Goal: Task Accomplishment & Management: Use online tool/utility

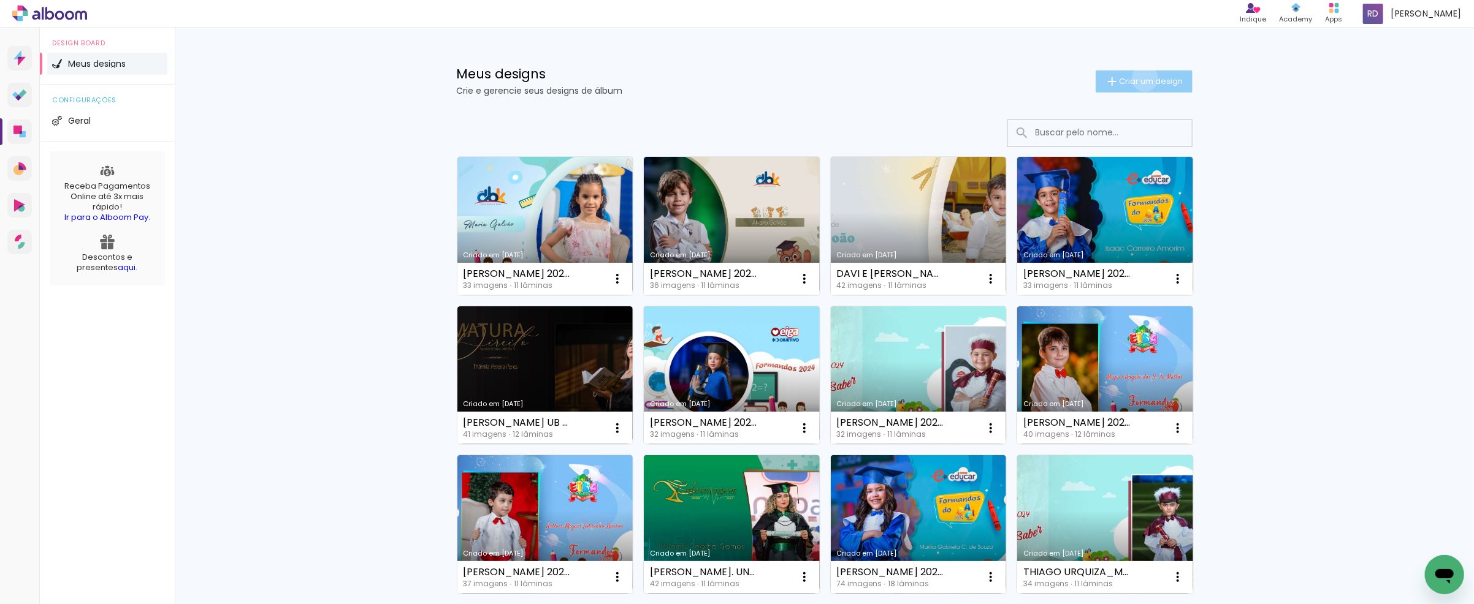
click at [1137, 78] on span "Criar um design" at bounding box center [1151, 81] width 64 height 8
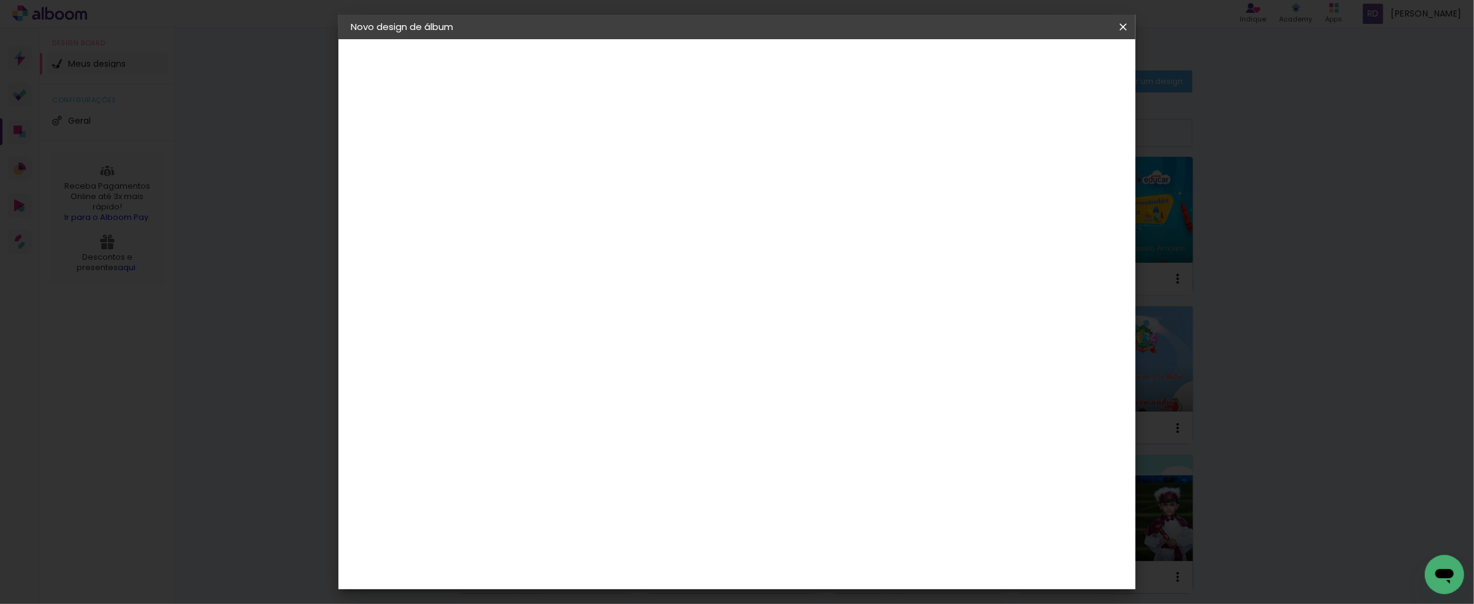
click at [551, 168] on input at bounding box center [551, 164] width 0 height 19
type input "[PERSON_NAME] 2024 15X21"
type paper-input "[PERSON_NAME] 2024 15X21"
click at [0, 0] on slot "Avançar" at bounding box center [0, 0] width 0 height 0
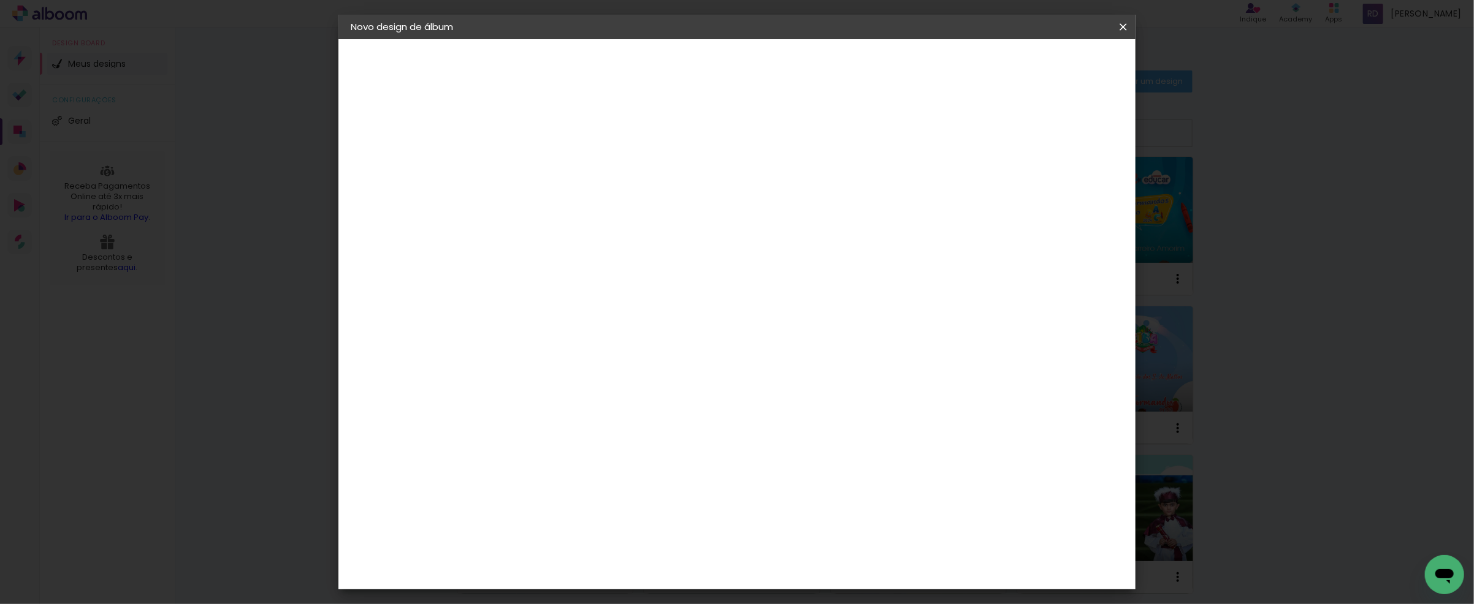
click at [0, 0] on slot "Tamanho Livre" at bounding box center [0, 0] width 0 height 0
click at [0, 0] on slot "Avançar" at bounding box center [0, 0] width 0 height 0
type input "1"
type paper-input "1"
click at [559, 145] on input "1" at bounding box center [543, 140] width 42 height 15
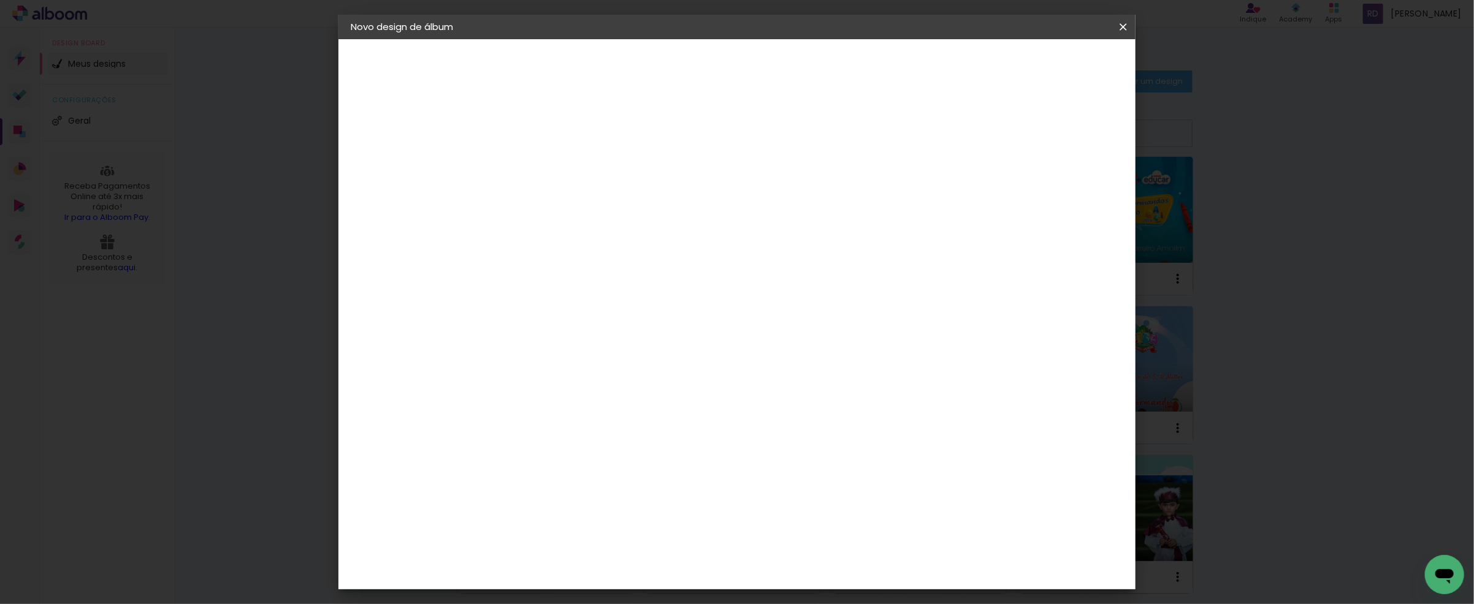
drag, startPoint x: 525, startPoint y: 348, endPoint x: 506, endPoint y: 346, distance: 19.2
click at [506, 346] on input "30" at bounding box center [513, 348] width 32 height 18
type input "15,2"
type paper-input "15,2"
type input "6"
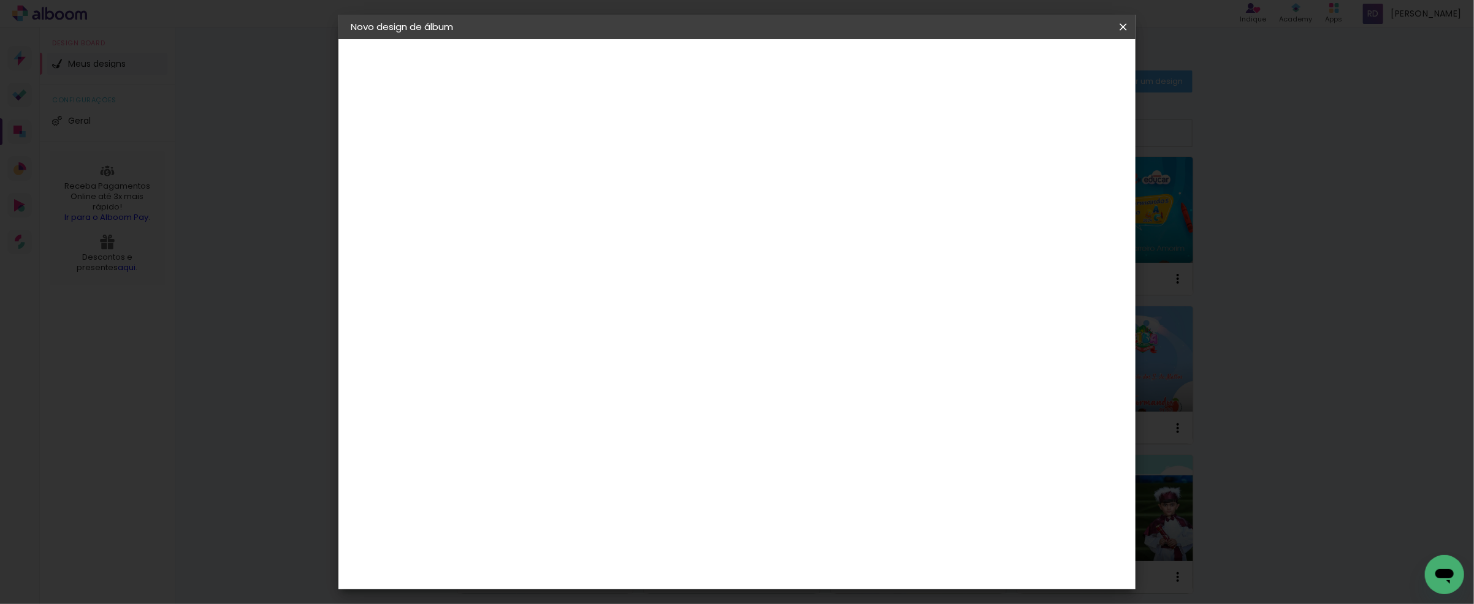
type paper-input "6"
click at [1064, 181] on input "6" at bounding box center [1059, 185] width 22 height 18
type input "7"
type paper-input "7"
click at [1064, 178] on input "7" at bounding box center [1056, 185] width 22 height 18
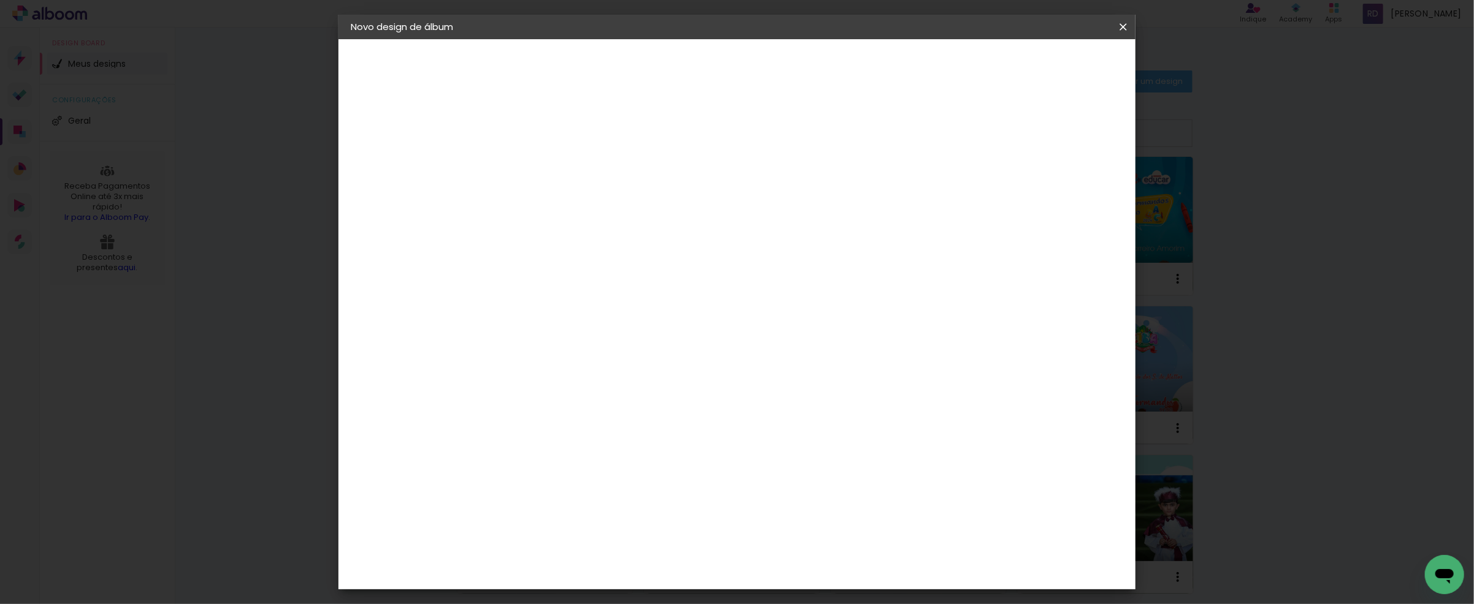
type input "8"
type paper-input "8"
click at [1062, 178] on input "8" at bounding box center [1054, 185] width 22 height 18
drag, startPoint x: 817, startPoint y: 390, endPoint x: 797, endPoint y: 390, distance: 19.6
click at [797, 390] on input "60" at bounding box center [804, 392] width 32 height 18
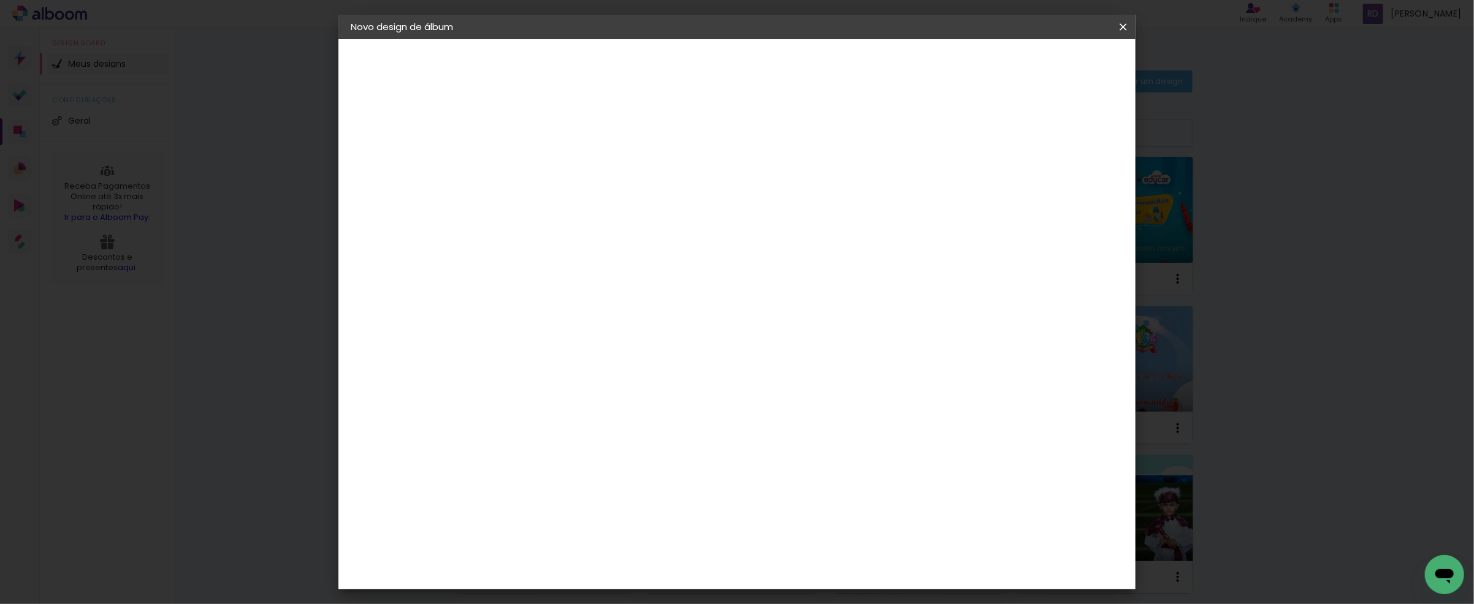
scroll to position [93, 0]
type input "42"
type paper-input "42"
click at [1045, 62] on span "Iniciar design" at bounding box center [1017, 65] width 56 height 9
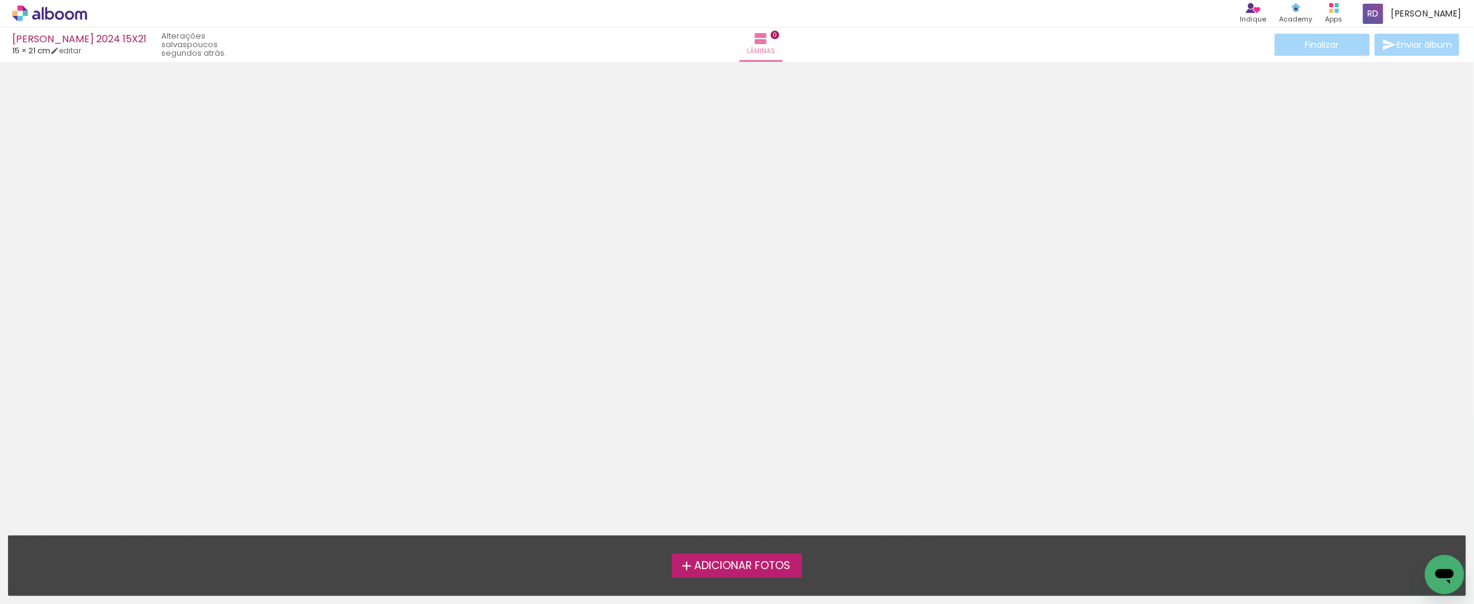
click at [717, 566] on span "Adicionar Fotos" at bounding box center [742, 566] width 96 height 11
click at [0, 0] on input "file" at bounding box center [0, 0] width 0 height 0
click at [722, 558] on label "Adicionar Fotos" at bounding box center [737, 565] width 131 height 23
click at [0, 0] on input "file" at bounding box center [0, 0] width 0 height 0
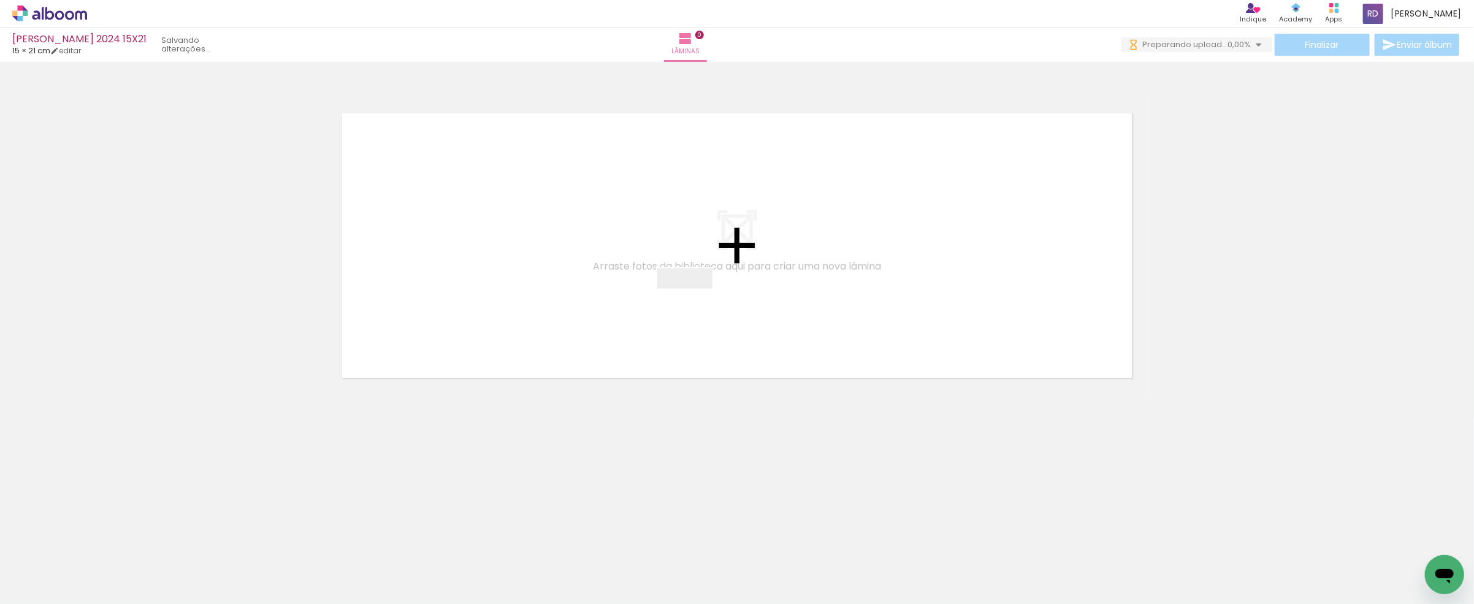
drag, startPoint x: 170, startPoint y: 547, endPoint x: 707, endPoint y: 296, distance: 593.2
click at [707, 296] on quentale-workspace at bounding box center [737, 302] width 1474 height 604
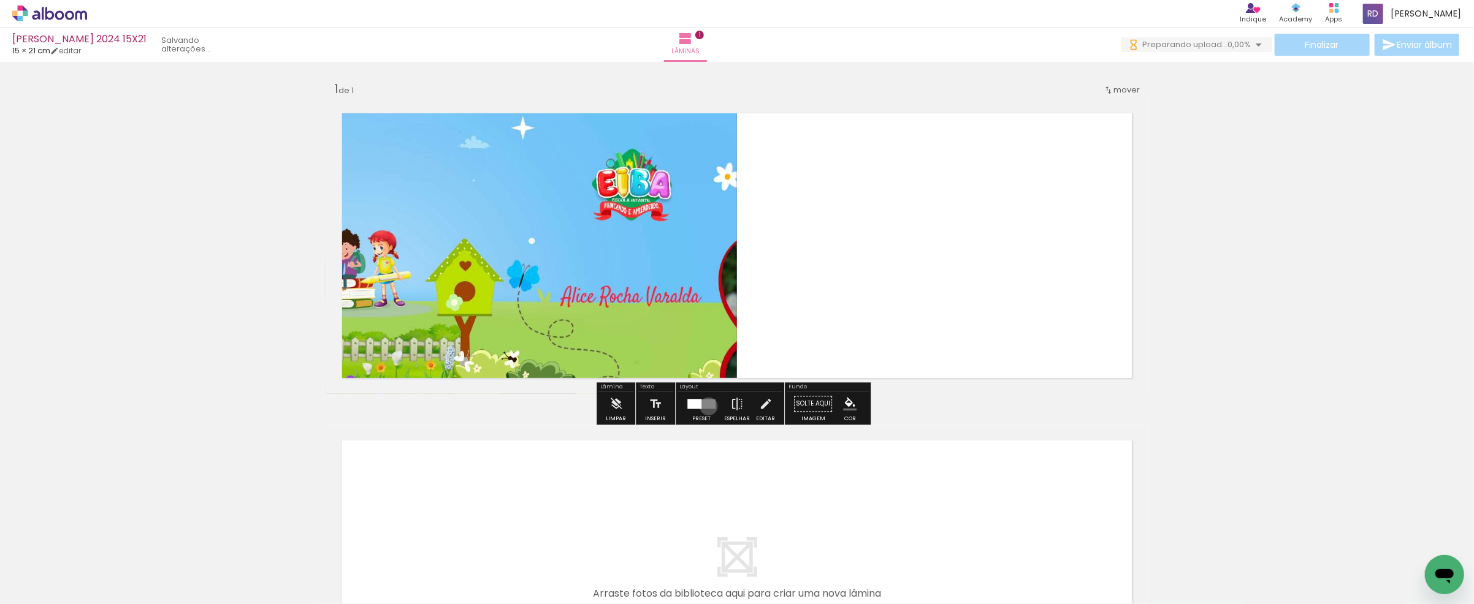
click at [706, 406] on quentale-layouter at bounding box center [701, 404] width 28 height 10
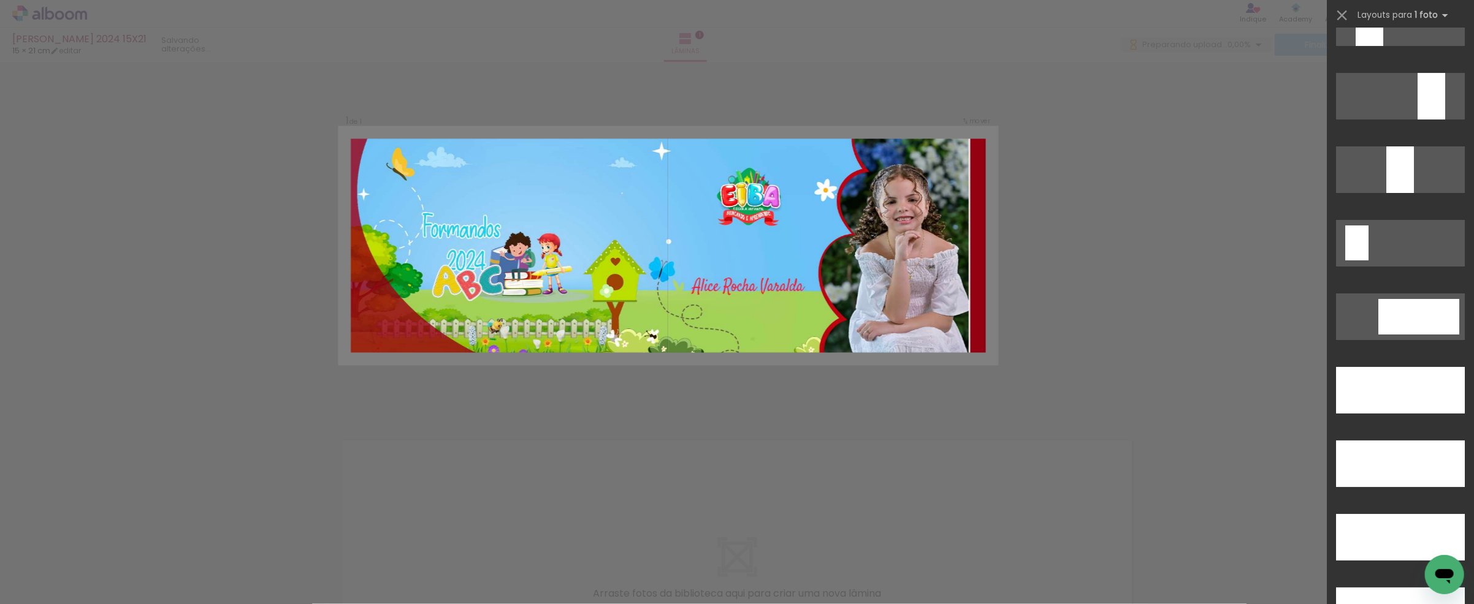
scroll to position [3405, 0]
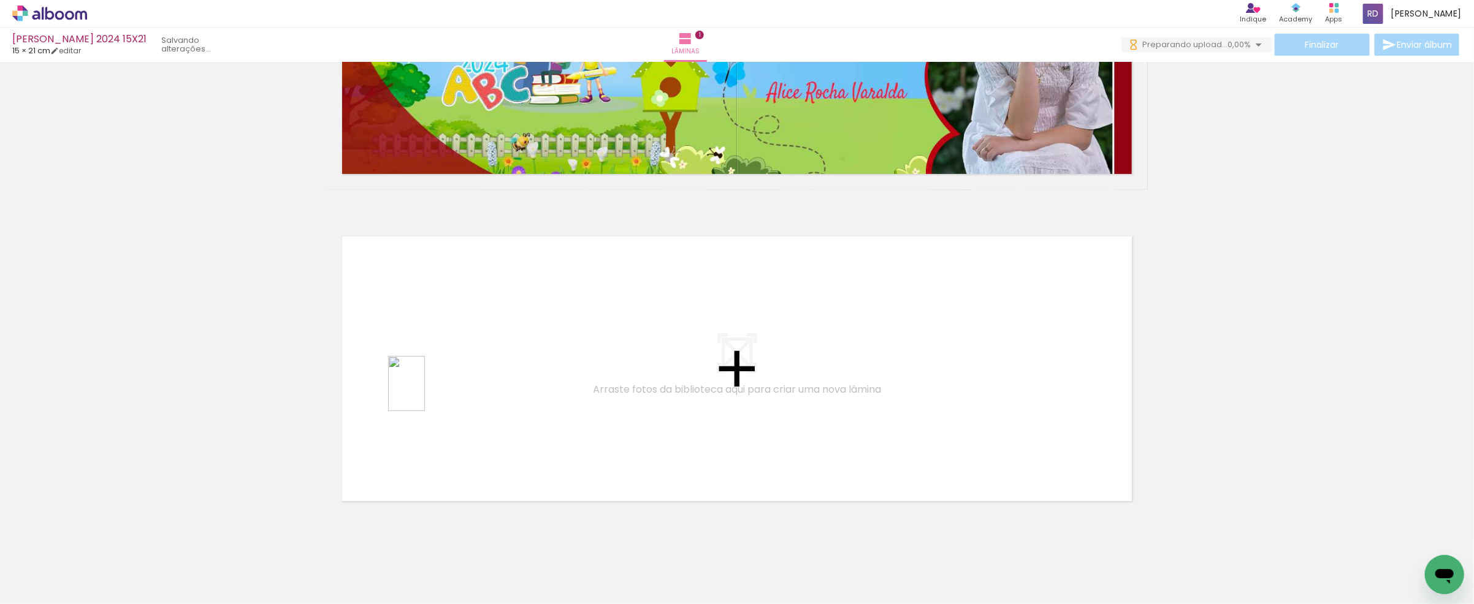
scroll to position [0, 0]
drag, startPoint x: 187, startPoint y: 568, endPoint x: 432, endPoint y: 391, distance: 301.6
click at [432, 391] on quentale-workspace at bounding box center [737, 302] width 1474 height 604
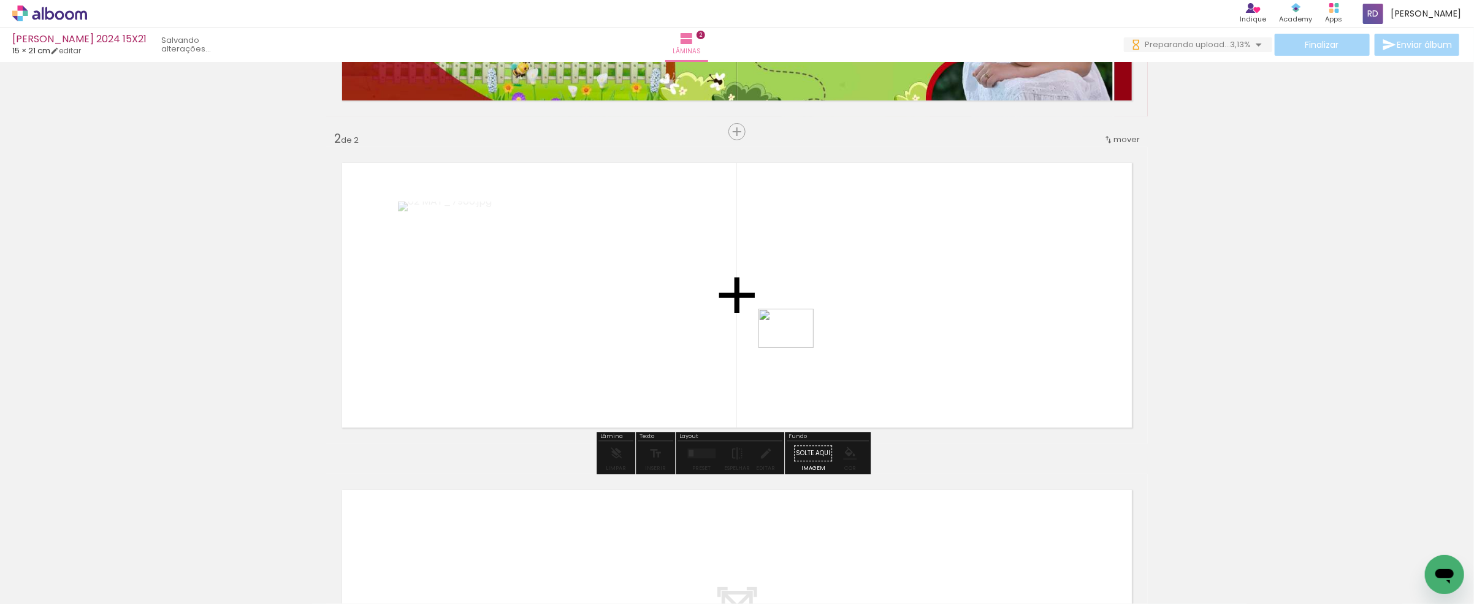
drag, startPoint x: 265, startPoint y: 565, endPoint x: 795, endPoint y: 346, distance: 573.3
click at [795, 346] on quentale-workspace at bounding box center [737, 302] width 1474 height 604
click at [693, 449] on quentale-layouter at bounding box center [701, 454] width 28 height 10
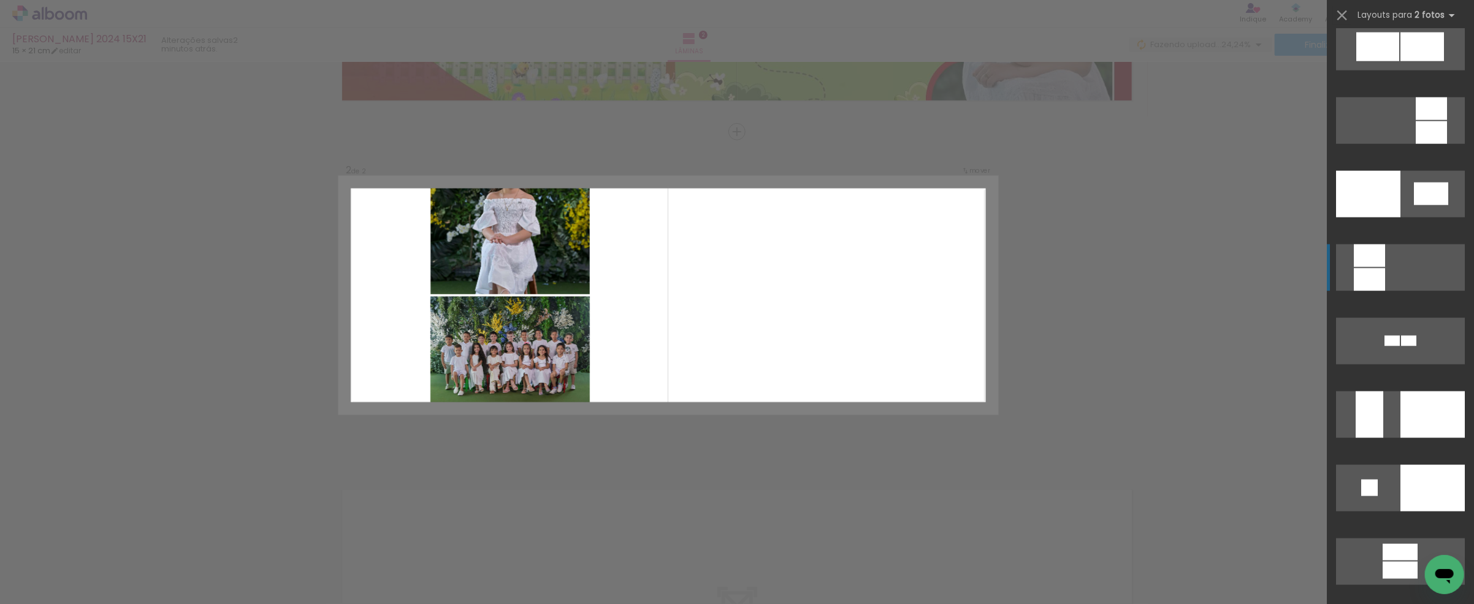
scroll to position [4563, 0]
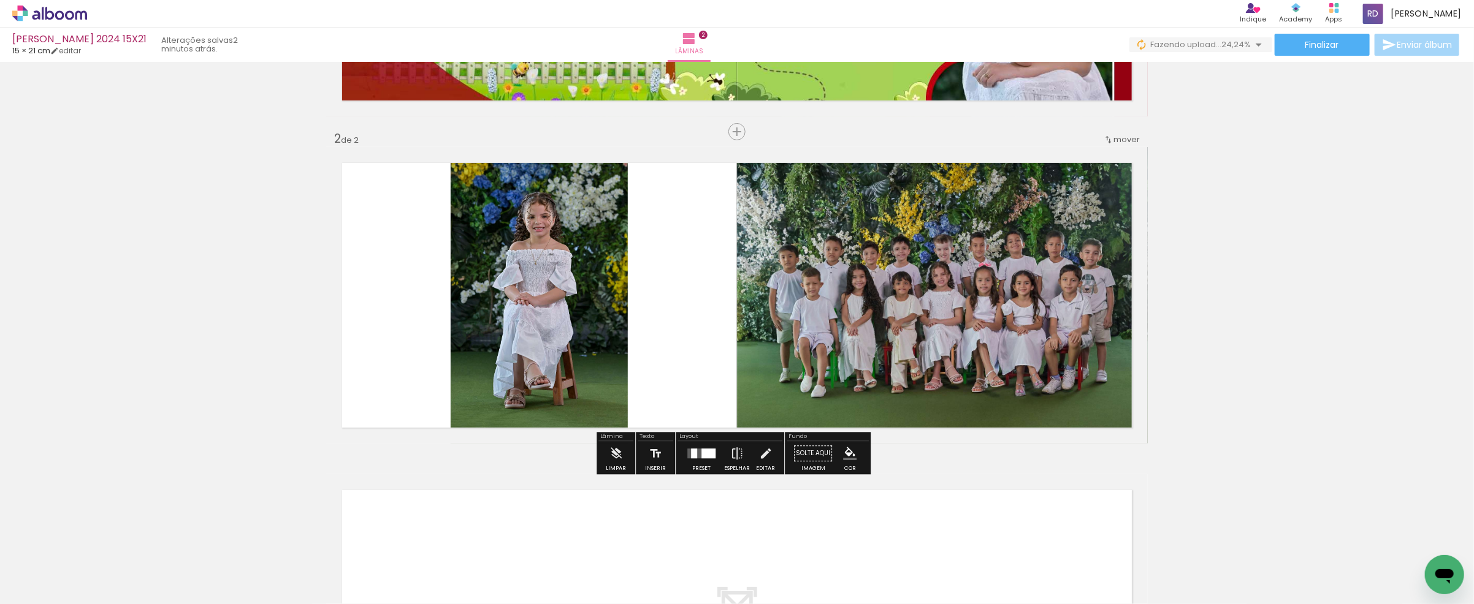
click at [704, 459] on div at bounding box center [701, 453] width 33 height 25
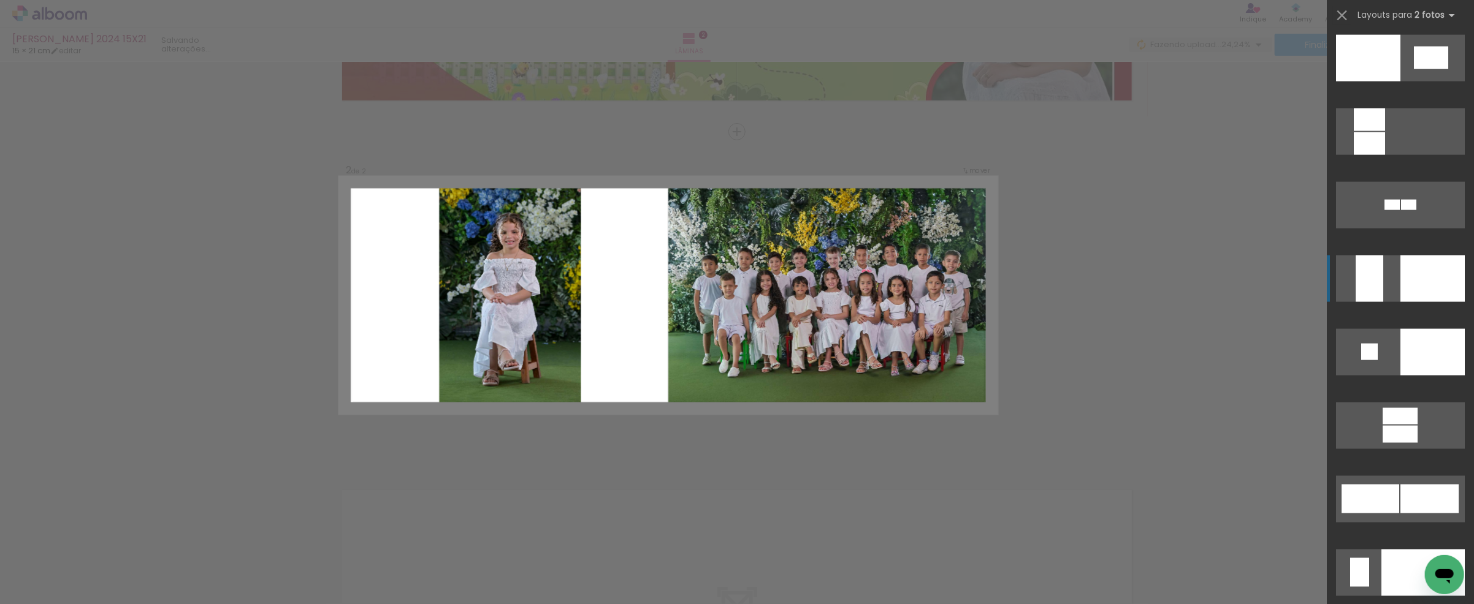
scroll to position [4781, 0]
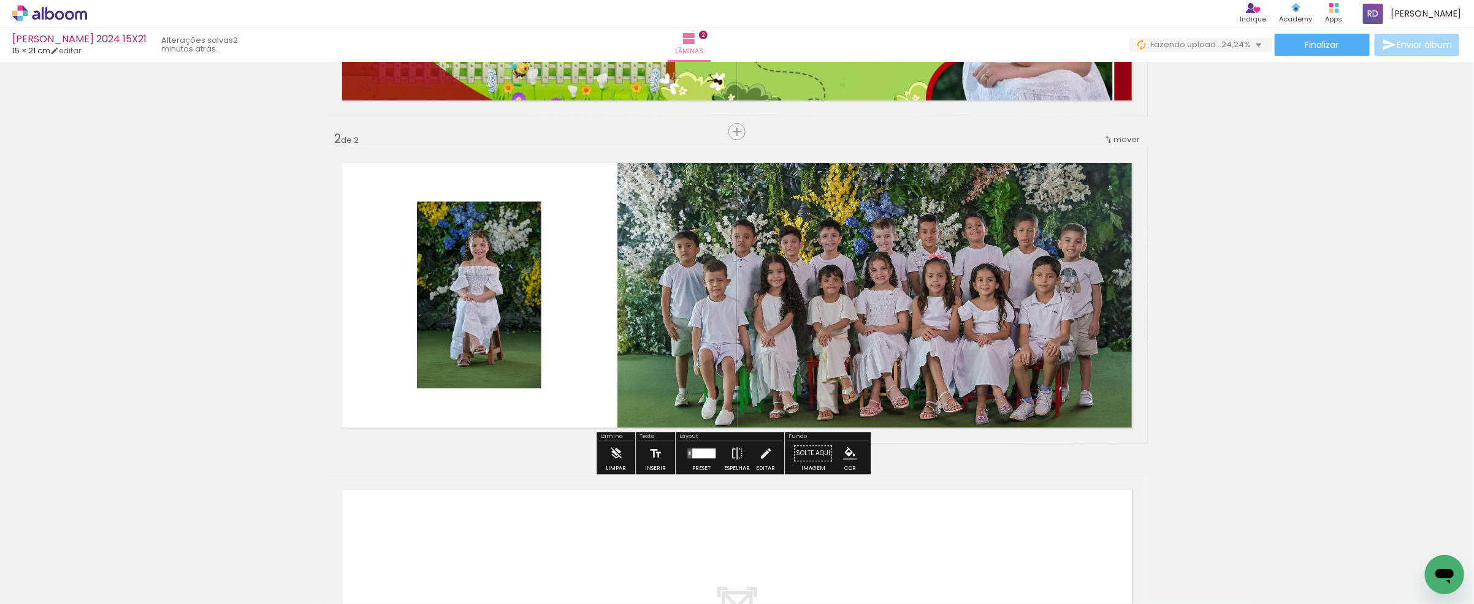
click at [813, 278] on quentale-photo at bounding box center [882, 295] width 530 height 297
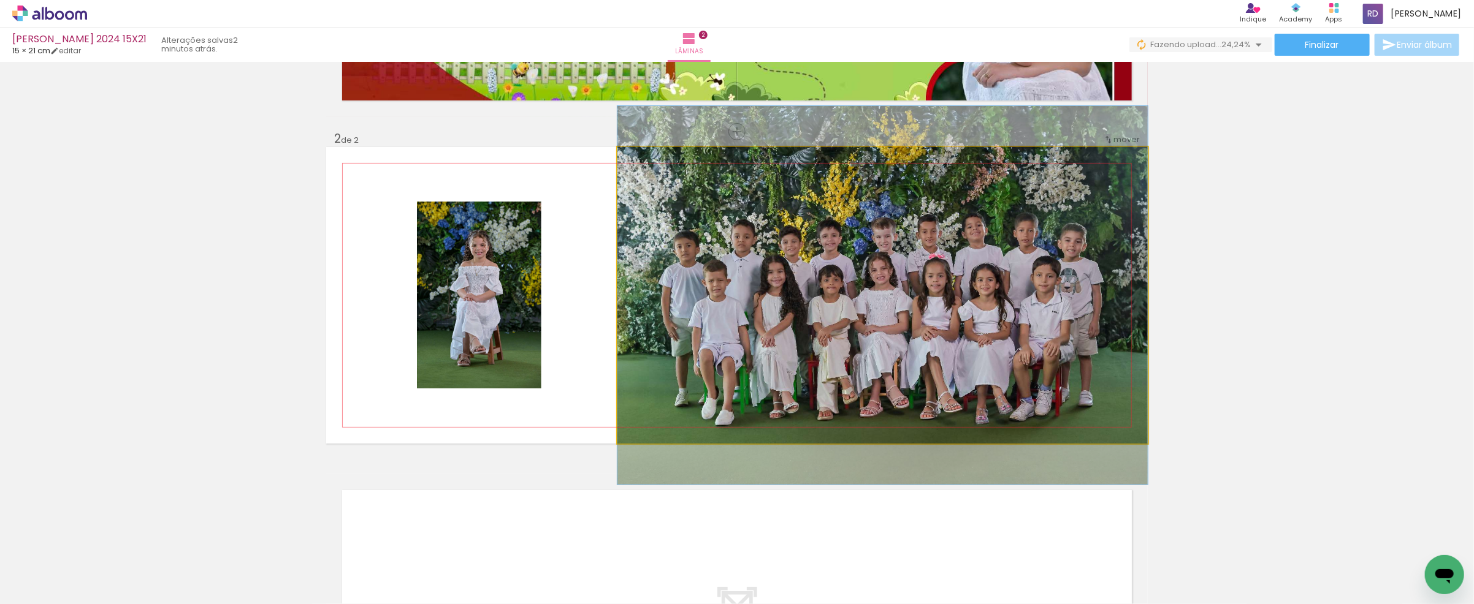
click at [855, 282] on quentale-photo at bounding box center [882, 295] width 530 height 297
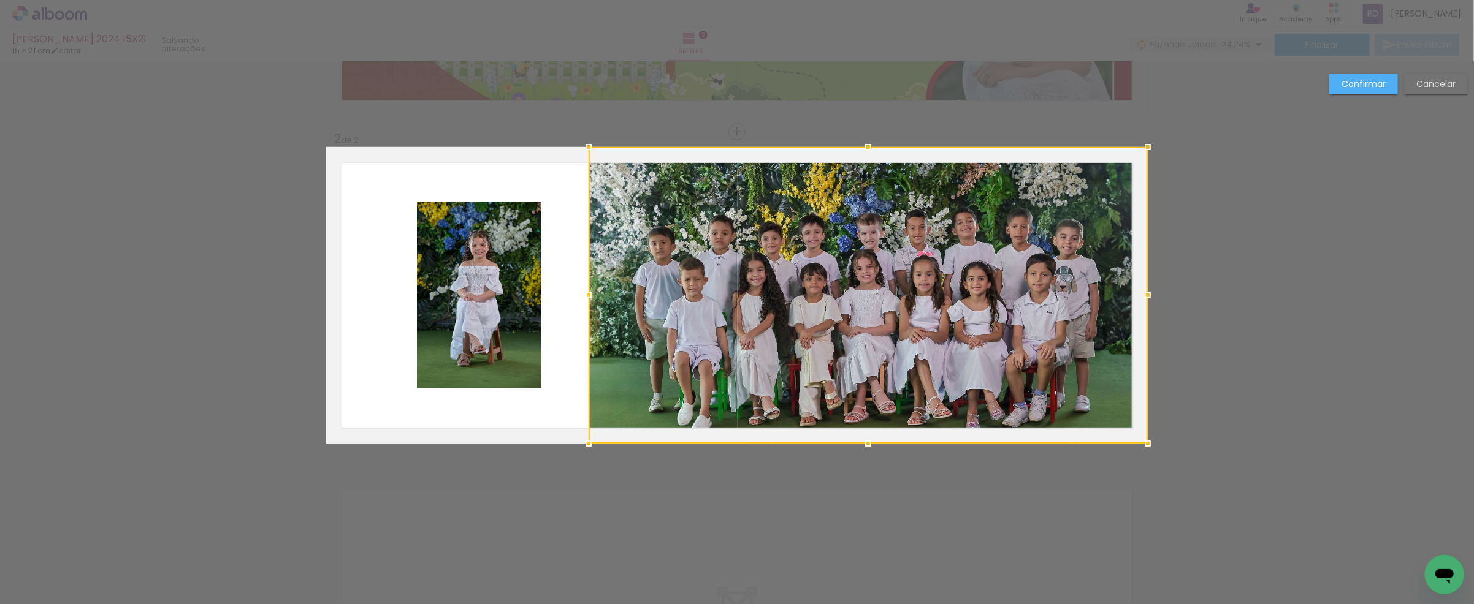
drag, startPoint x: 610, startPoint y: 292, endPoint x: 581, endPoint y: 290, distance: 28.9
click at [581, 290] on div at bounding box center [588, 295] width 25 height 25
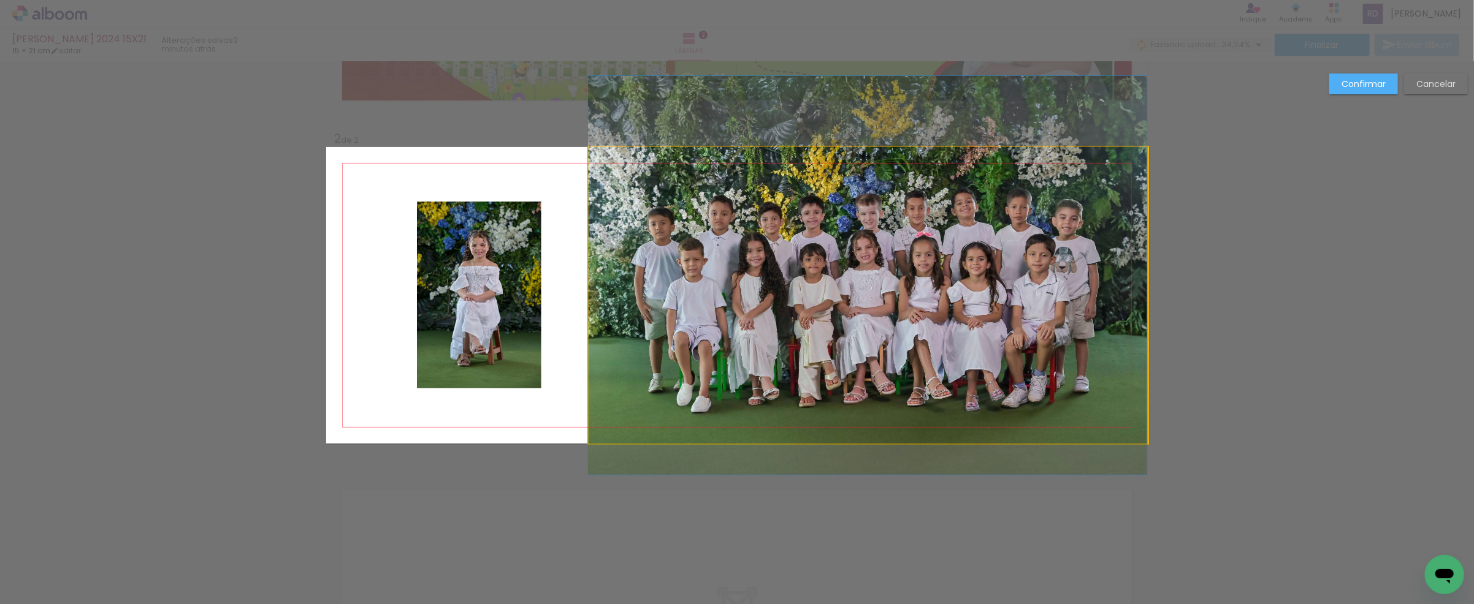
drag, startPoint x: 905, startPoint y: 336, endPoint x: 904, endPoint y: 316, distance: 19.7
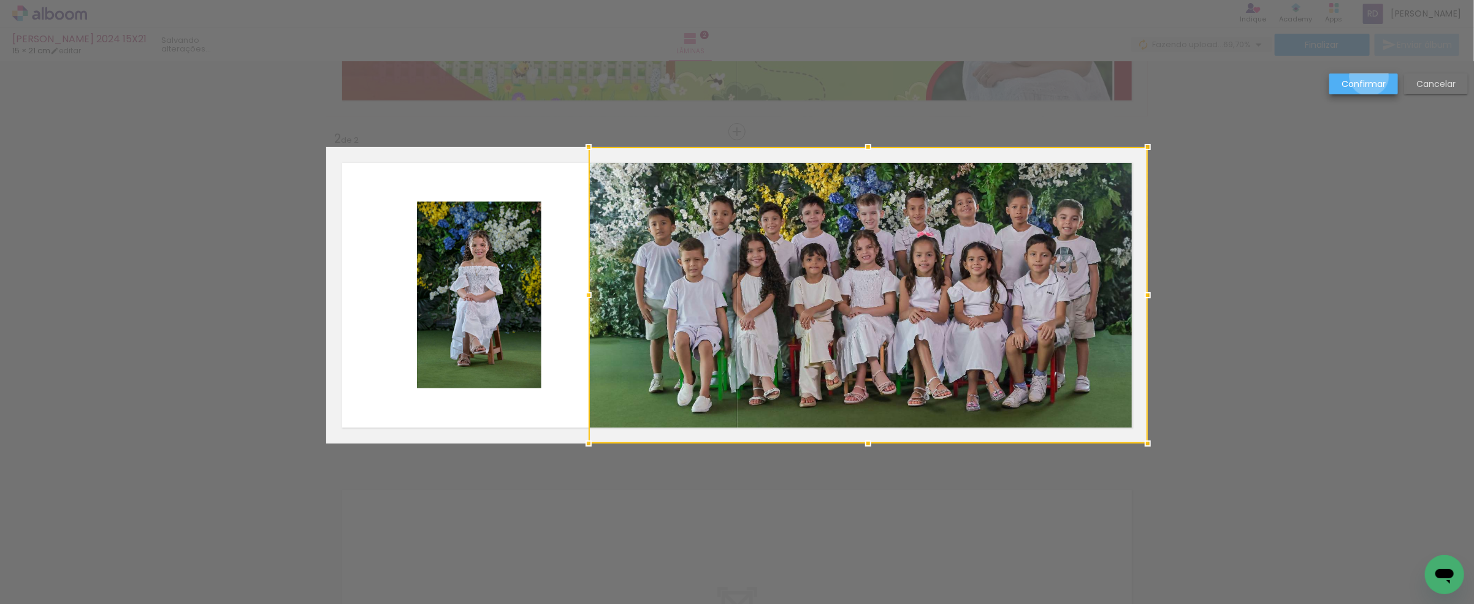
click at [1369, 77] on paper-button "Confirmar" at bounding box center [1363, 84] width 69 height 21
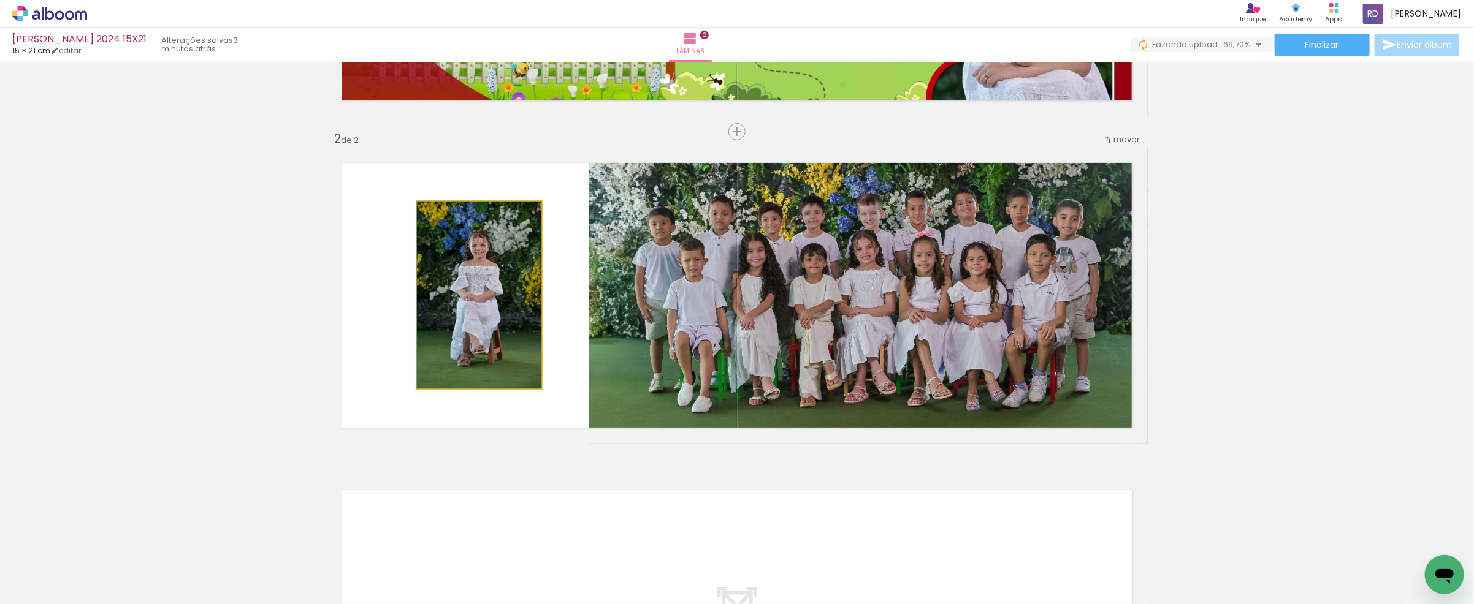
click at [465, 267] on quentale-photo at bounding box center [479, 295] width 124 height 187
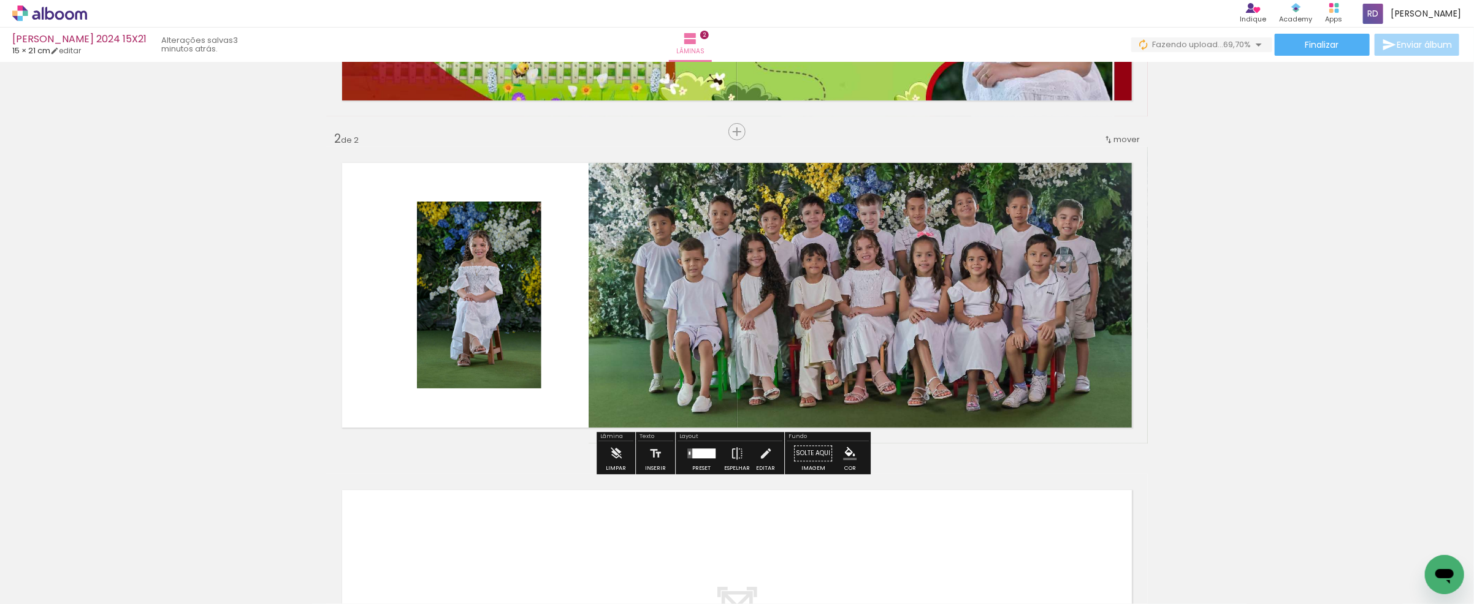
click at [465, 267] on quentale-photo at bounding box center [479, 295] width 124 height 187
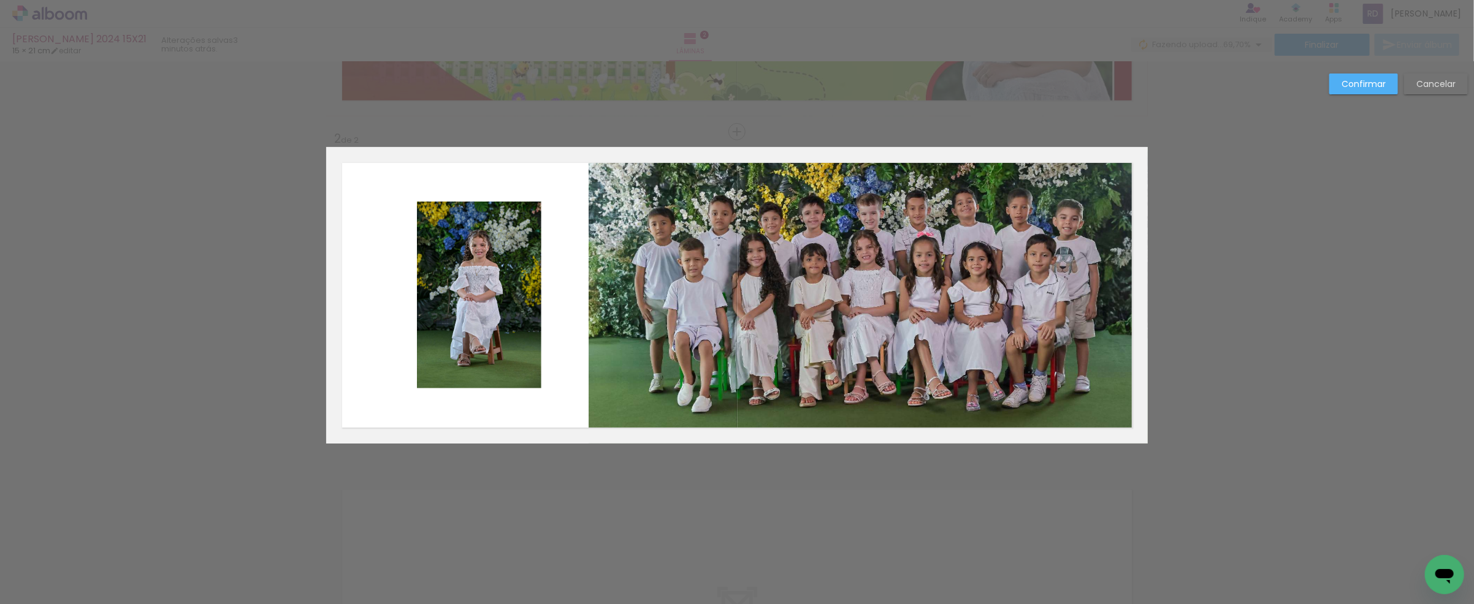
click at [463, 264] on quentale-photo at bounding box center [479, 295] width 124 height 187
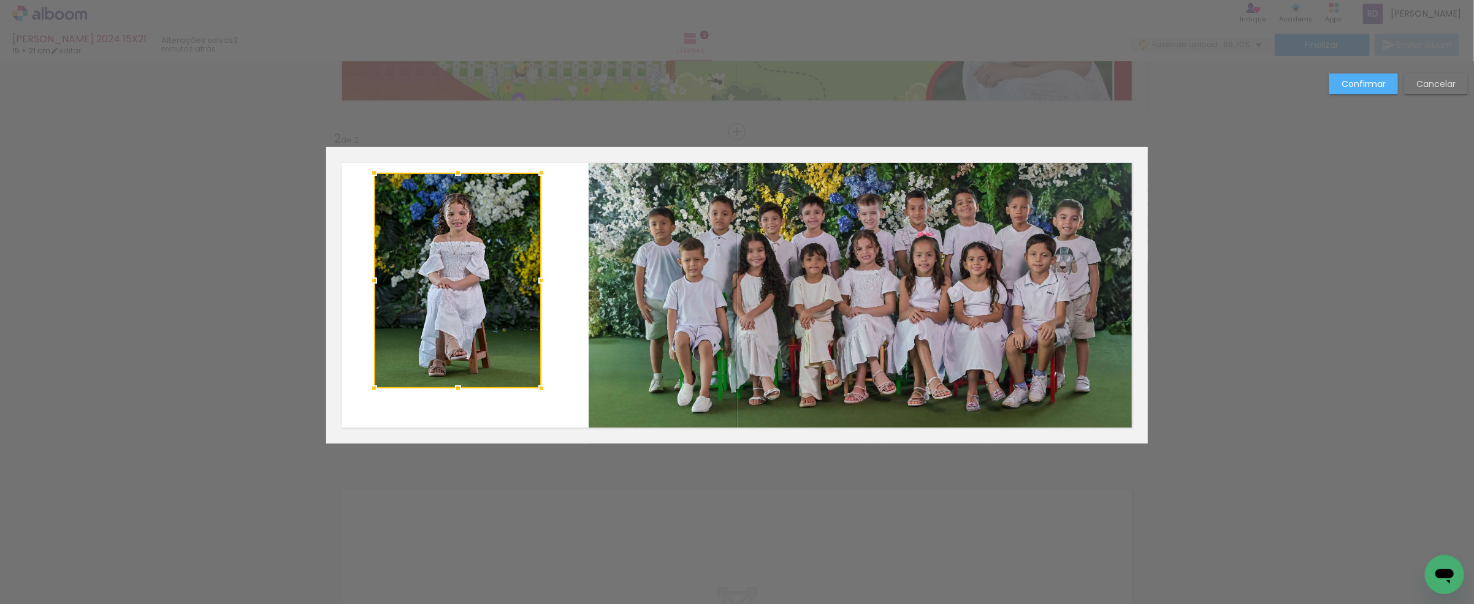
drag, startPoint x: 409, startPoint y: 201, endPoint x: 366, endPoint y: 173, distance: 51.3
click at [366, 173] on div at bounding box center [374, 173] width 25 height 25
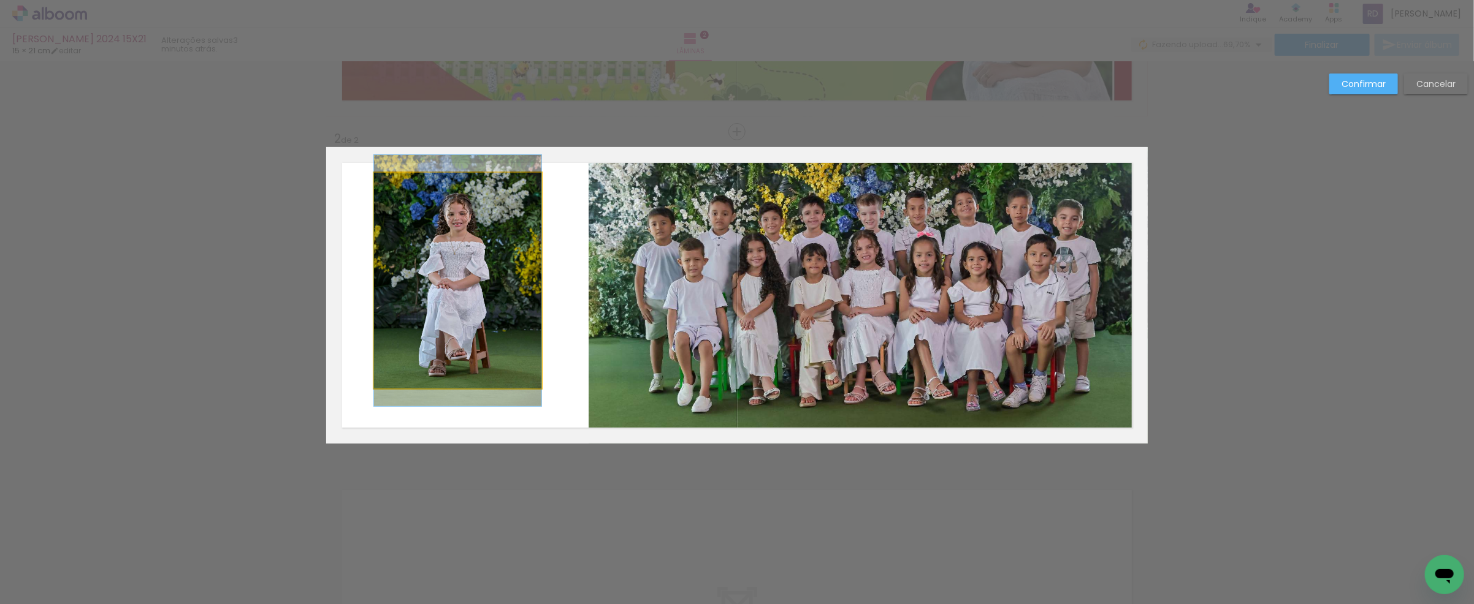
click at [528, 387] on quentale-photo at bounding box center [457, 281] width 167 height 216
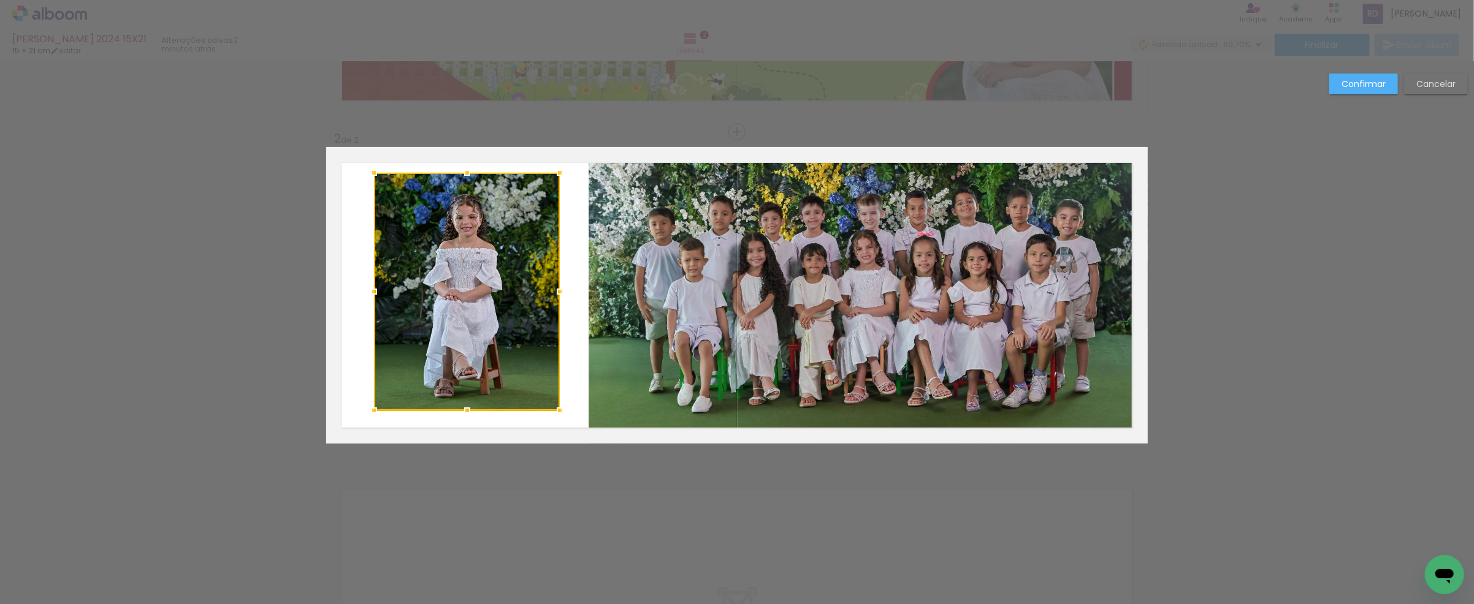
drag, startPoint x: 538, startPoint y: 391, endPoint x: 553, endPoint y: 411, distance: 25.0
click at [553, 411] on div at bounding box center [559, 410] width 25 height 25
click at [505, 243] on quentale-photo at bounding box center [467, 292] width 186 height 238
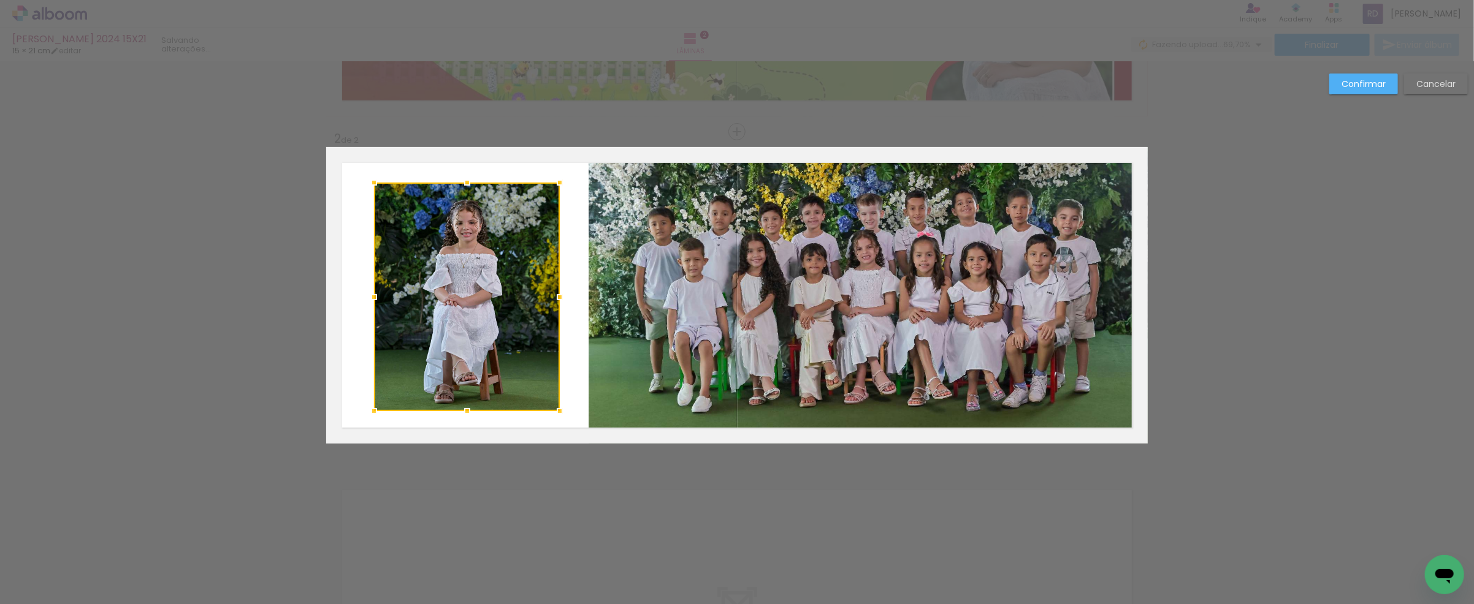
drag, startPoint x: 461, startPoint y: 170, endPoint x: 462, endPoint y: 180, distance: 9.8
click at [462, 180] on div at bounding box center [467, 182] width 25 height 25
click at [473, 285] on quentale-photo at bounding box center [467, 297] width 186 height 229
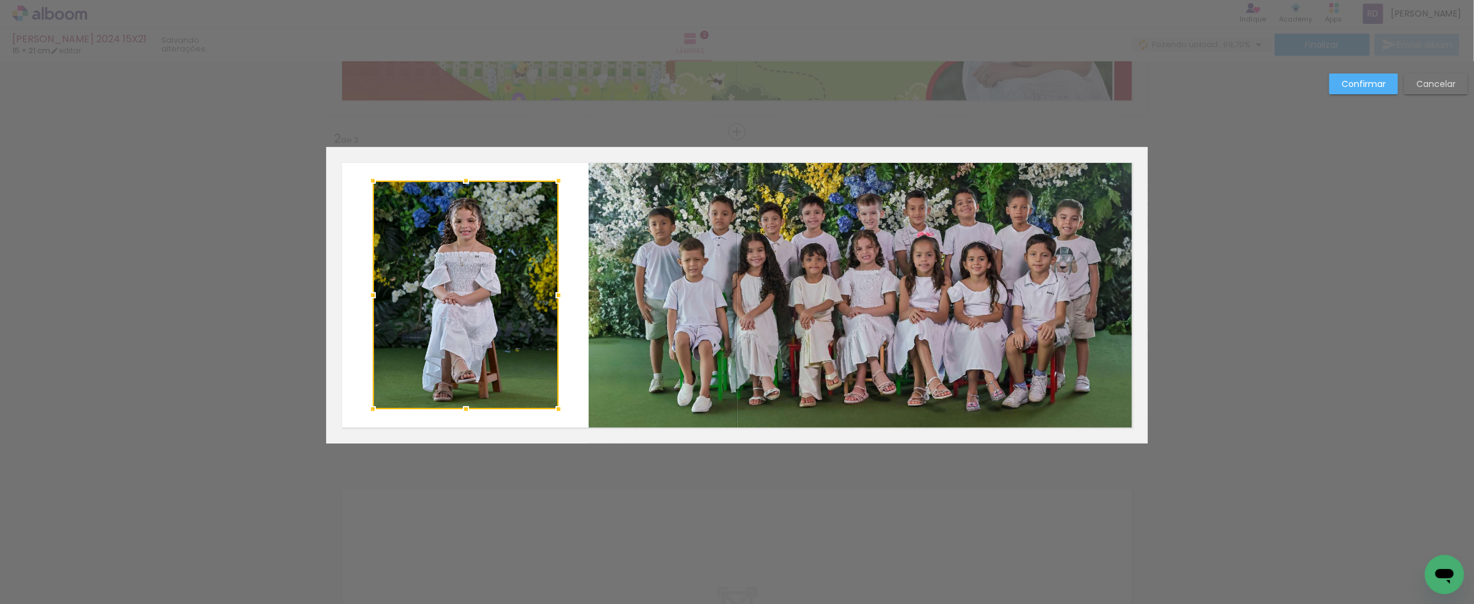
click at [489, 292] on div at bounding box center [466, 295] width 186 height 229
click at [1339, 86] on paper-button "Confirmar" at bounding box center [1363, 84] width 69 height 21
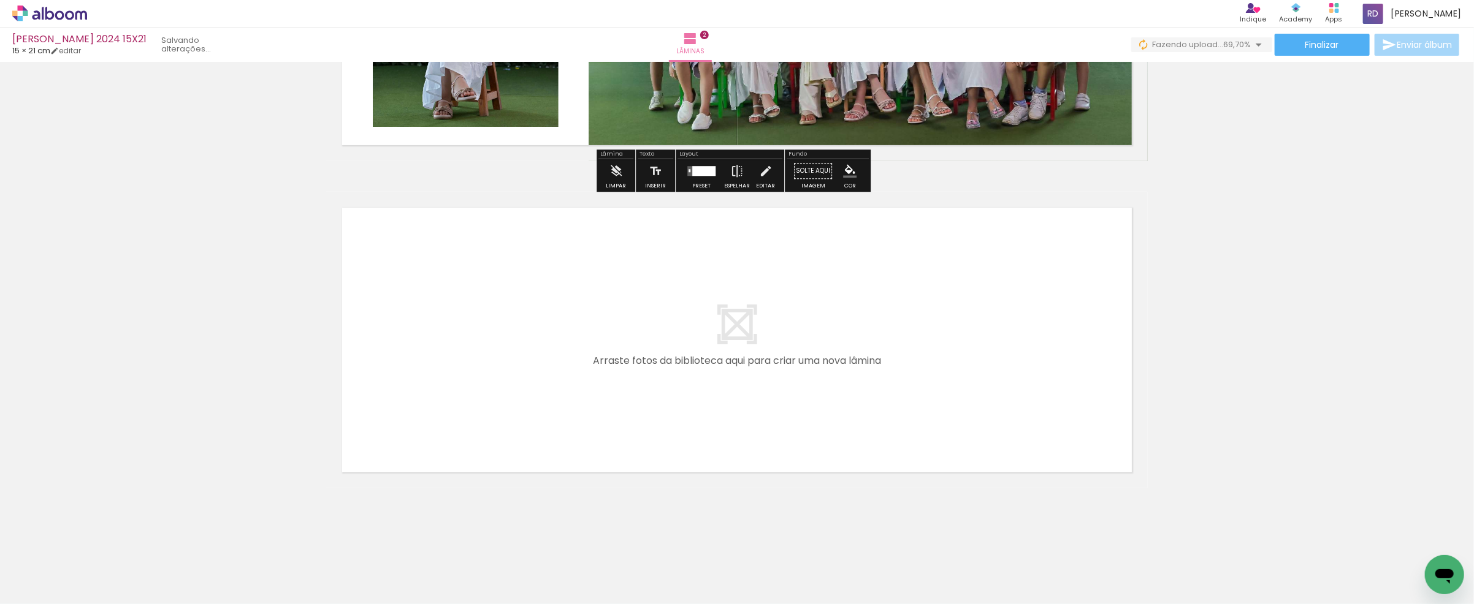
scroll to position [563, 0]
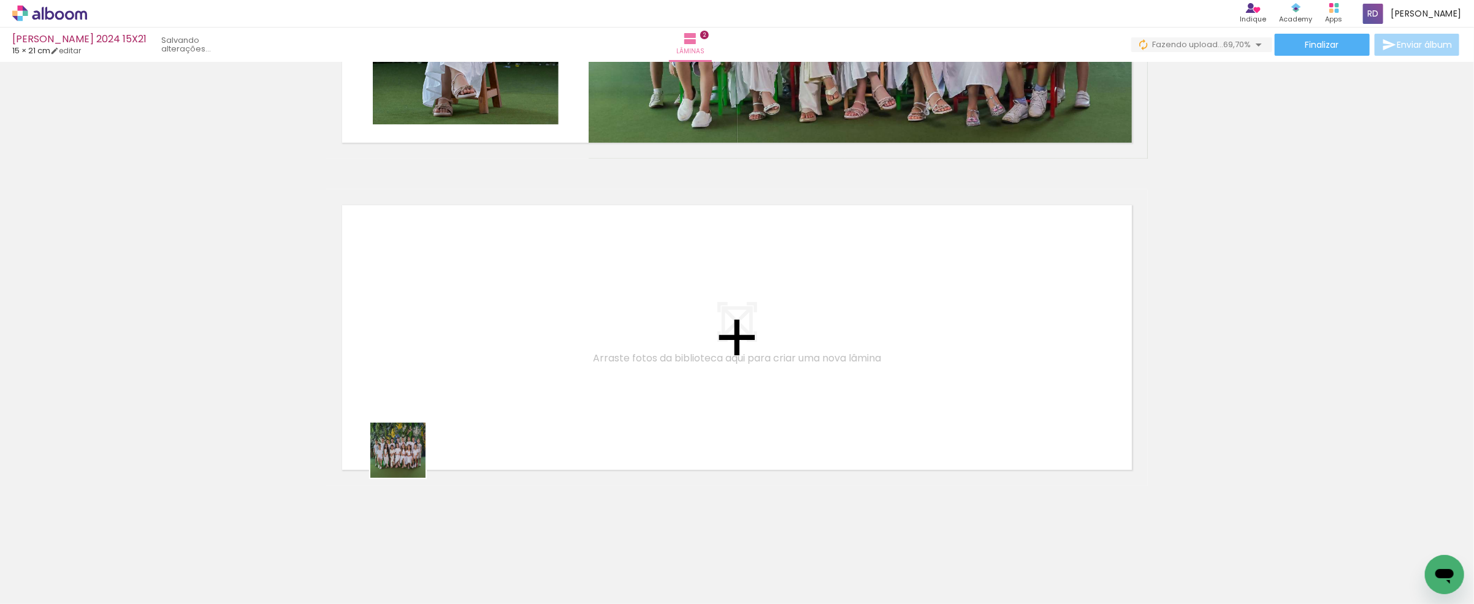
drag, startPoint x: 333, startPoint y: 572, endPoint x: 454, endPoint y: 528, distance: 128.0
click at [457, 377] on quentale-workspace at bounding box center [737, 302] width 1474 height 604
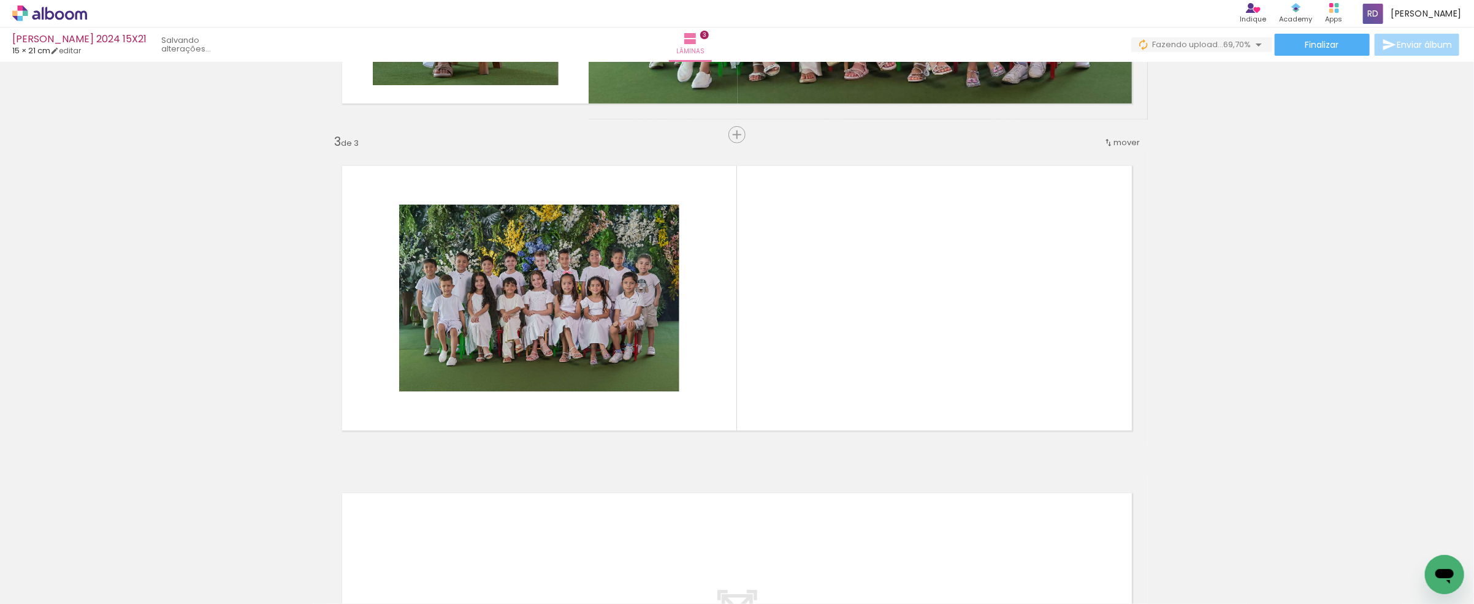
scroll to position [605, 0]
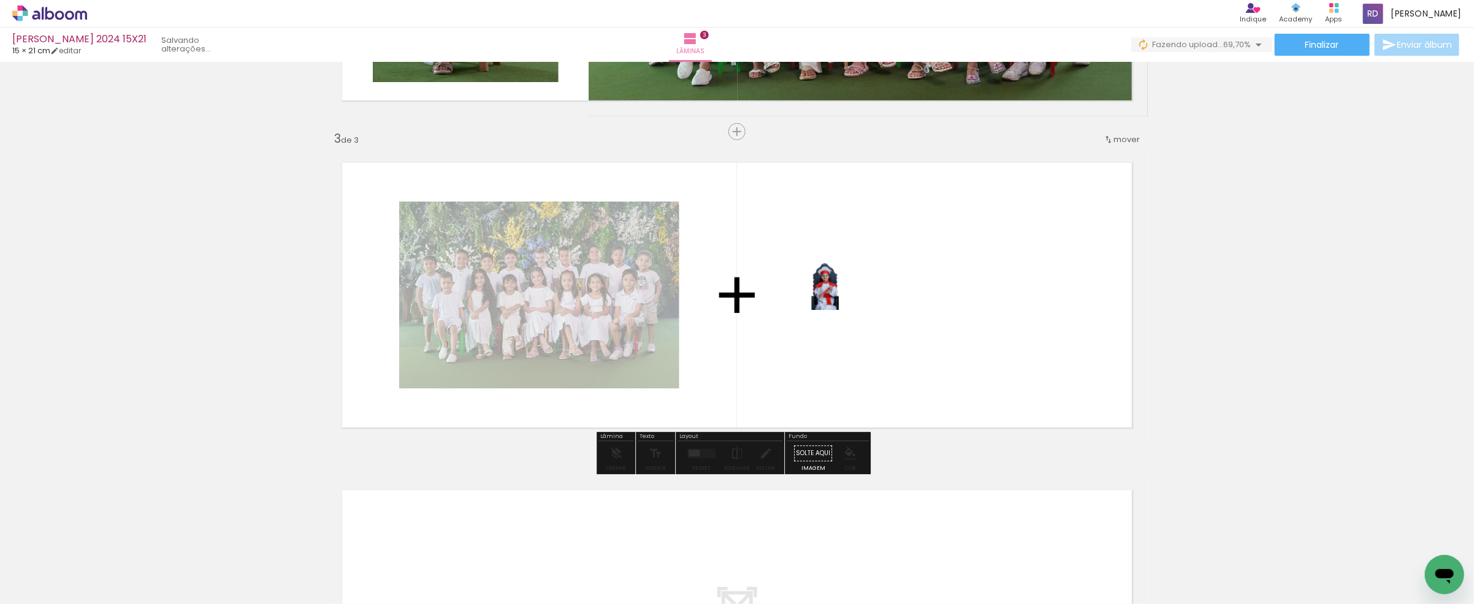
drag, startPoint x: 402, startPoint y: 568, endPoint x: 889, endPoint y: 278, distance: 566.8
click at [889, 278] on quentale-workspace at bounding box center [737, 302] width 1474 height 604
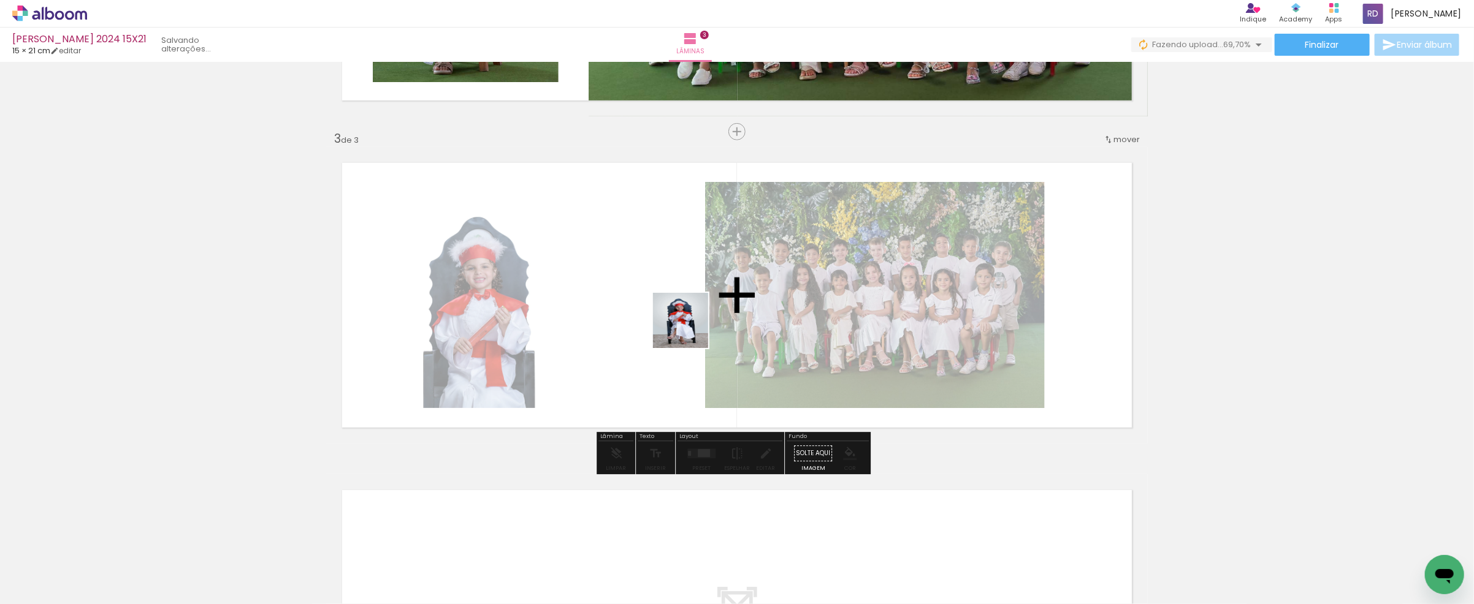
drag, startPoint x: 467, startPoint y: 566, endPoint x: 702, endPoint y: 323, distance: 338.1
click at [703, 313] on quentale-workspace at bounding box center [737, 302] width 1474 height 604
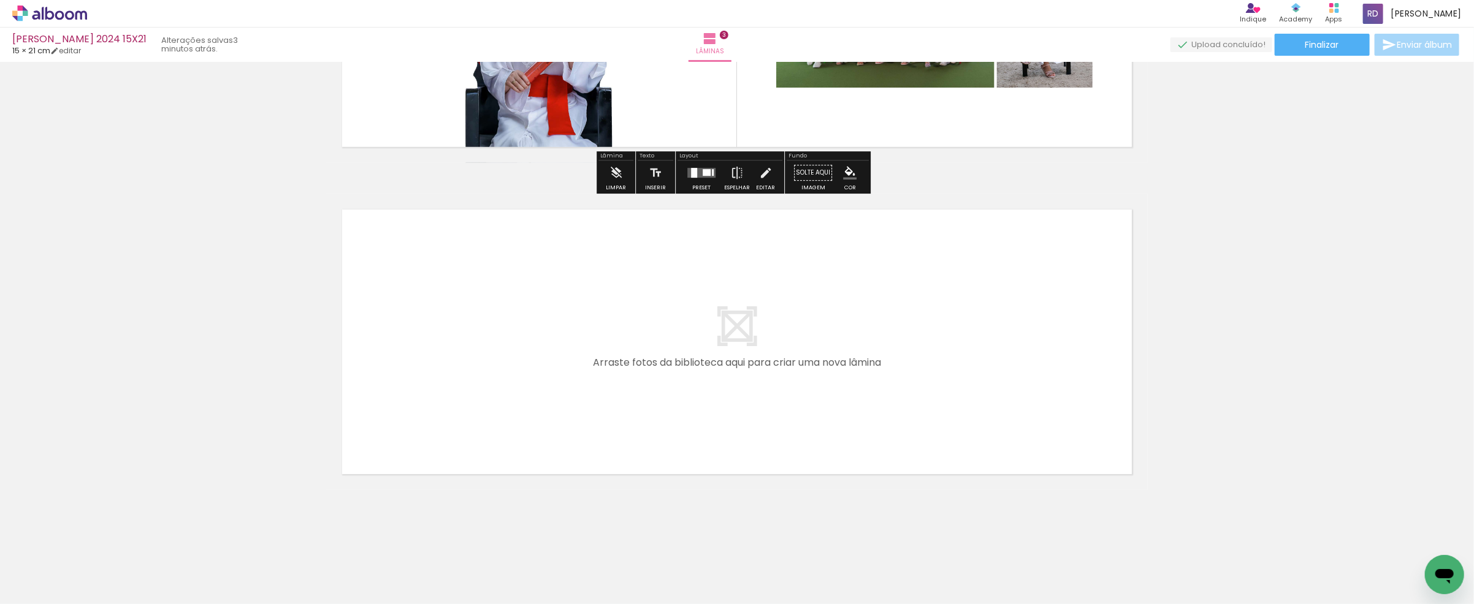
scroll to position [891, 0]
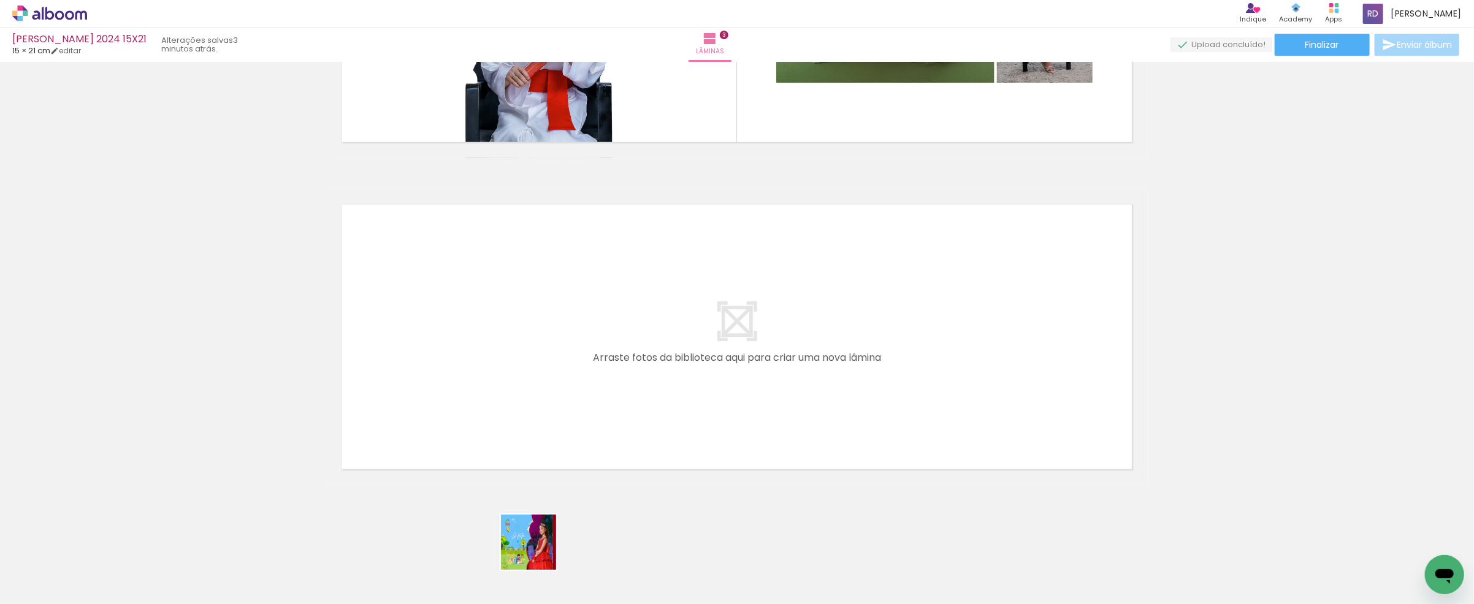
drag, startPoint x: 541, startPoint y: 568, endPoint x: 579, endPoint y: 571, distance: 38.1
click at [493, 408] on quentale-workspace at bounding box center [737, 302] width 1474 height 604
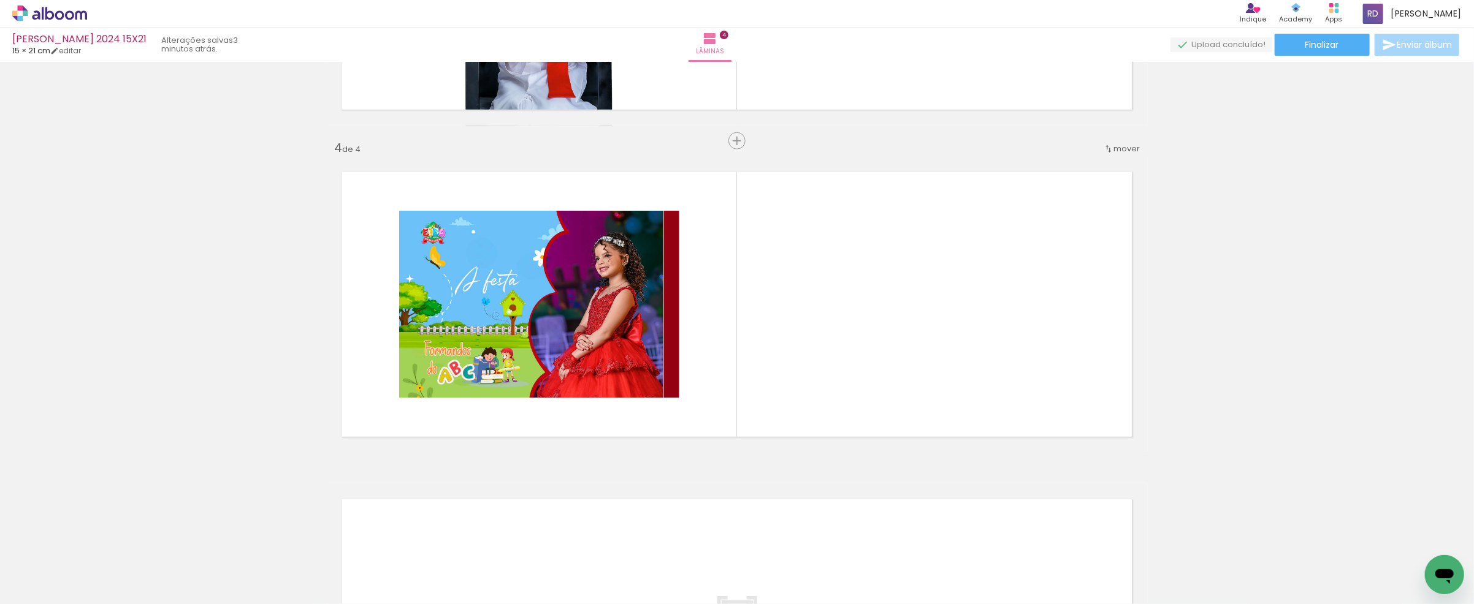
scroll to position [932, 0]
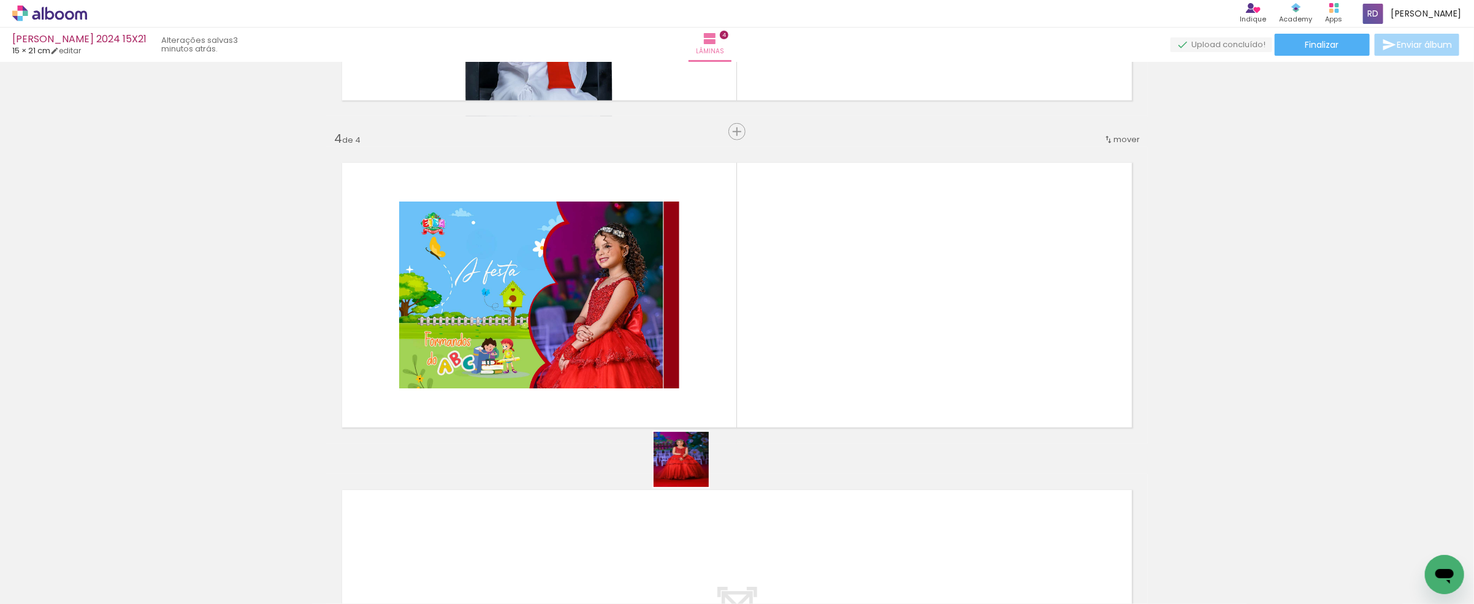
drag, startPoint x: 630, startPoint y: 578, endPoint x: 706, endPoint y: 548, distance: 81.7
click at [810, 316] on quentale-workspace at bounding box center [737, 302] width 1474 height 604
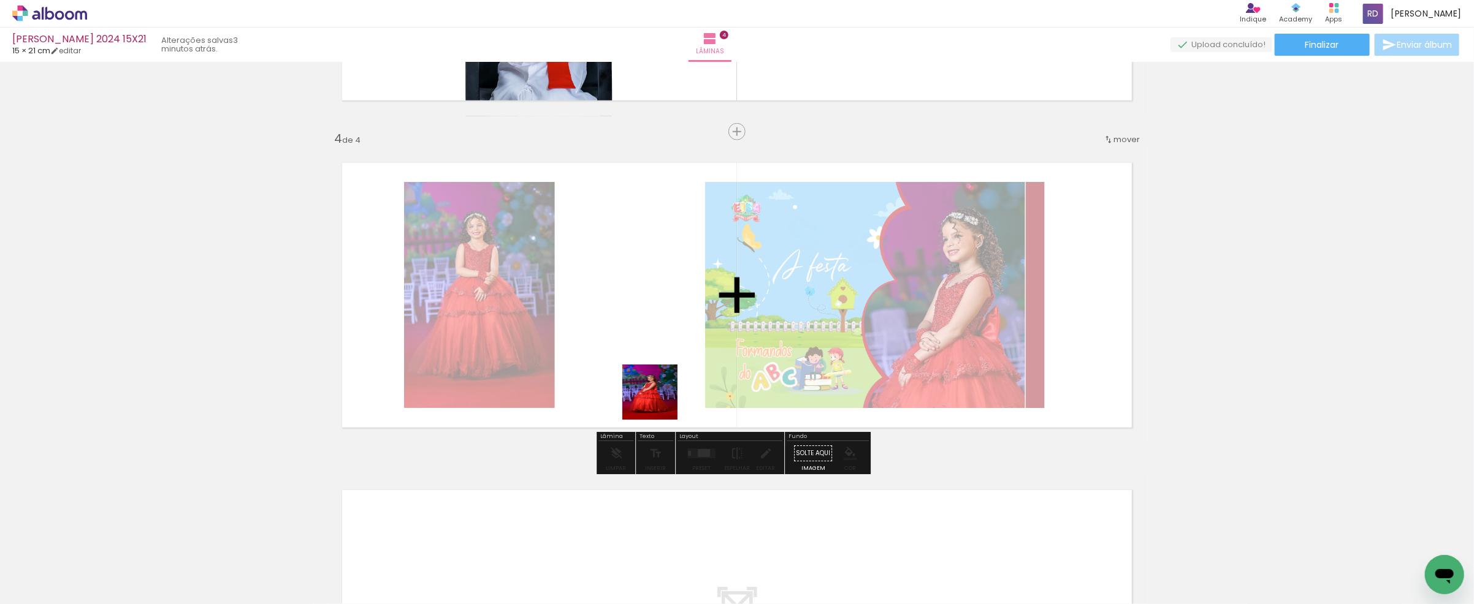
drag, startPoint x: 677, startPoint y: 565, endPoint x: 656, endPoint y: 365, distance: 200.3
click at [656, 365] on quentale-workspace at bounding box center [737, 302] width 1474 height 604
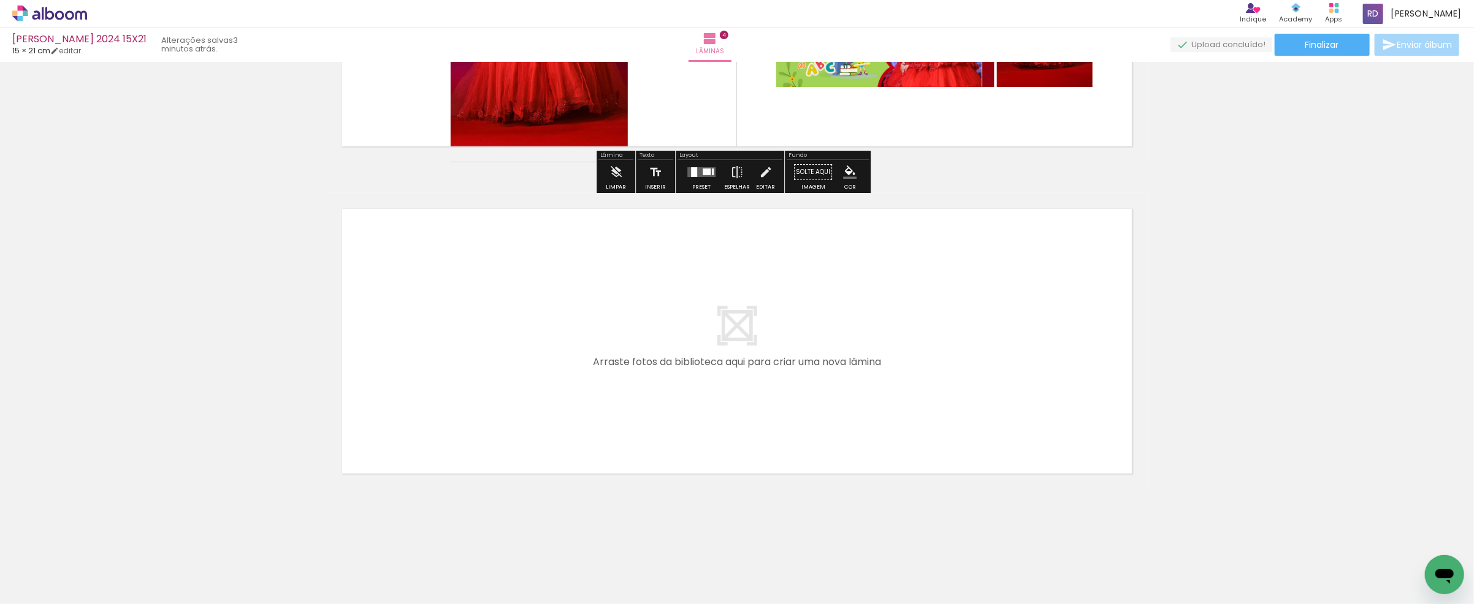
scroll to position [1218, 0]
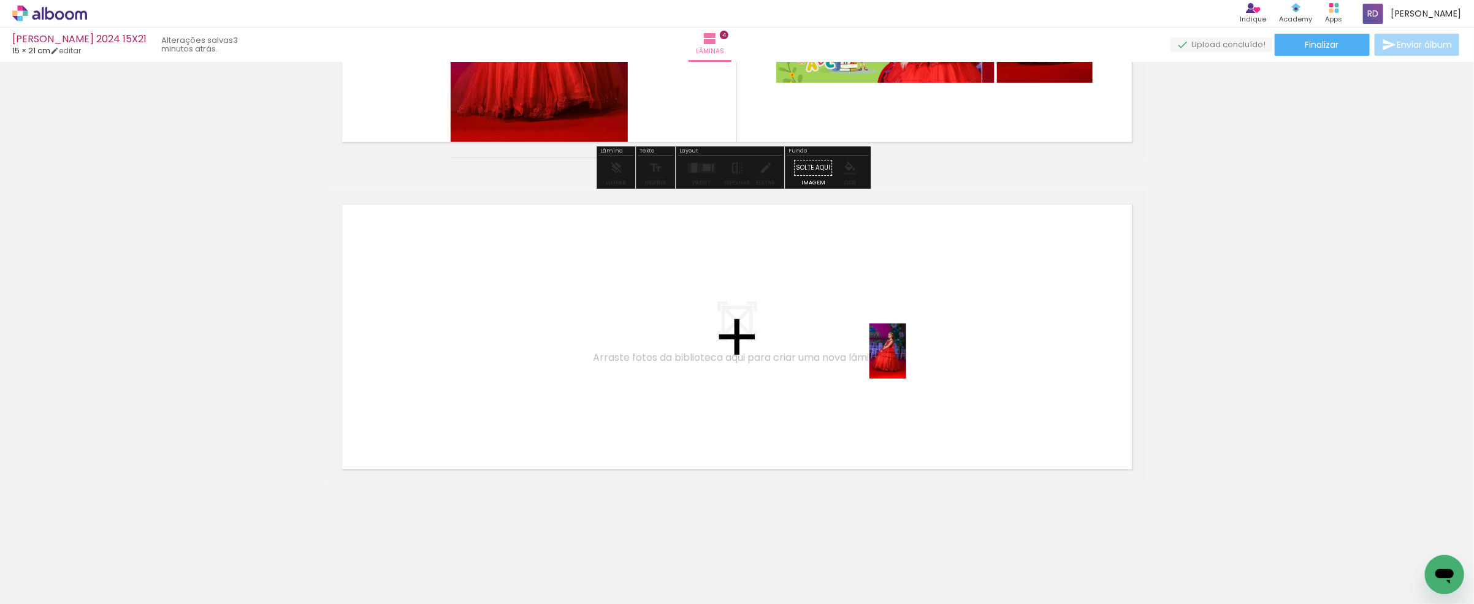
drag, startPoint x: 750, startPoint y: 566, endPoint x: 906, endPoint y: 360, distance: 258.2
click at [906, 360] on quentale-workspace at bounding box center [737, 302] width 1474 height 604
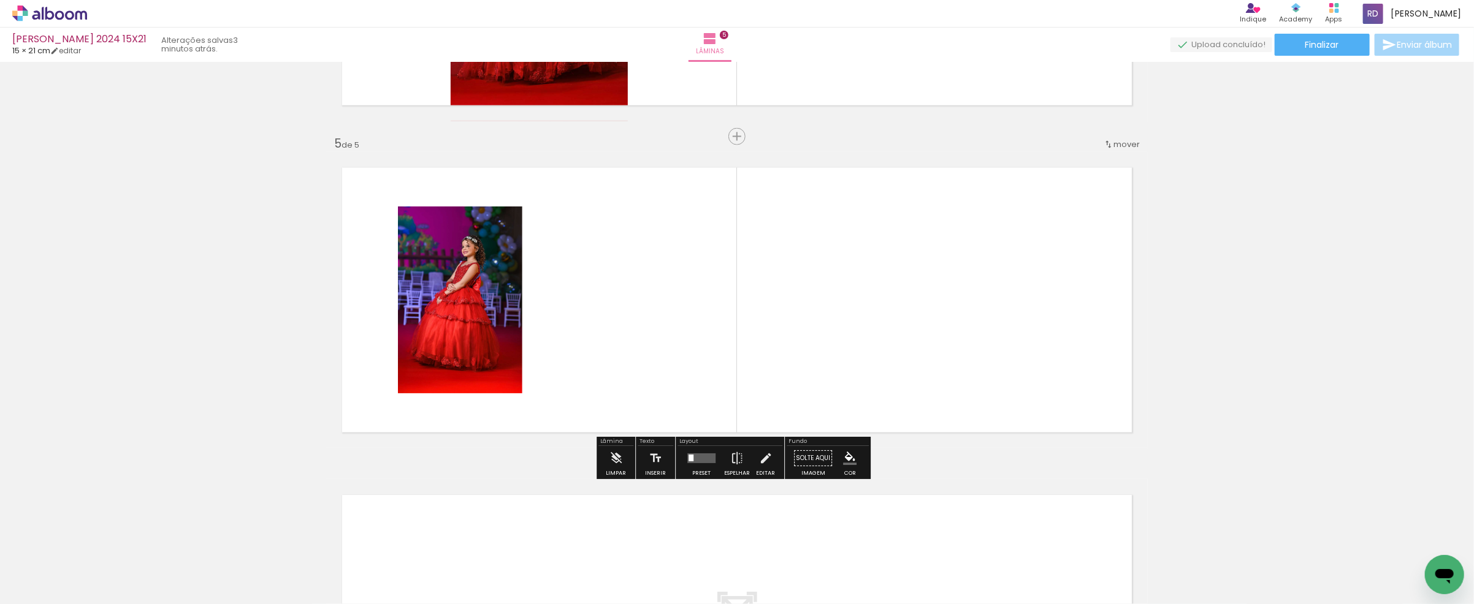
scroll to position [1260, 0]
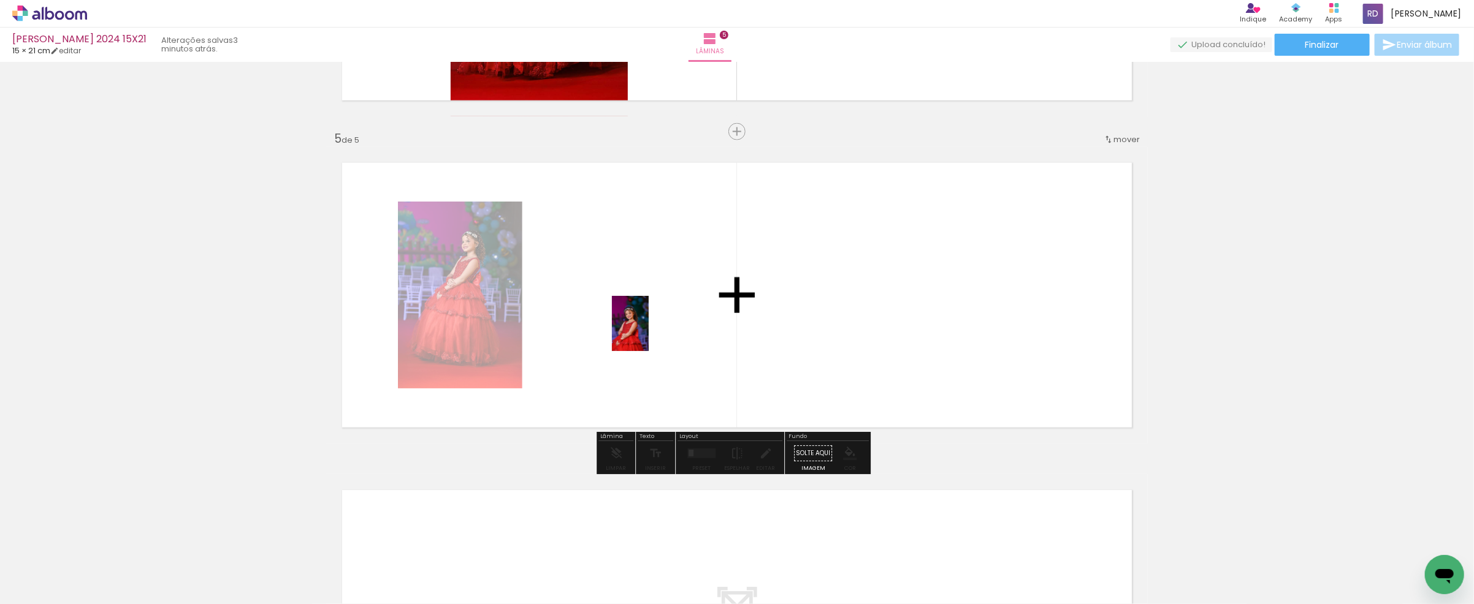
drag, startPoint x: 785, startPoint y: 536, endPoint x: 673, endPoint y: 390, distance: 183.6
click at [649, 331] on quentale-workspace at bounding box center [737, 302] width 1474 height 604
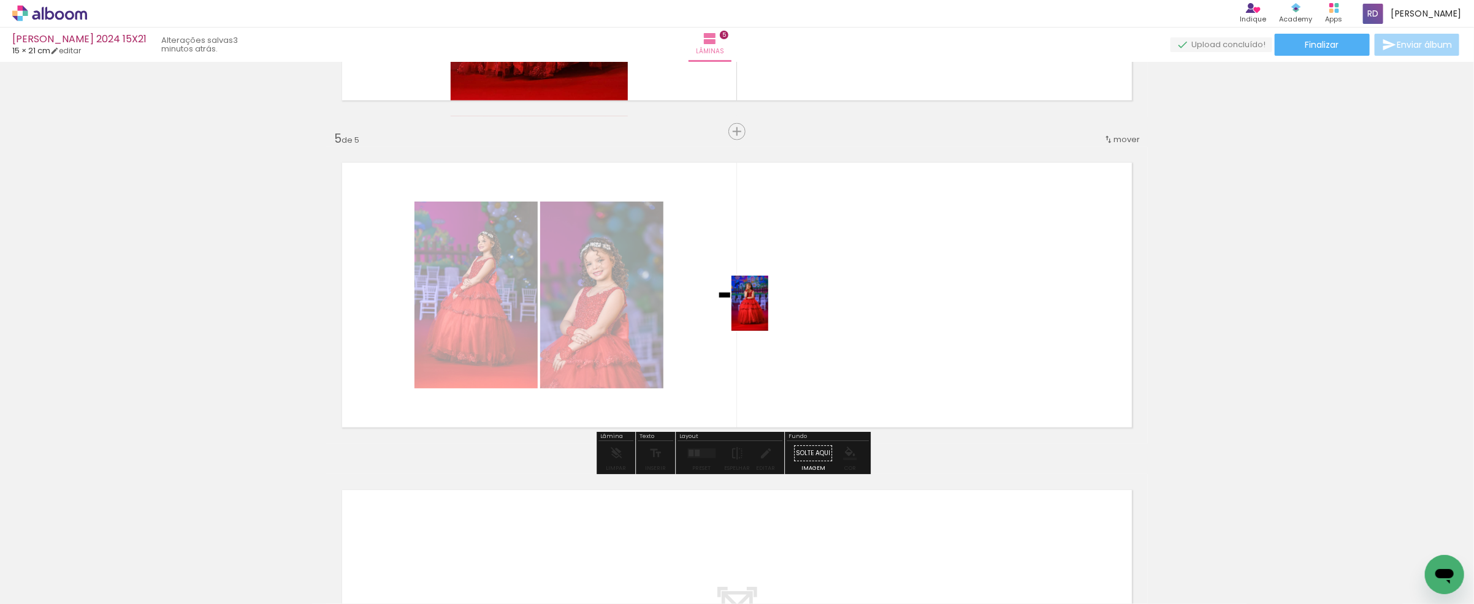
drag, startPoint x: 860, startPoint y: 535, endPoint x: 766, endPoint y: 308, distance: 246.0
click at [767, 309] on quentale-workspace at bounding box center [737, 302] width 1474 height 604
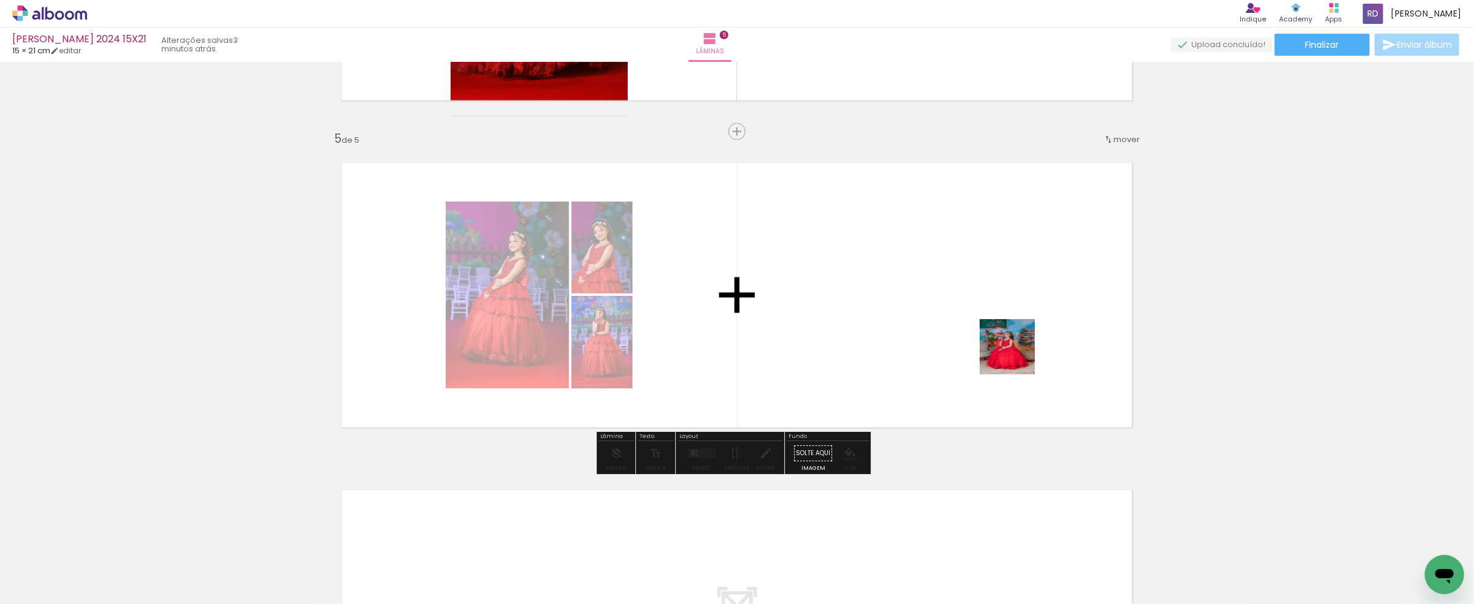
drag, startPoint x: 956, startPoint y: 569, endPoint x: 1019, endPoint y: 347, distance: 230.7
click at [1019, 347] on quentale-workspace at bounding box center [737, 302] width 1474 height 604
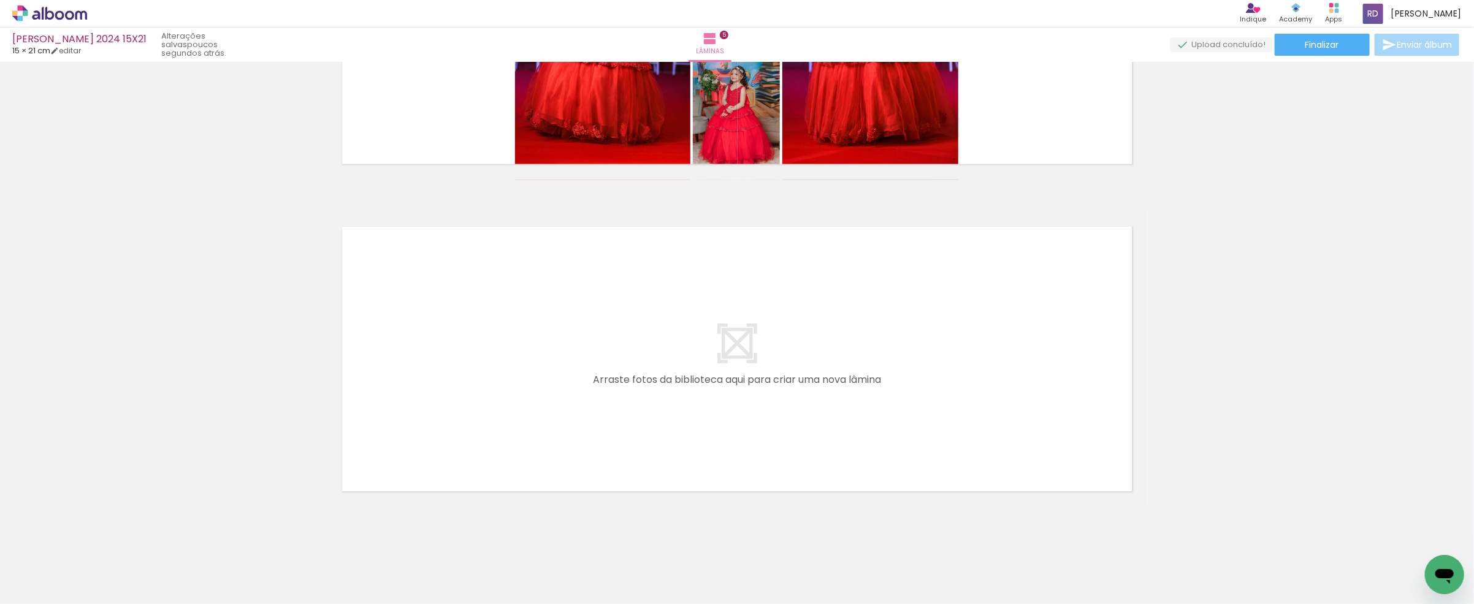
scroll to position [1545, 0]
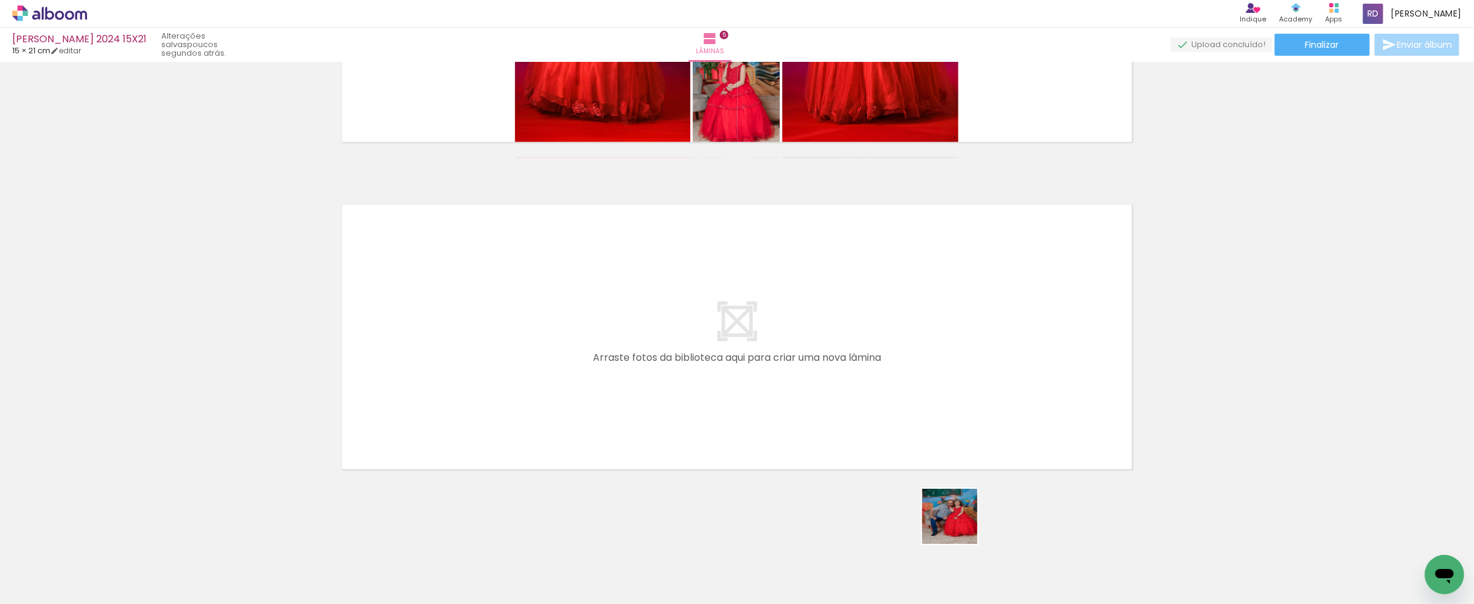
drag, startPoint x: 1024, startPoint y: 569, endPoint x: 622, endPoint y: 354, distance: 455.5
click at [622, 354] on quentale-workspace at bounding box center [737, 302] width 1474 height 604
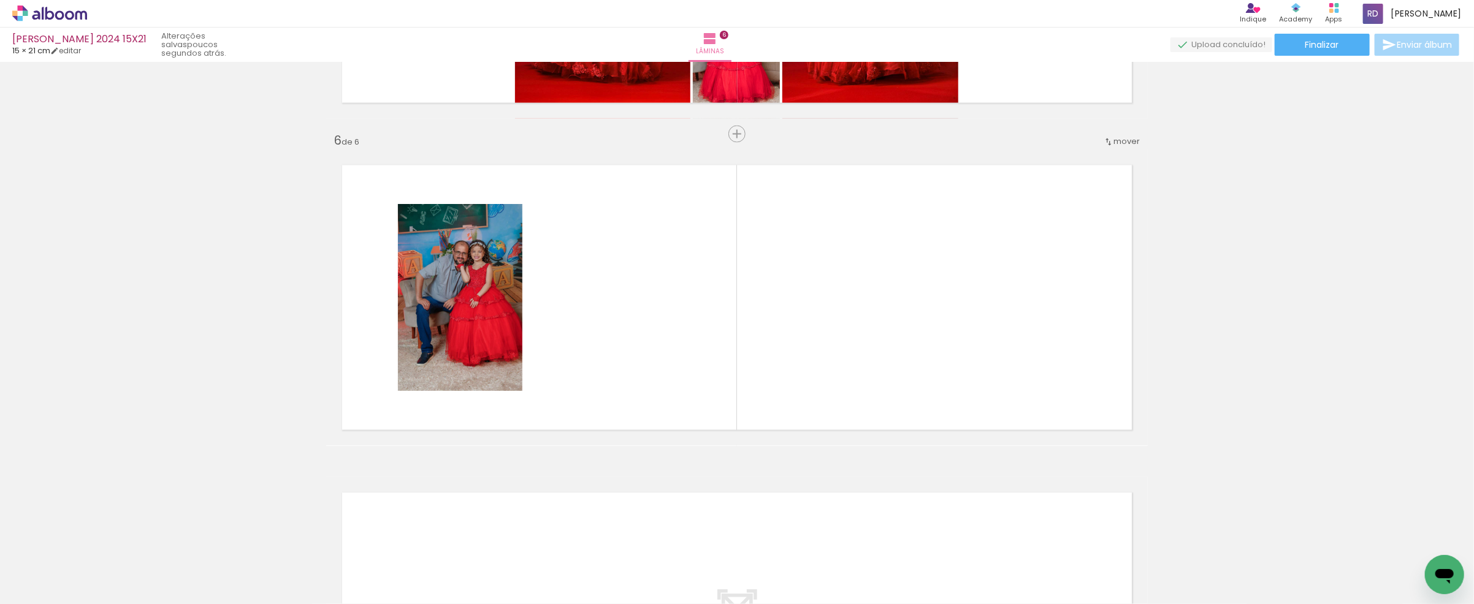
scroll to position [1588, 0]
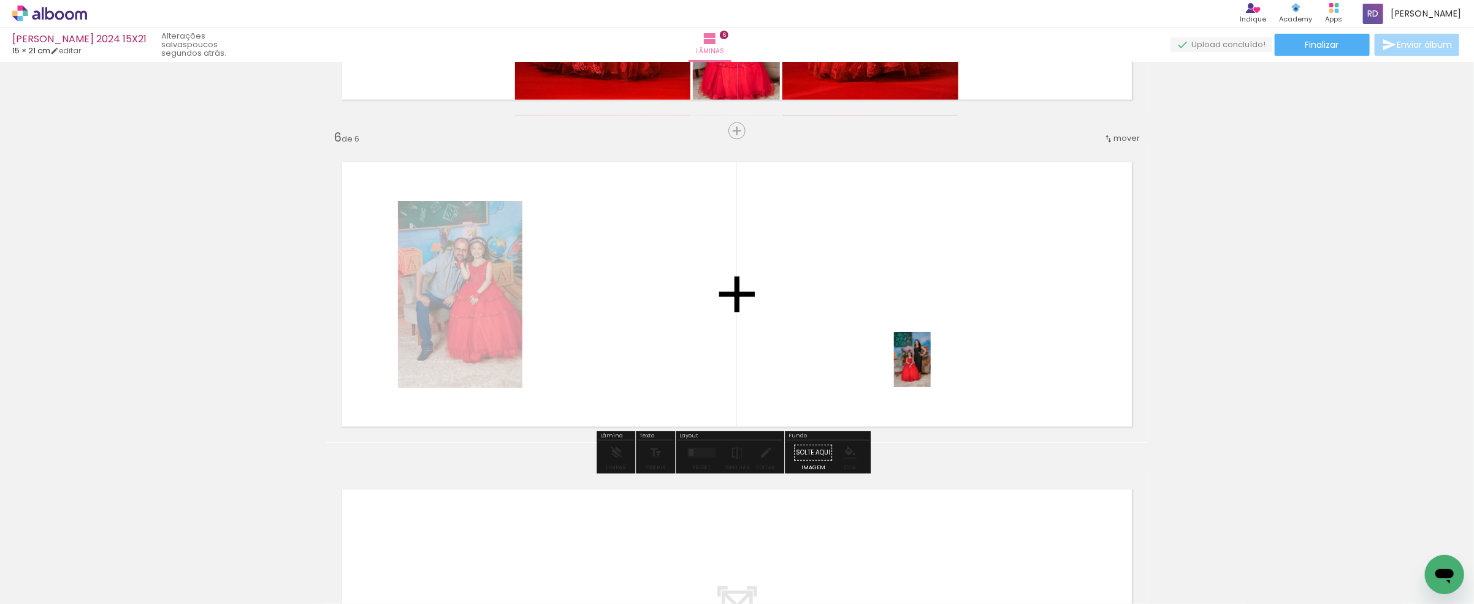
drag, startPoint x: 1022, startPoint y: 493, endPoint x: 1055, endPoint y: 498, distance: 32.8
click at [904, 338] on quentale-workspace at bounding box center [737, 302] width 1474 height 604
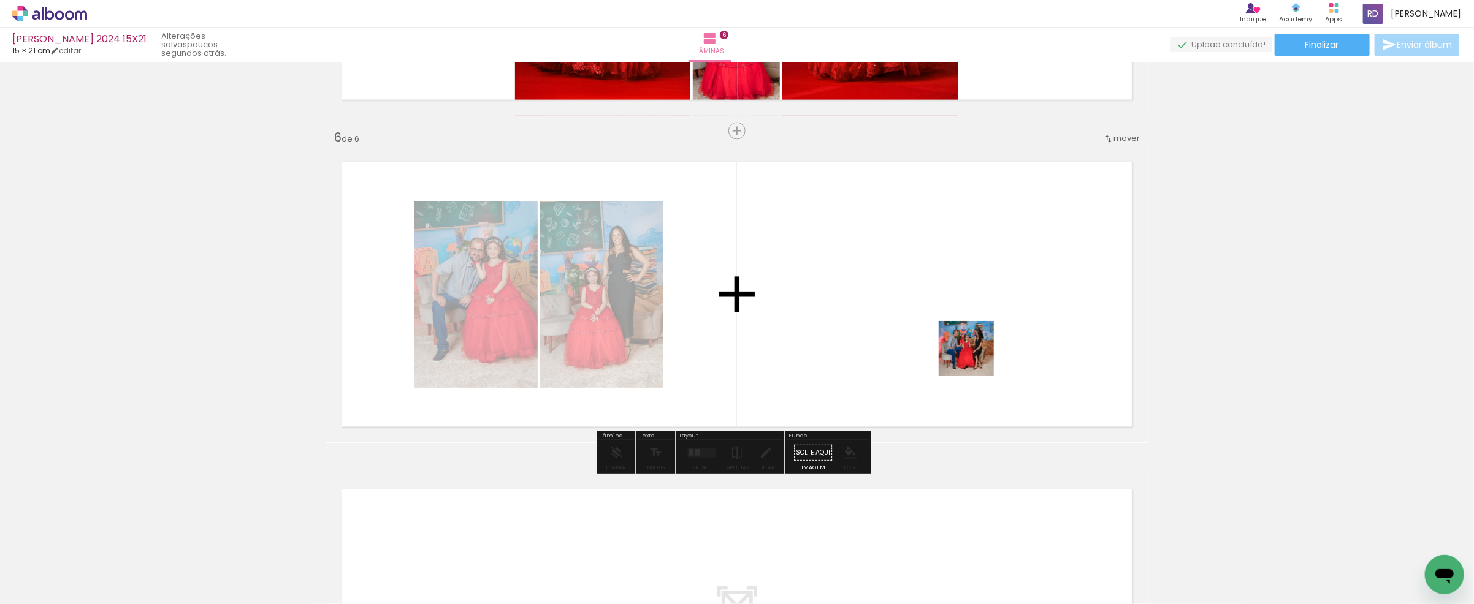
drag, startPoint x: 1224, startPoint y: 567, endPoint x: 945, endPoint y: 314, distance: 376.3
click at [945, 314] on quentale-workspace at bounding box center [737, 302] width 1474 height 604
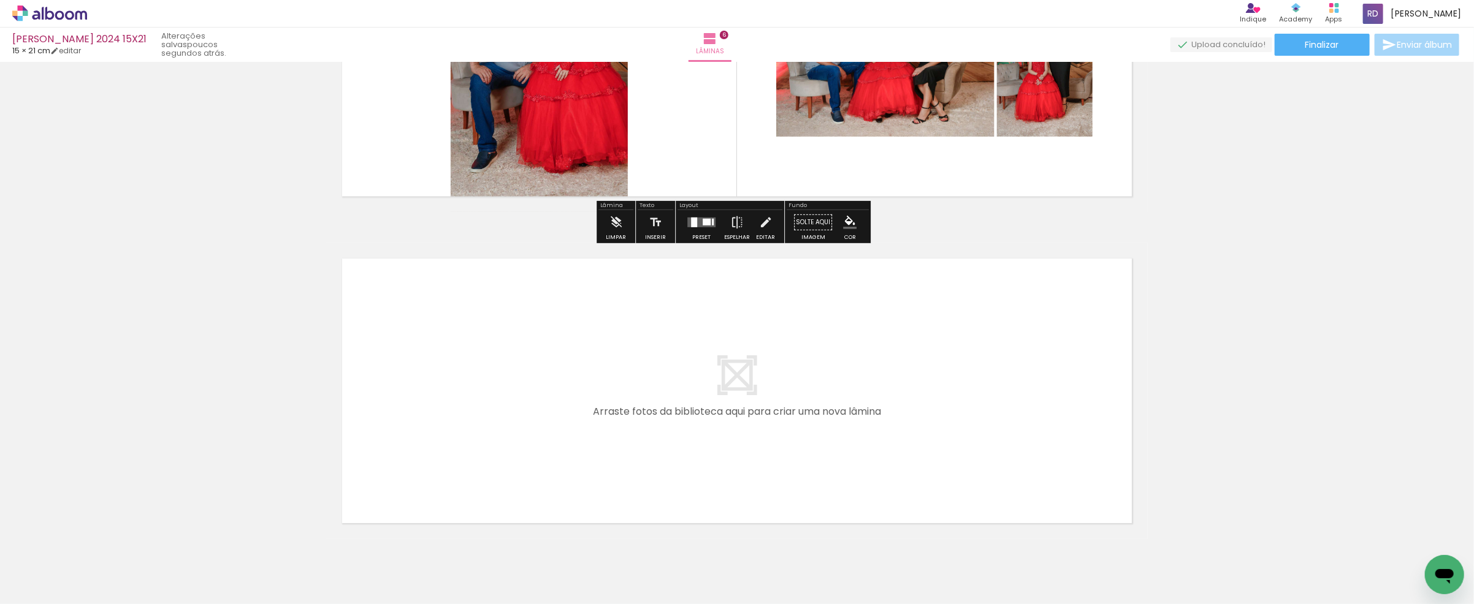
scroll to position [1873, 0]
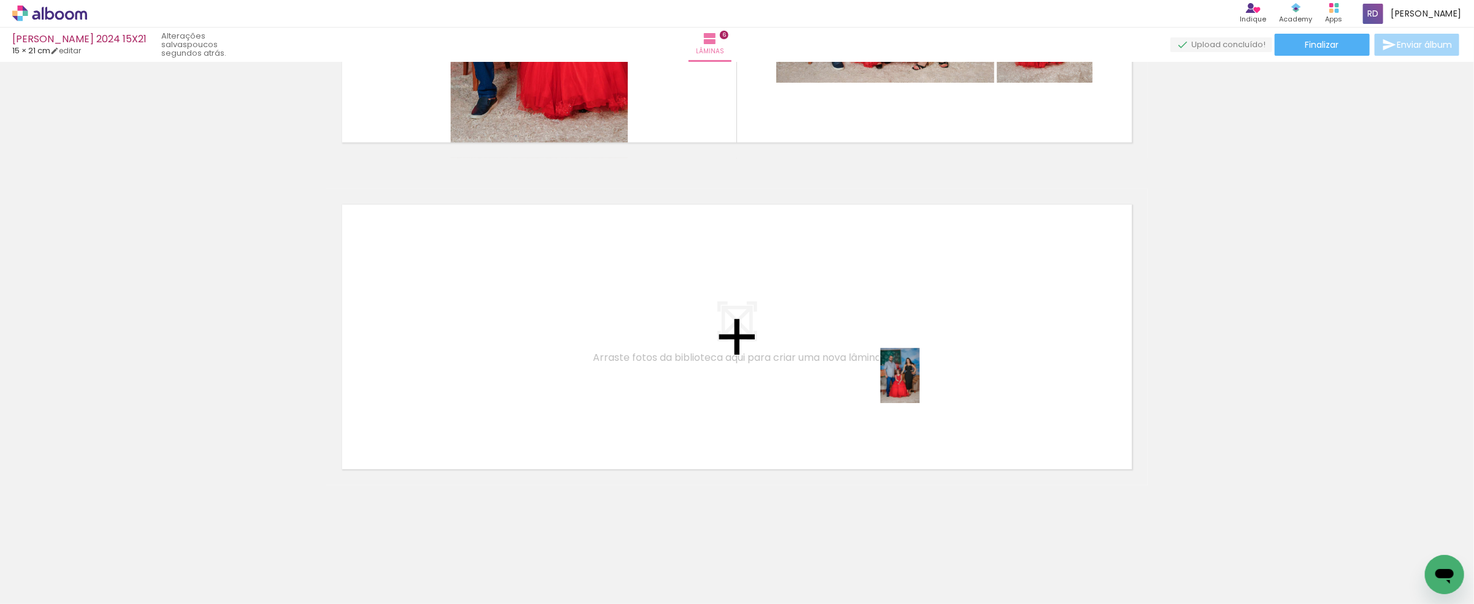
drag, startPoint x: 1146, startPoint y: 563, endPoint x: 946, endPoint y: 383, distance: 269.1
click at [946, 383] on quentale-workspace at bounding box center [737, 302] width 1474 height 604
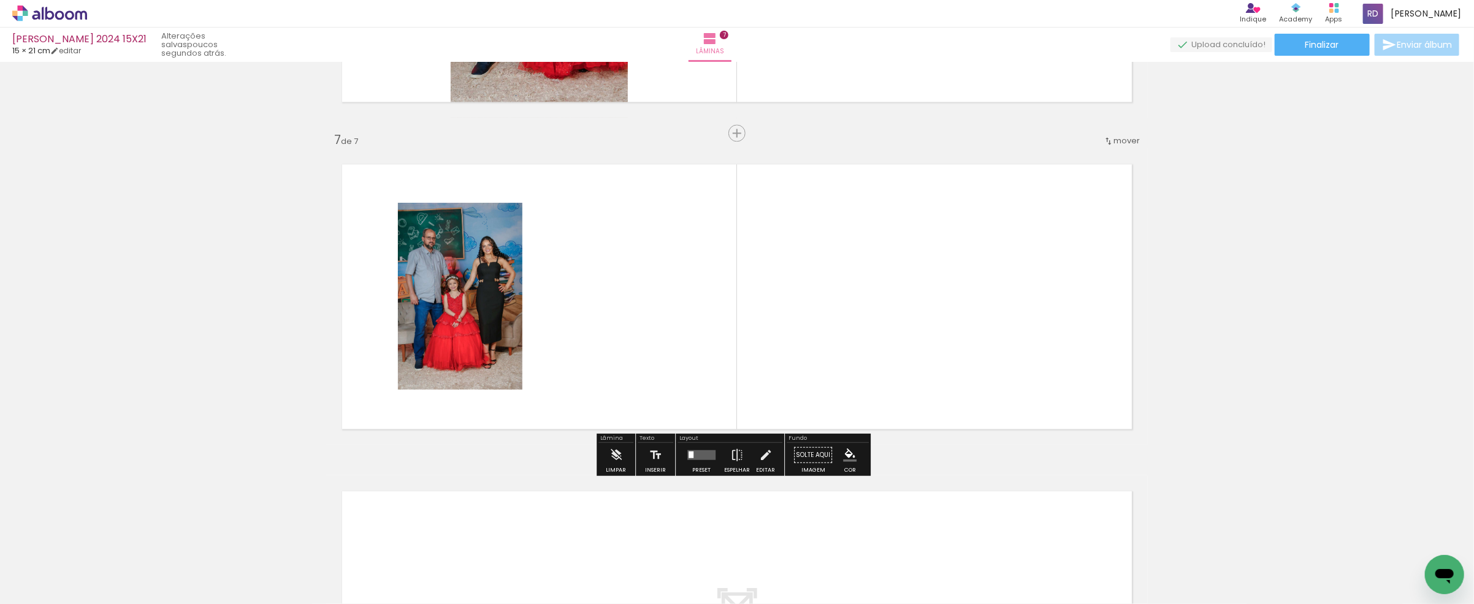
scroll to position [1914, 0]
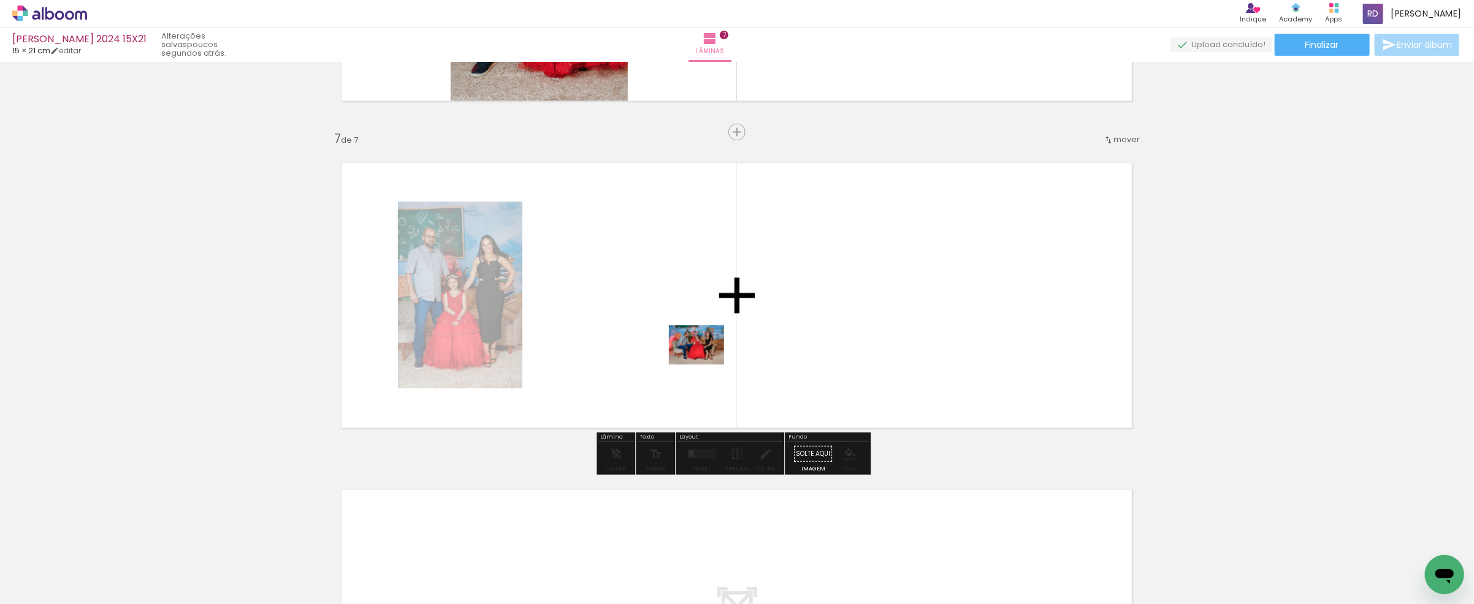
drag, startPoint x: 1300, startPoint y: 574, endPoint x: 916, endPoint y: 436, distance: 408.3
click at [688, 351] on quentale-workspace at bounding box center [737, 302] width 1474 height 604
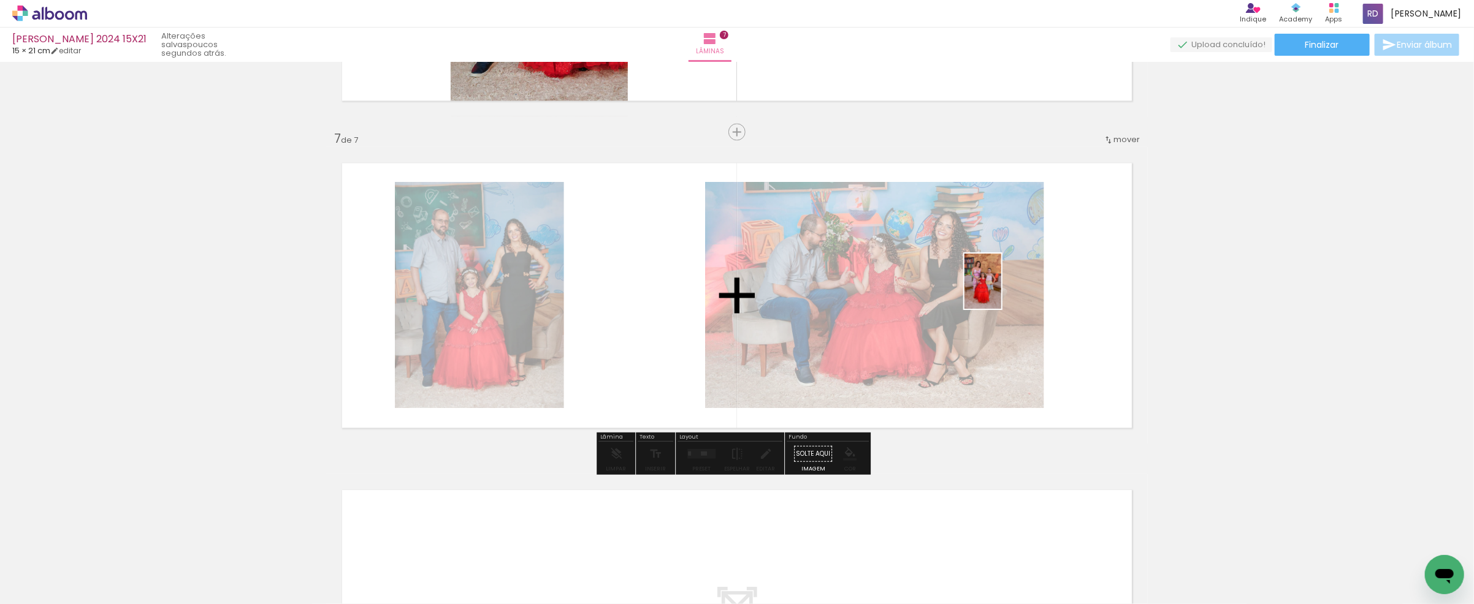
drag, startPoint x: 1357, startPoint y: 555, endPoint x: 991, endPoint y: 281, distance: 457.5
click at [991, 281] on quentale-workspace at bounding box center [737, 302] width 1474 height 604
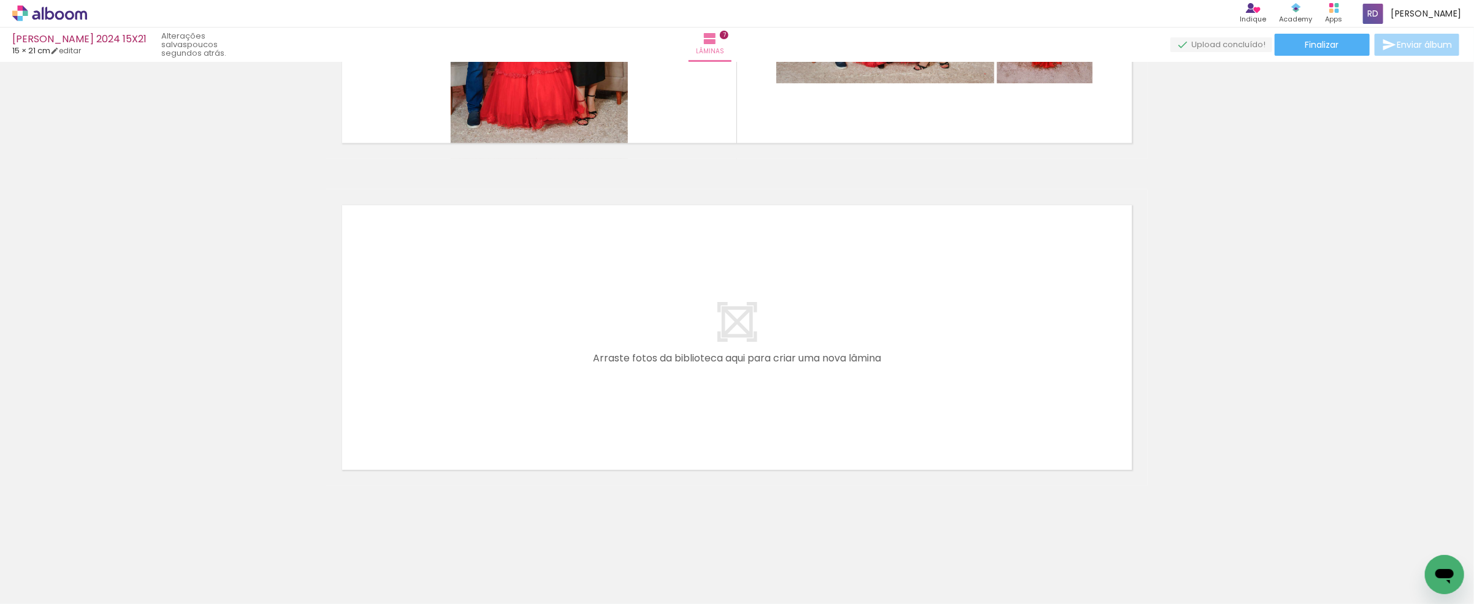
scroll to position [0, 851]
drag, startPoint x: 587, startPoint y: 566, endPoint x: 592, endPoint y: 497, distance: 69.5
click at [475, 291] on quentale-workspace at bounding box center [737, 302] width 1474 height 604
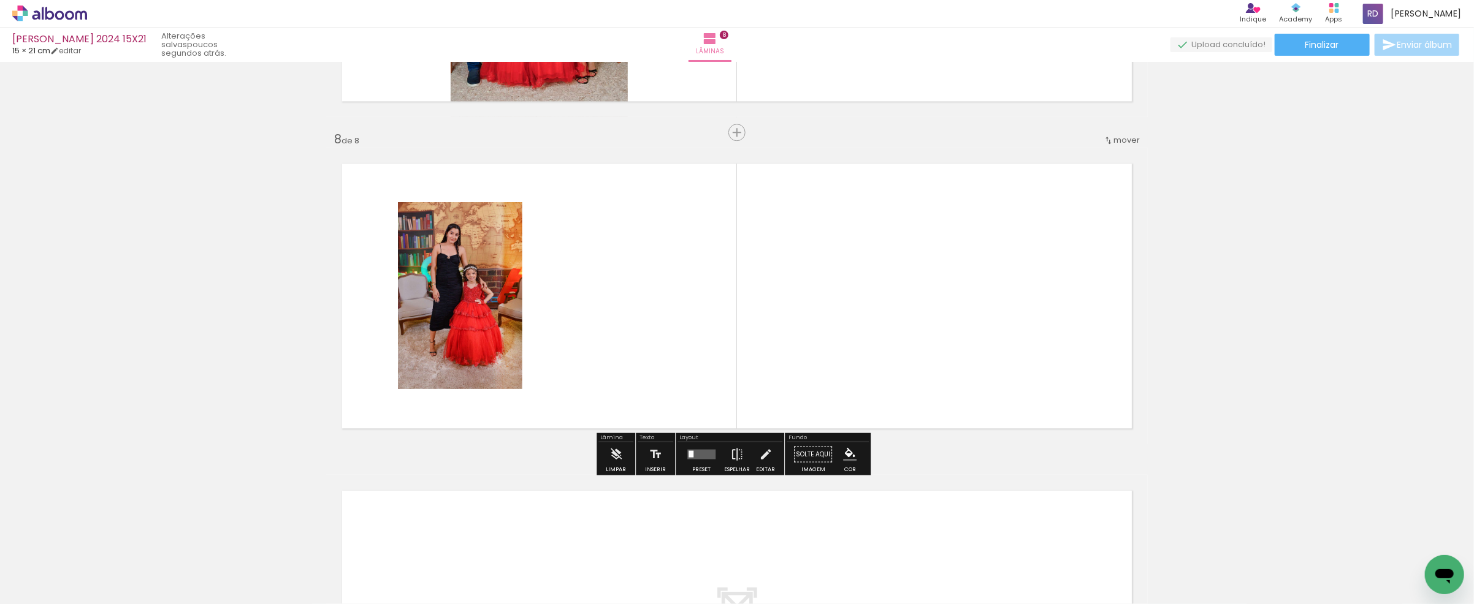
scroll to position [2242, 0]
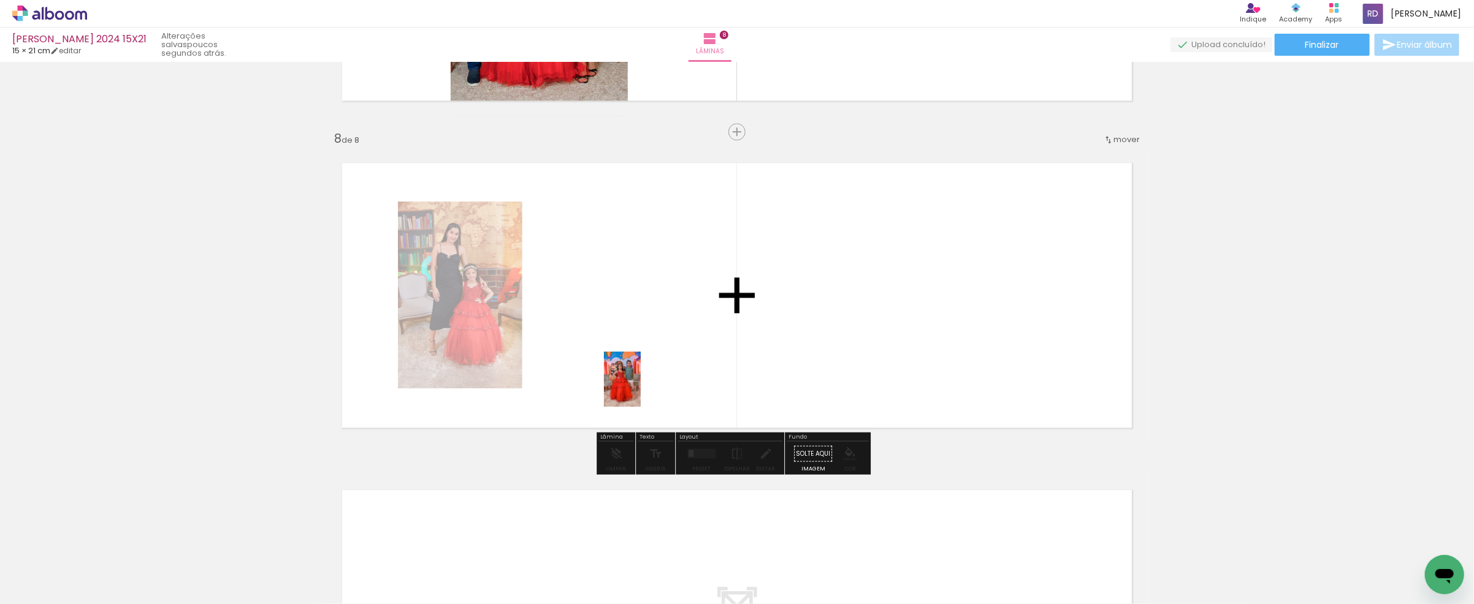
drag, startPoint x: 647, startPoint y: 560, endPoint x: 641, endPoint y: 389, distance: 171.8
click at [641, 389] on quentale-workspace at bounding box center [737, 302] width 1474 height 604
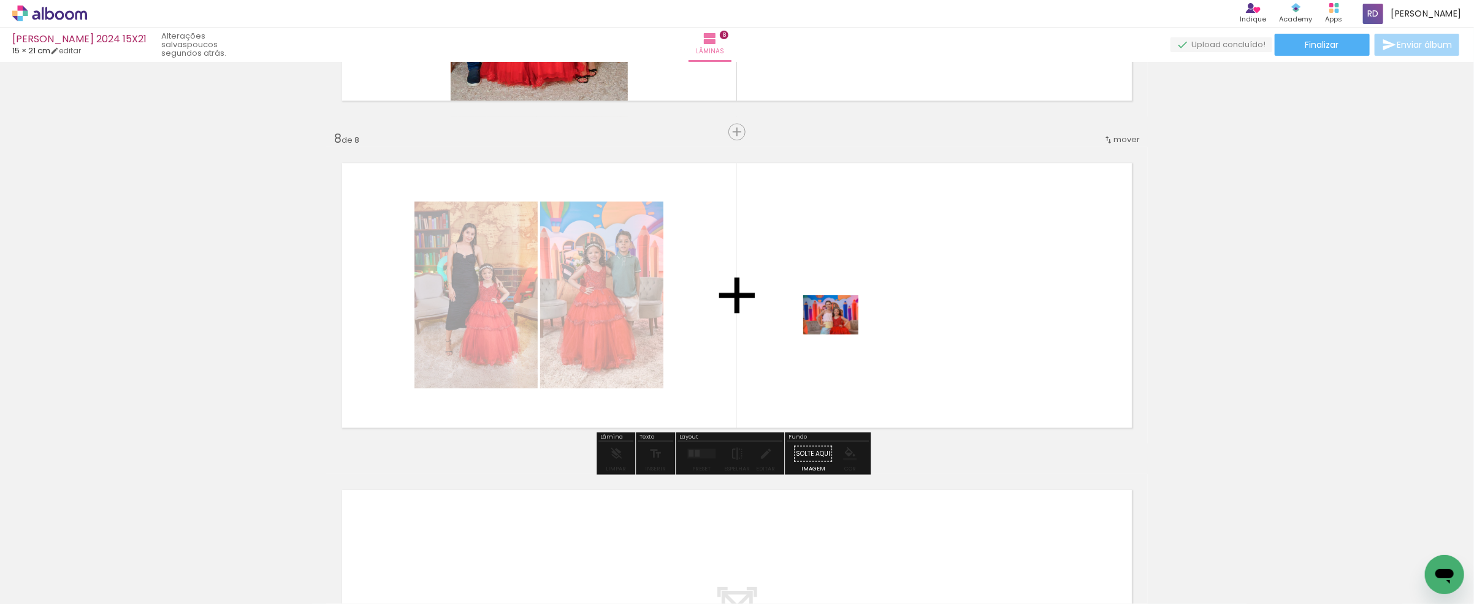
drag, startPoint x: 786, startPoint y: 554, endPoint x: 842, endPoint y: 329, distance: 232.2
click at [842, 329] on quentale-workspace at bounding box center [737, 302] width 1474 height 604
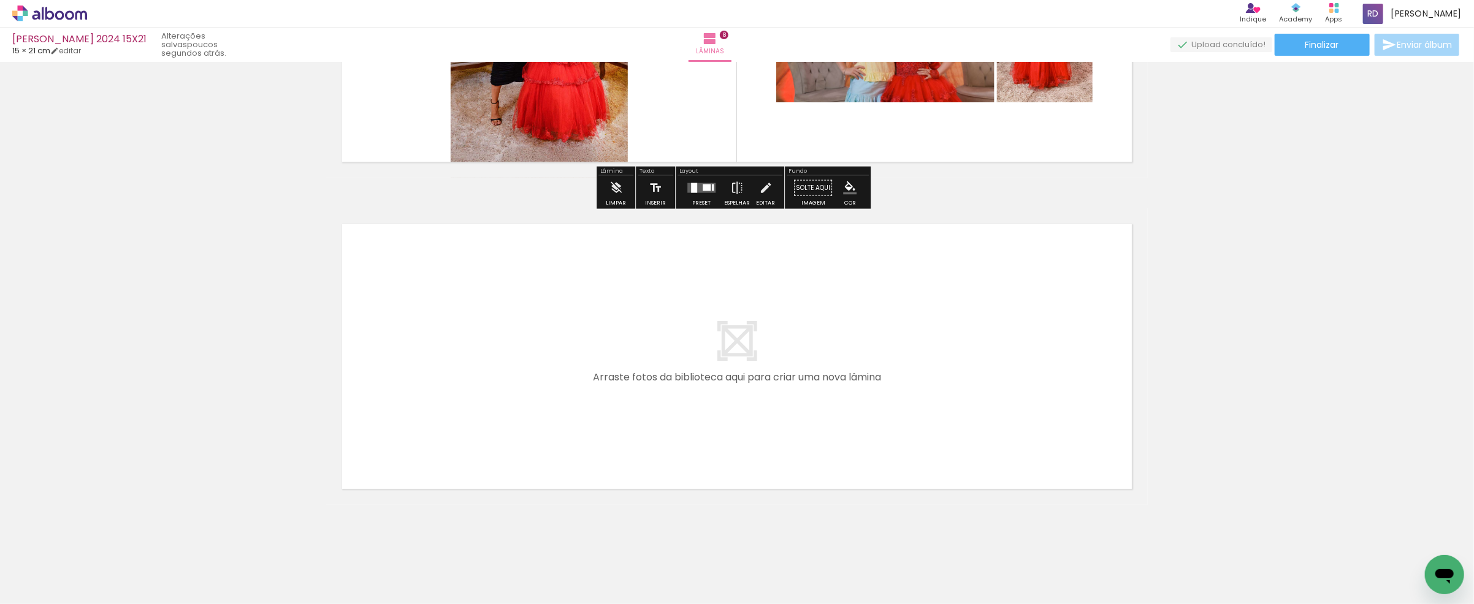
scroll to position [2527, 0]
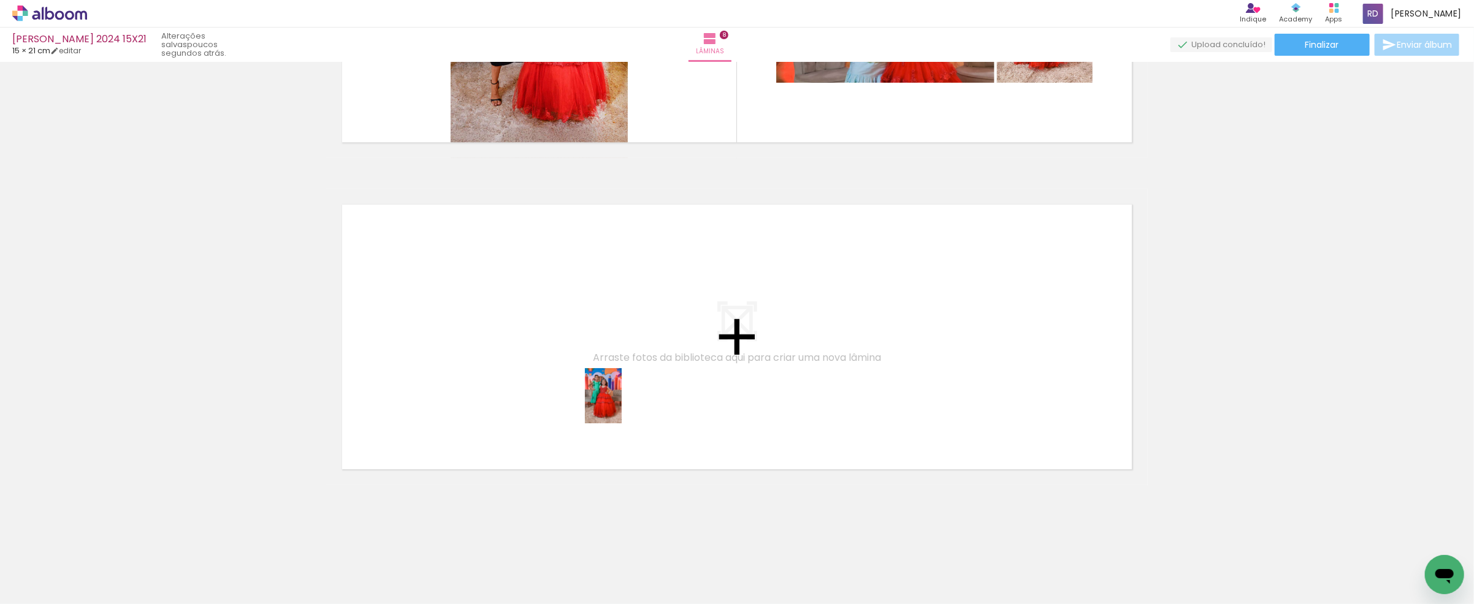
drag, startPoint x: 722, startPoint y: 571, endPoint x: 748, endPoint y: 535, distance: 44.9
click at [622, 403] on quentale-workspace at bounding box center [737, 302] width 1474 height 604
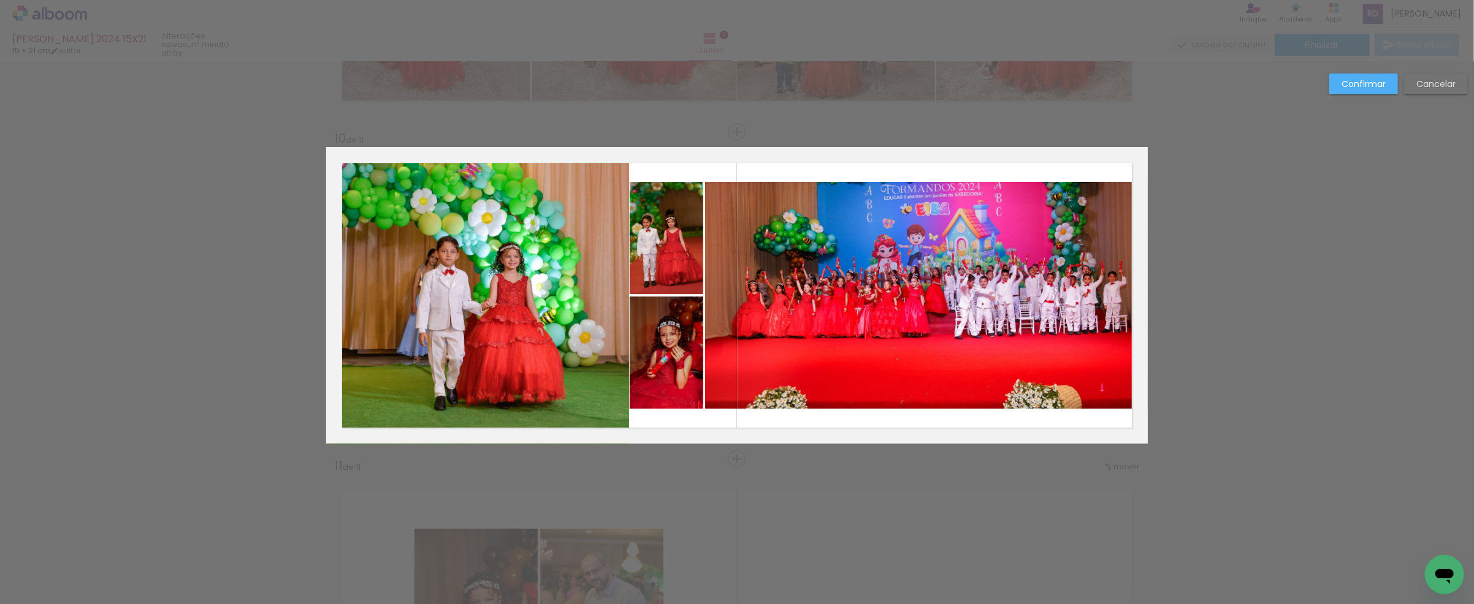
scroll to position [0, 964]
click at [601, 297] on quentale-photo at bounding box center [478, 295] width 302 height 297
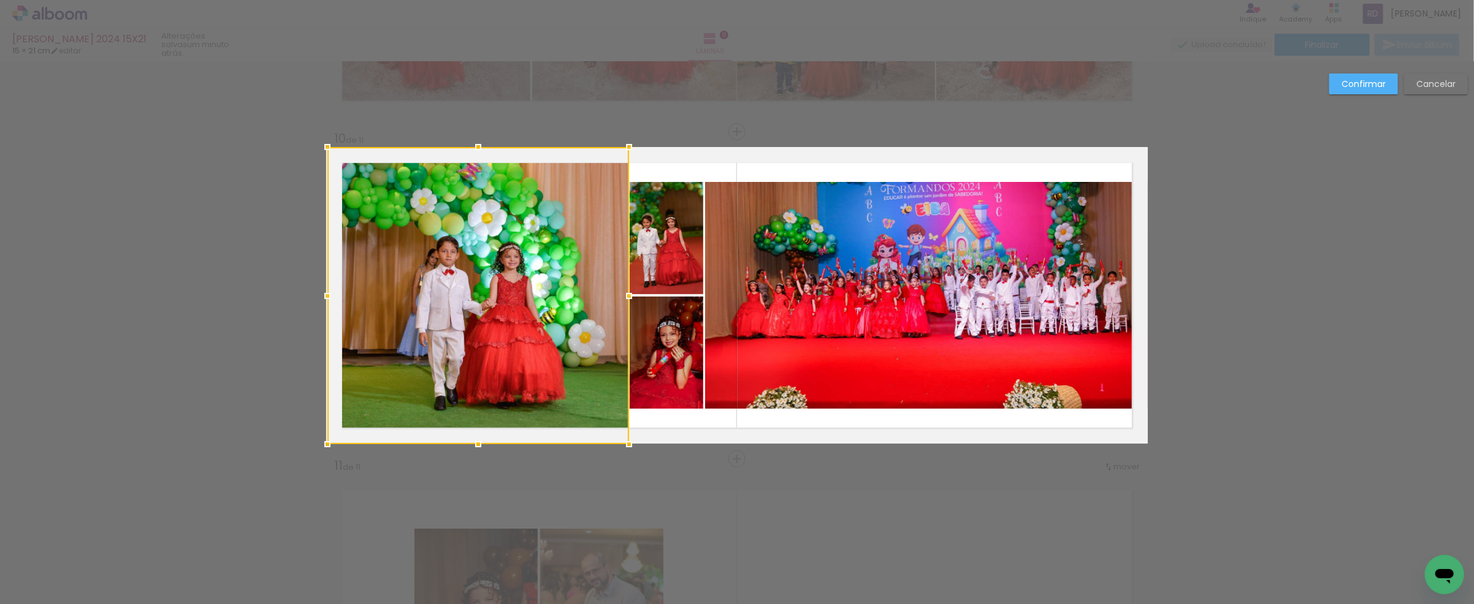
click at [601, 297] on div at bounding box center [478, 295] width 302 height 297
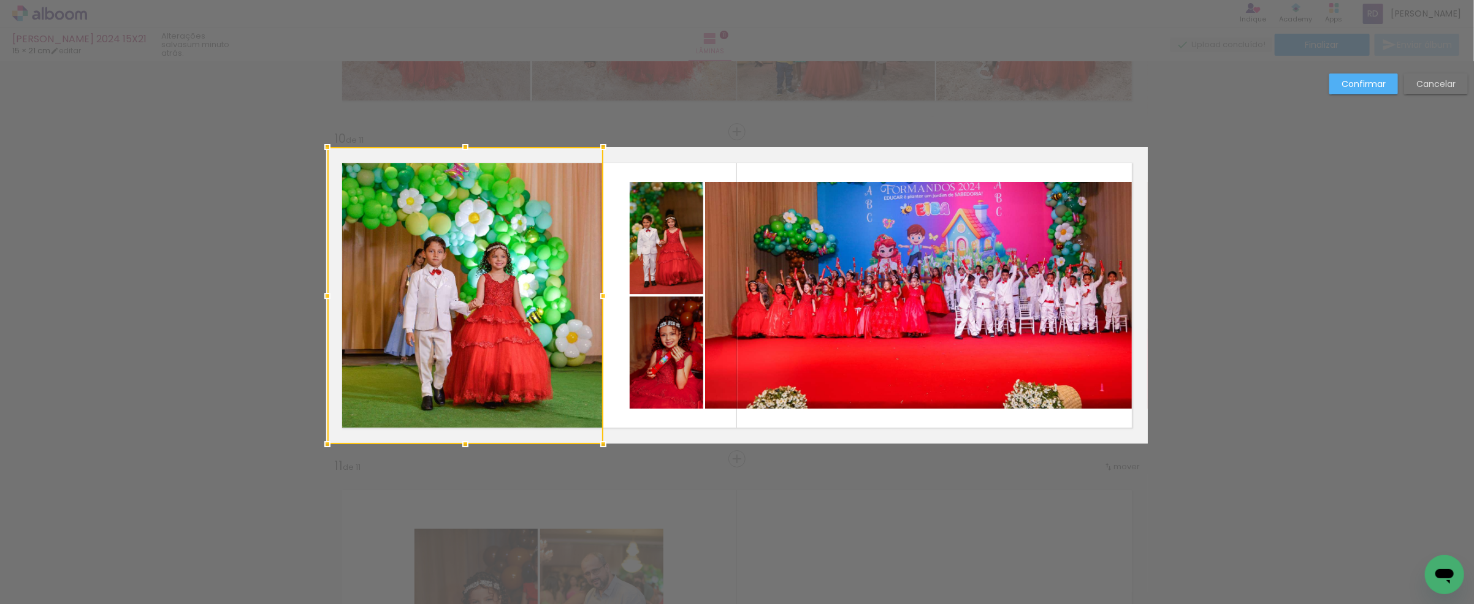
drag, startPoint x: 624, startPoint y: 296, endPoint x: 599, endPoint y: 296, distance: 25.1
click at [599, 296] on div at bounding box center [603, 296] width 25 height 25
click at [669, 260] on quentale-photo at bounding box center [667, 238] width 74 height 112
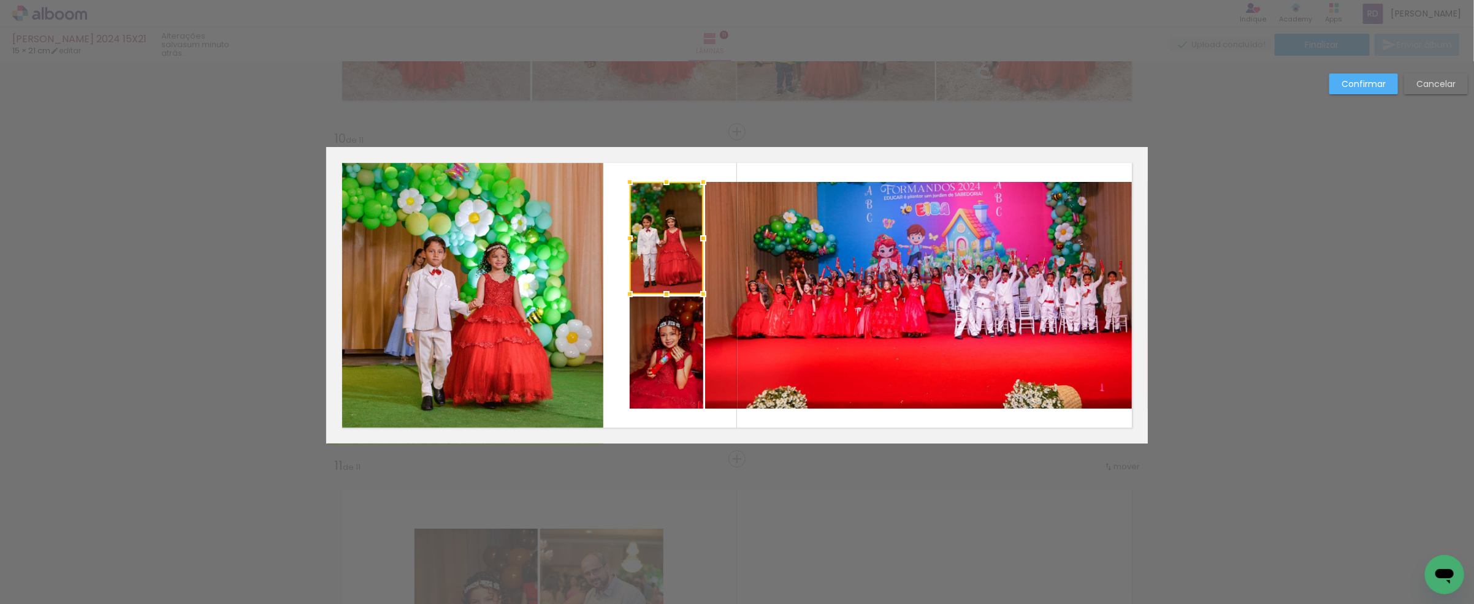
click at [646, 357] on quentale-photo at bounding box center [667, 353] width 74 height 112
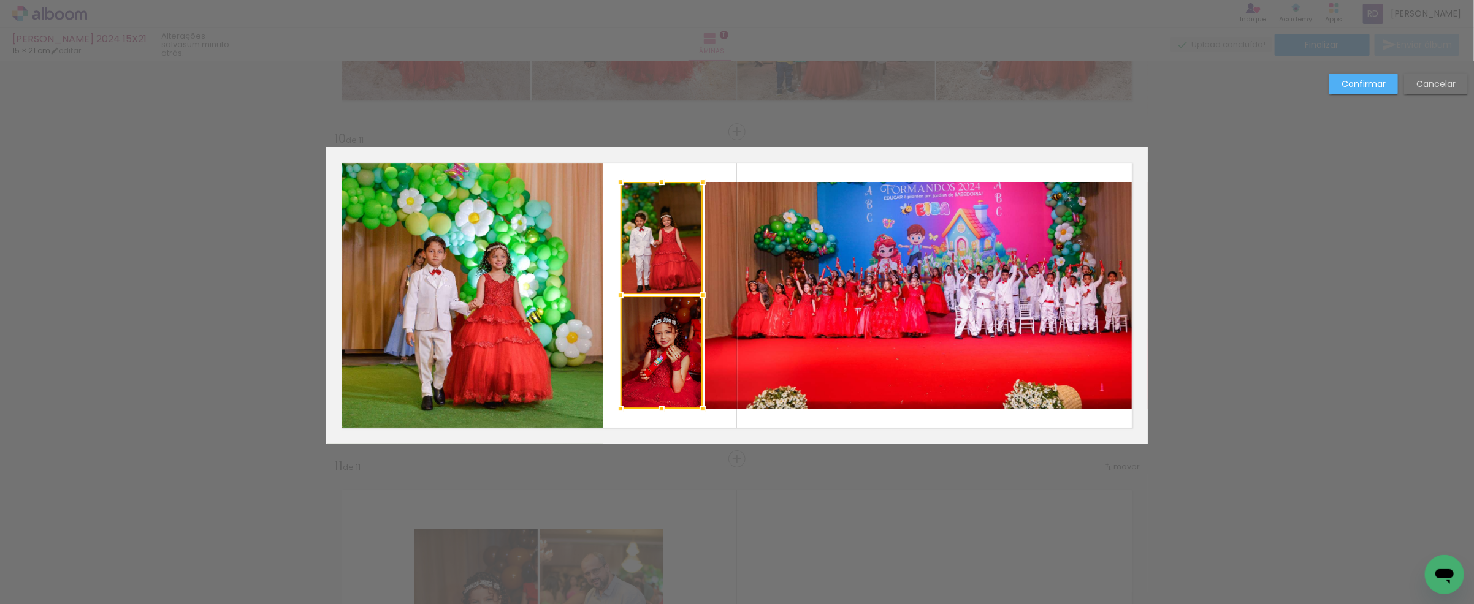
drag, startPoint x: 628, startPoint y: 295, endPoint x: 620, endPoint y: 295, distance: 8.6
click at [620, 295] on div at bounding box center [620, 295] width 25 height 25
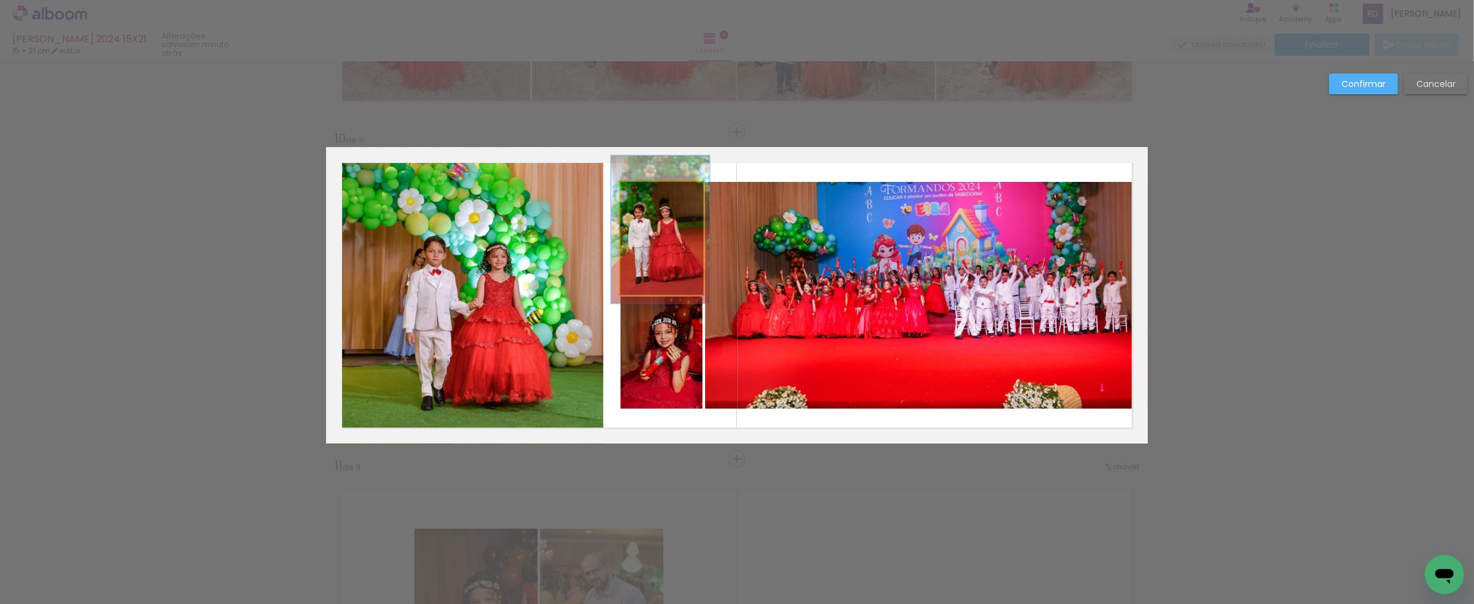
drag, startPoint x: 661, startPoint y: 248, endPoint x: 660, endPoint y: 239, distance: 8.7
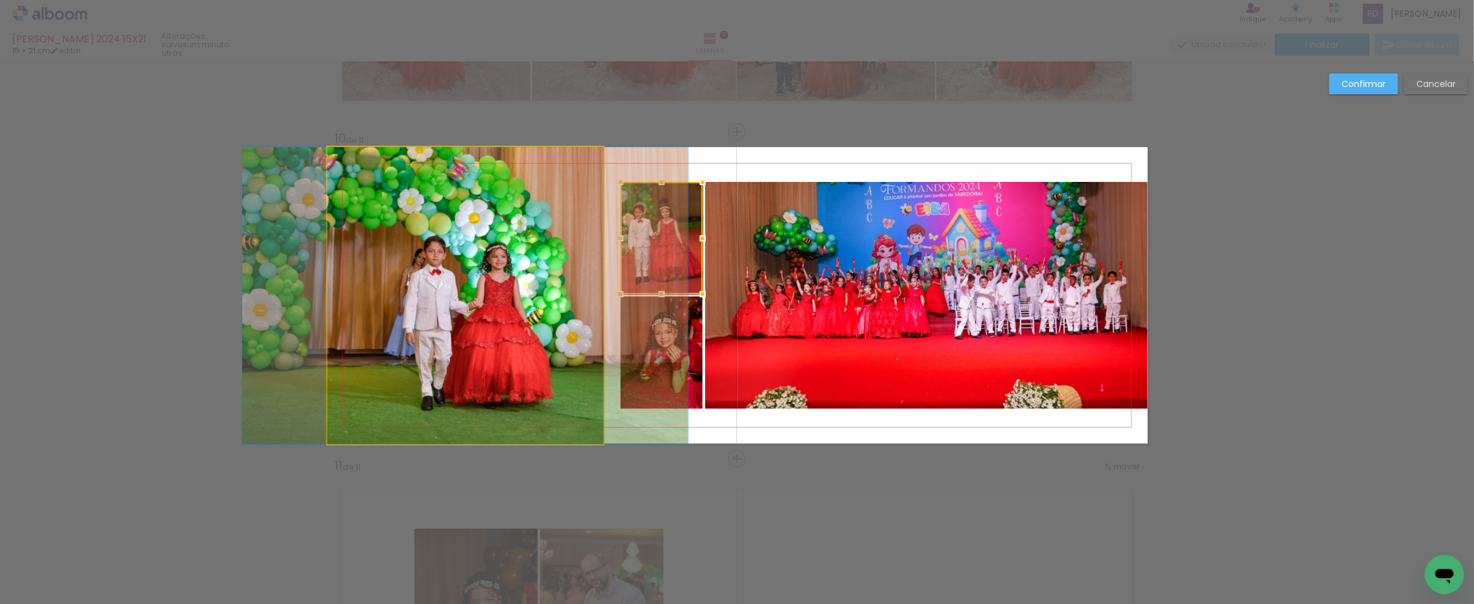
click at [544, 288] on quentale-photo at bounding box center [465, 295] width 276 height 297
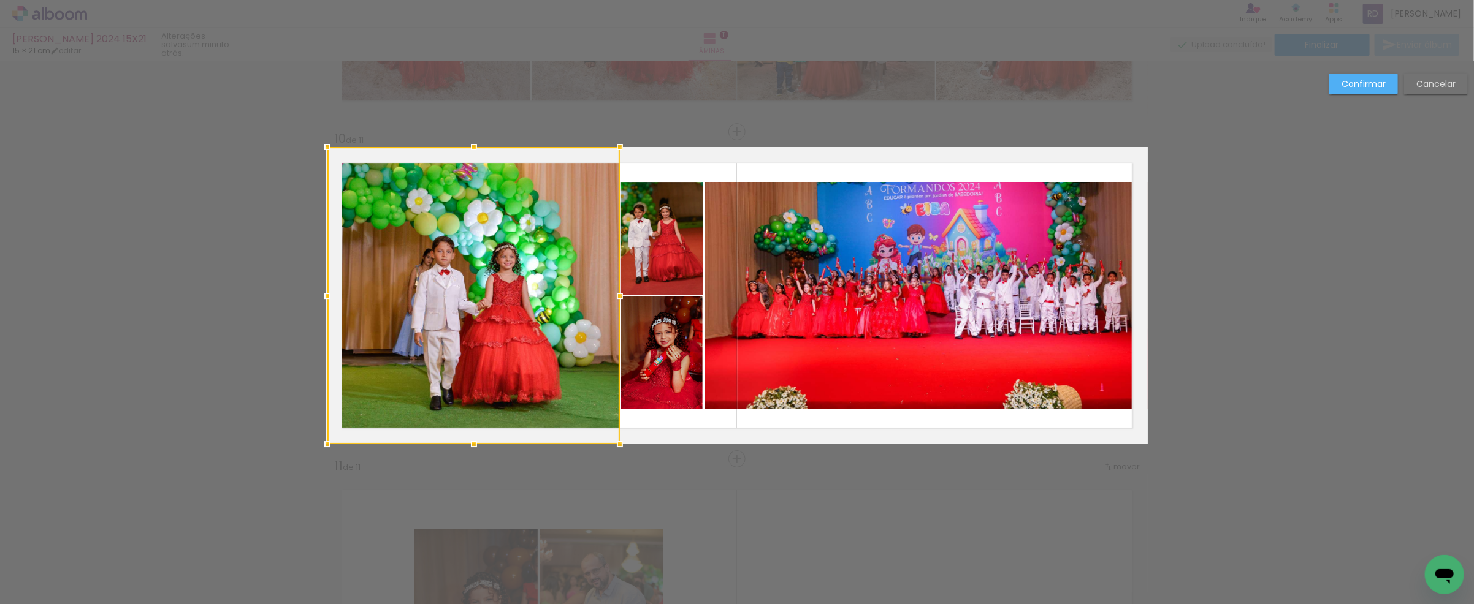
drag, startPoint x: 597, startPoint y: 292, endPoint x: 614, endPoint y: 292, distance: 16.6
click at [614, 292] on div at bounding box center [619, 296] width 25 height 25
click at [991, 175] on quentale-layouter at bounding box center [736, 295] width 821 height 297
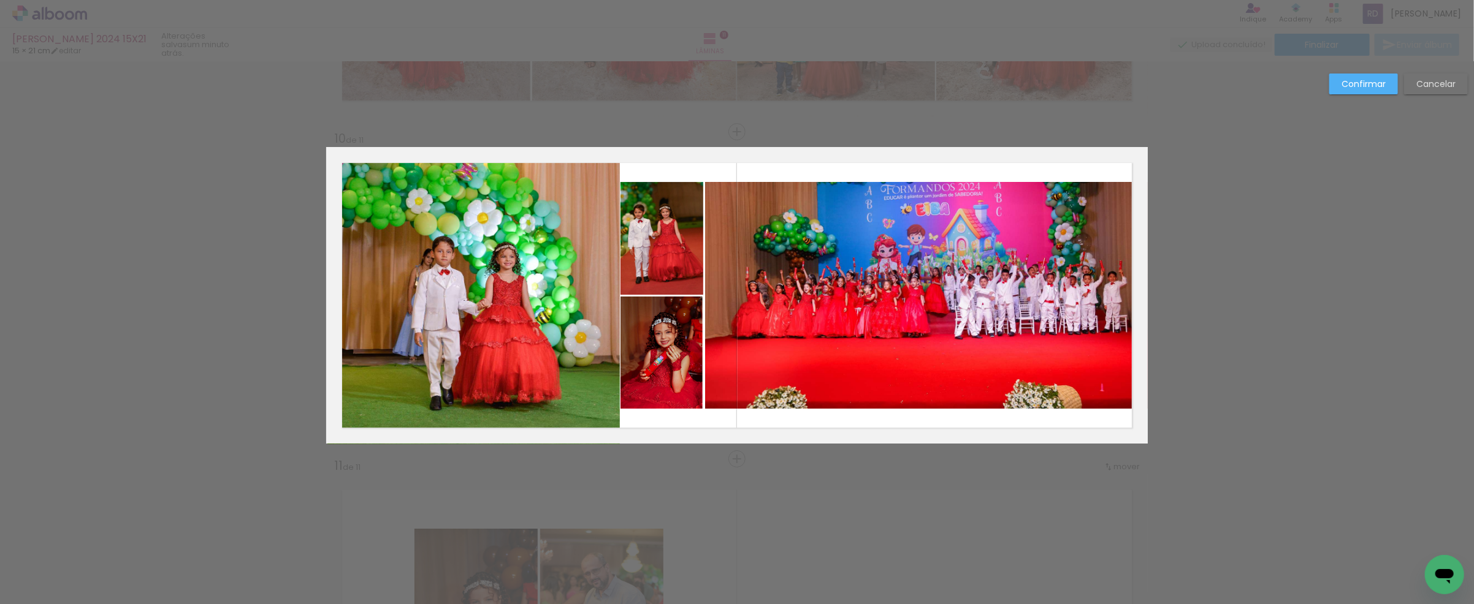
click at [0, 0] on slot "Confirmar" at bounding box center [0, 0] width 0 height 0
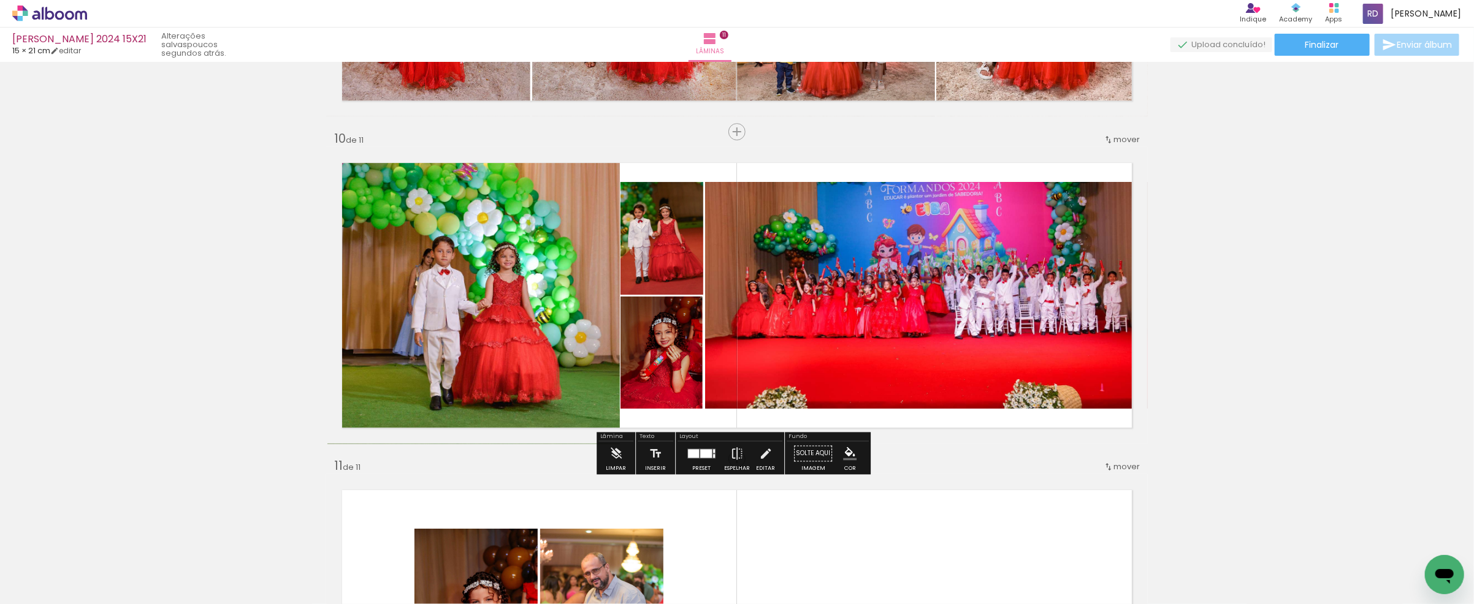
click at [677, 354] on quentale-photo at bounding box center [661, 353] width 82 height 112
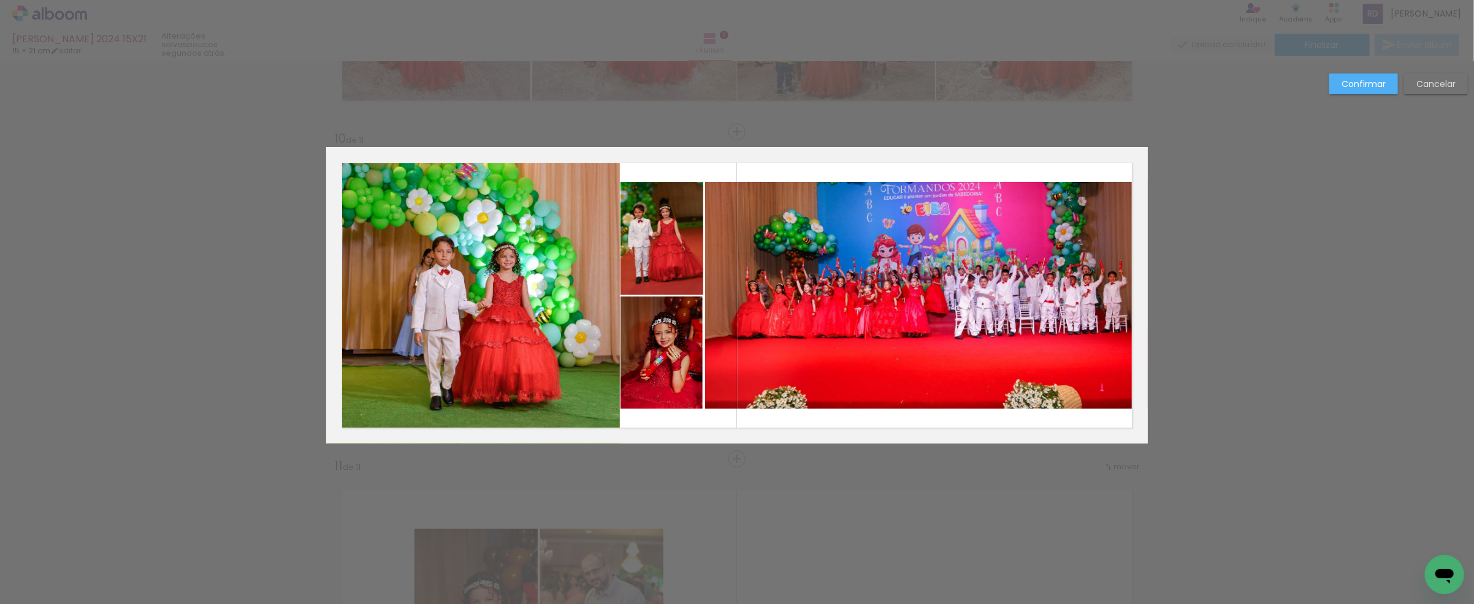
click at [677, 354] on quentale-photo at bounding box center [661, 353] width 82 height 112
click at [700, 352] on div at bounding box center [703, 353] width 25 height 25
click at [840, 318] on quentale-photo at bounding box center [926, 295] width 443 height 227
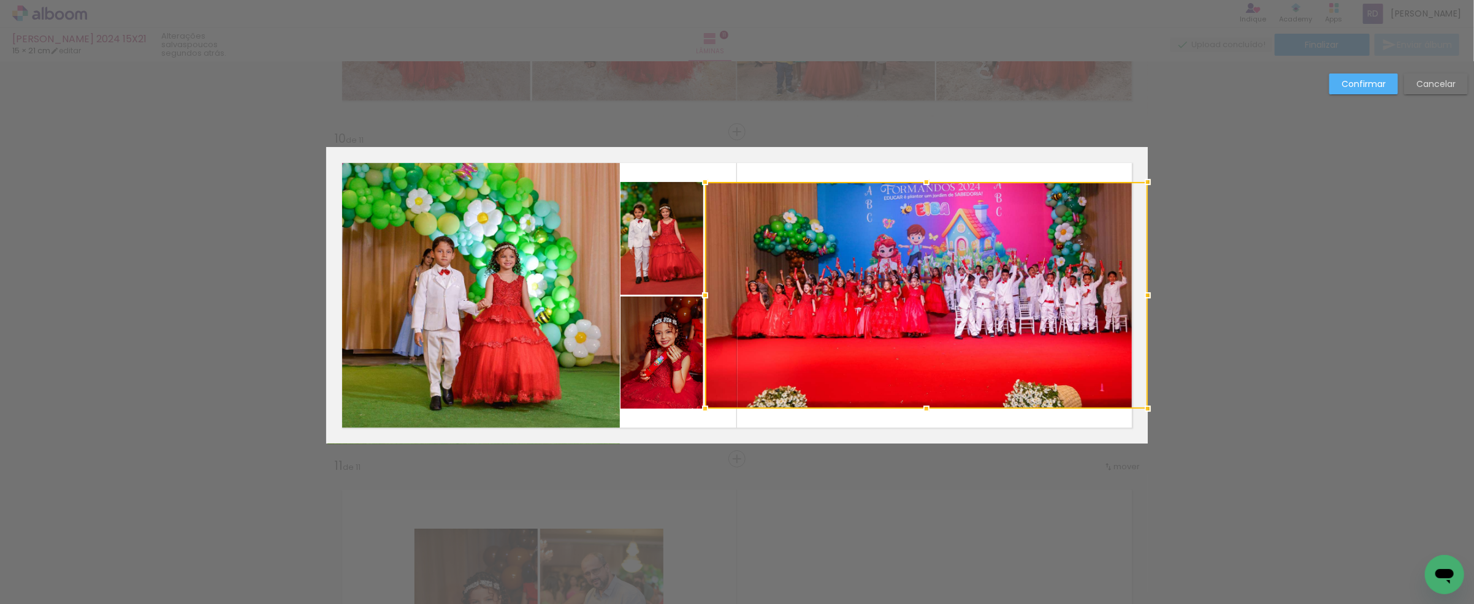
click at [524, 284] on quentale-photo at bounding box center [473, 295] width 292 height 297
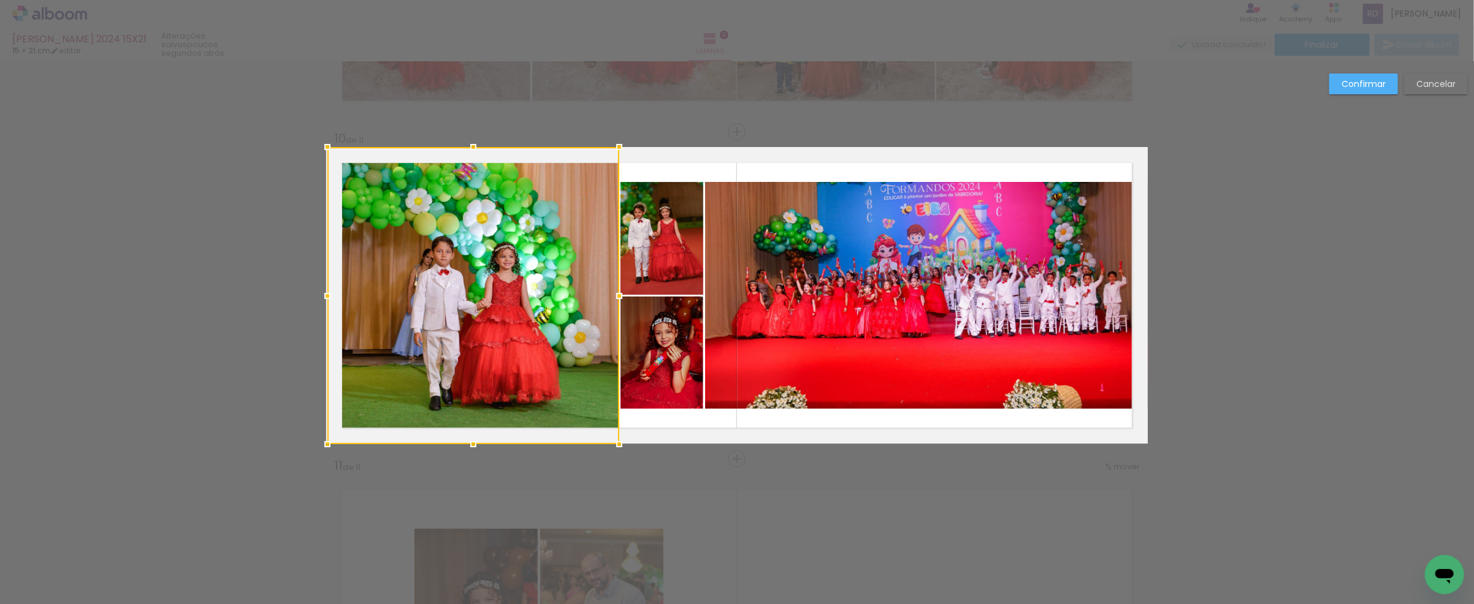
click at [609, 291] on div at bounding box center [619, 296] width 25 height 25
click at [0, 0] on slot "Confirmar" at bounding box center [0, 0] width 0 height 0
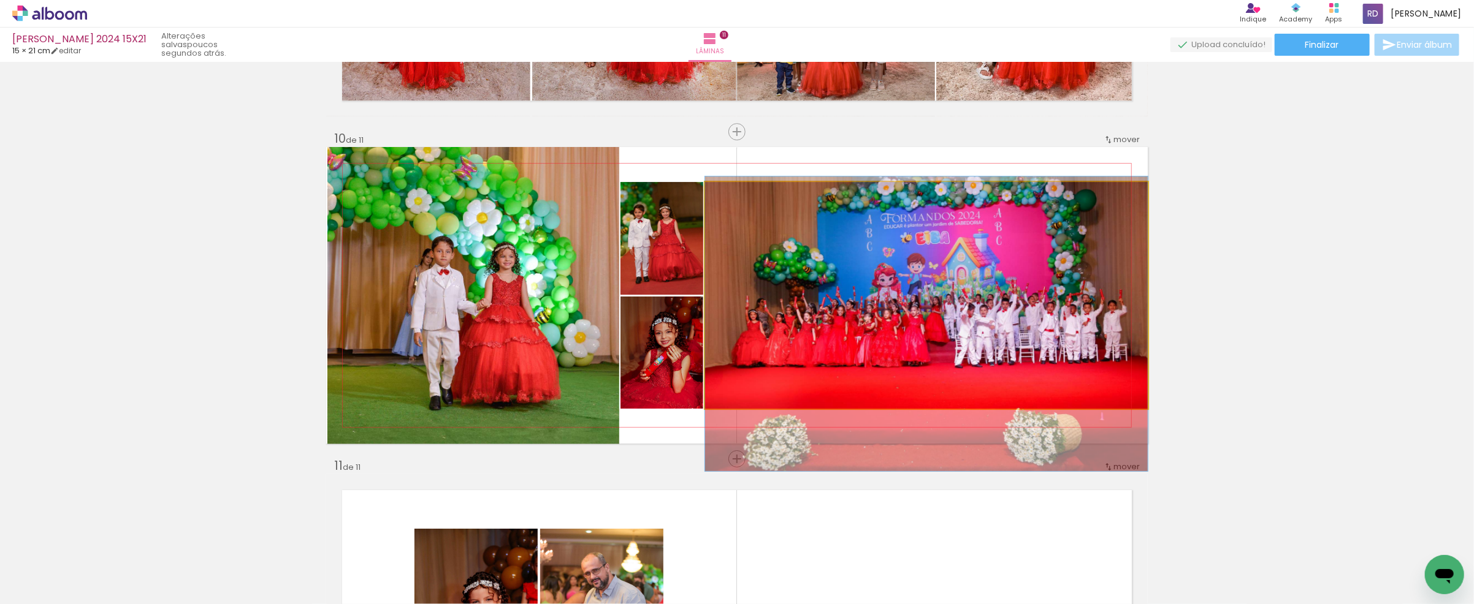
drag, startPoint x: 888, startPoint y: 284, endPoint x: 889, endPoint y: 313, distance: 28.8
click at [1101, 313] on quentale-photo at bounding box center [926, 295] width 443 height 227
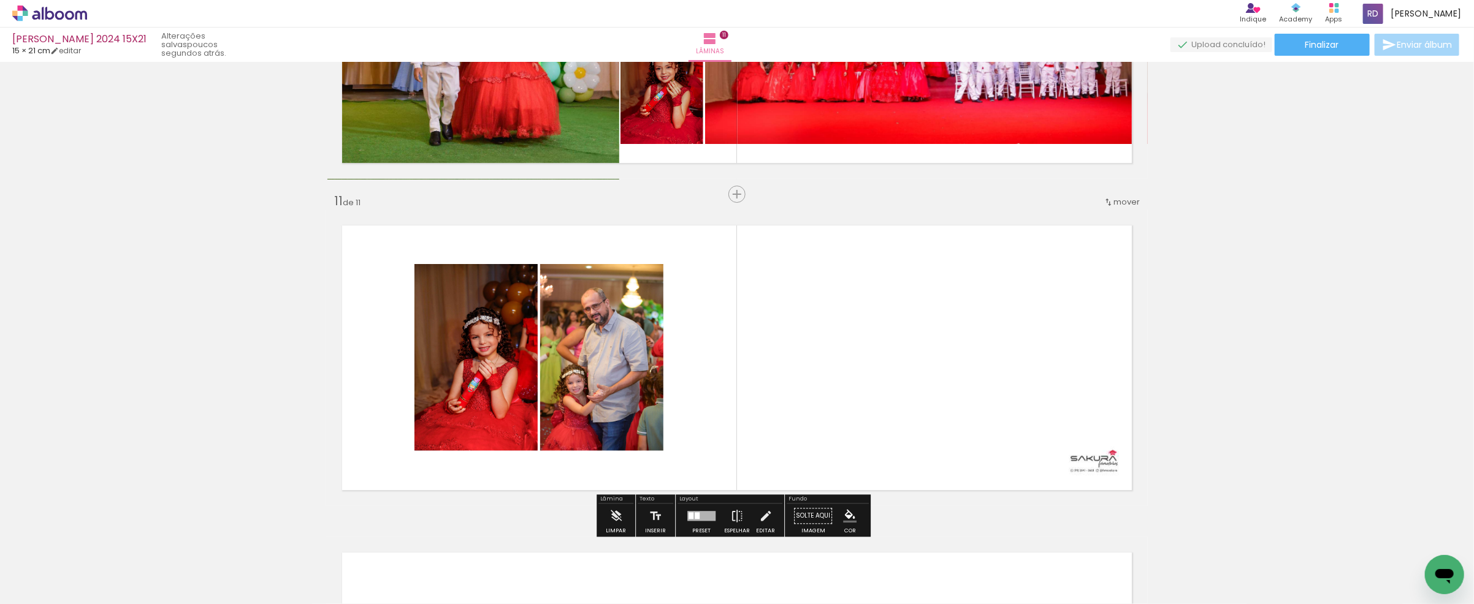
scroll to position [3305, 0]
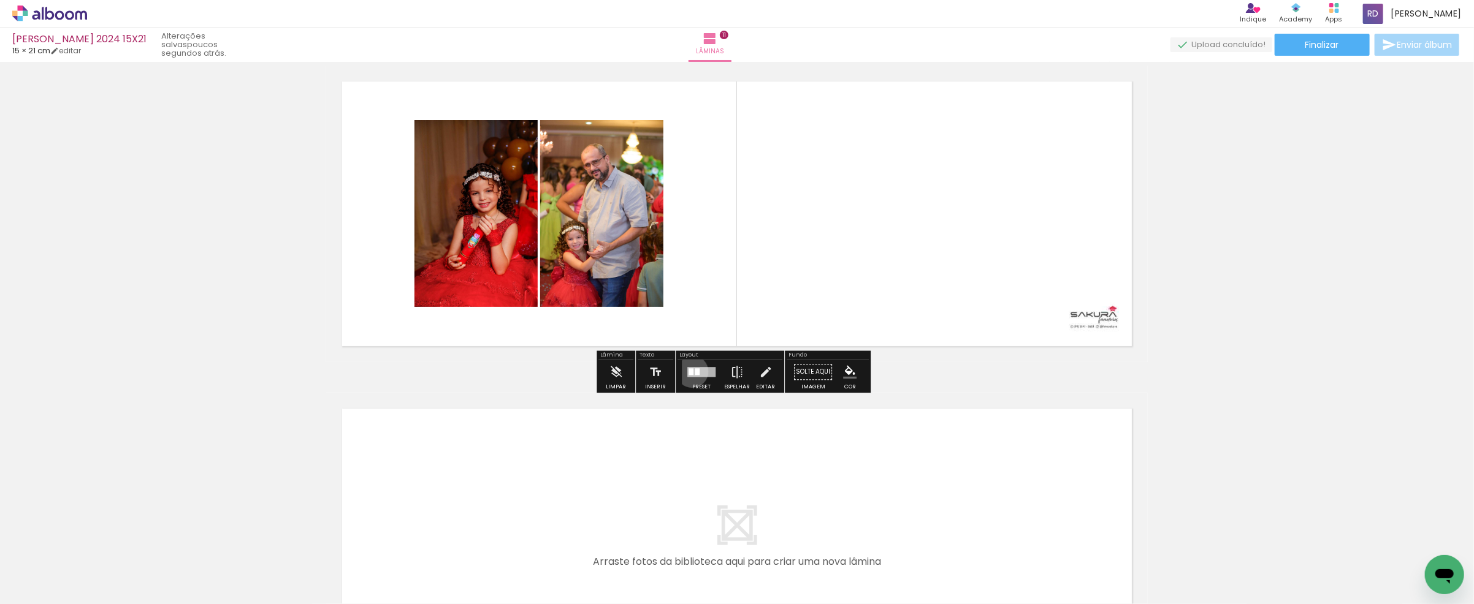
click at [689, 371] on div at bounding box center [690, 371] width 5 height 7
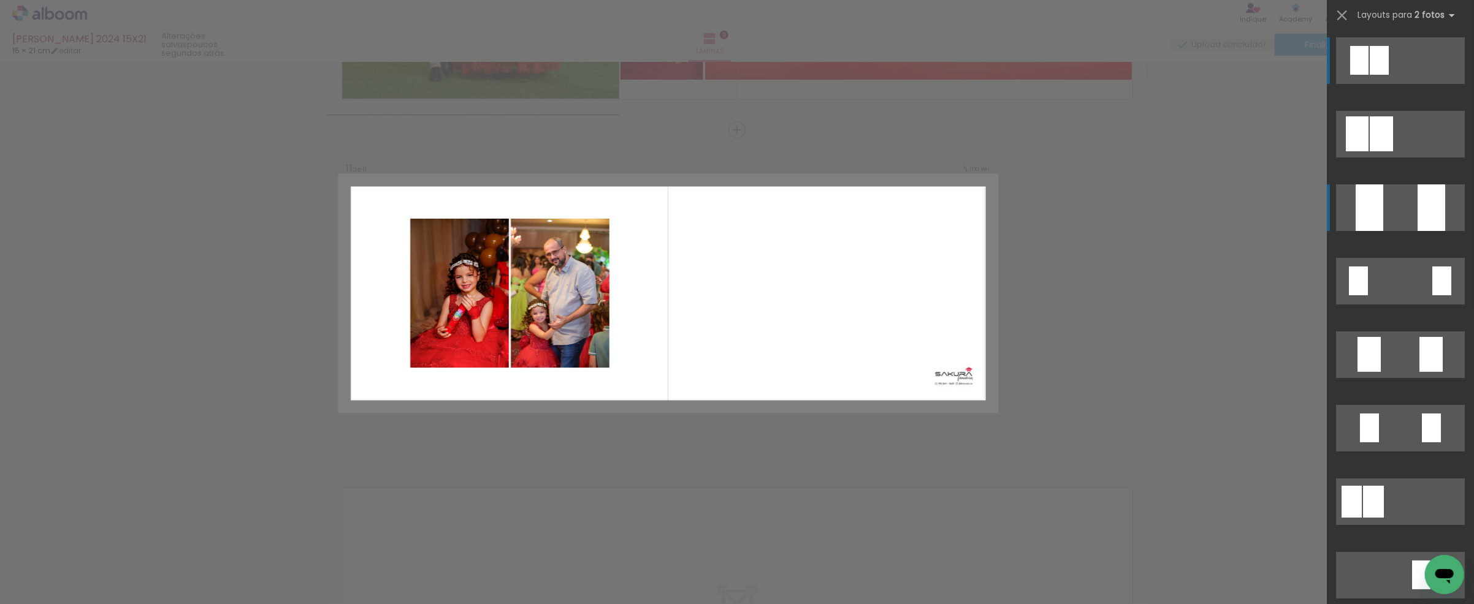
scroll to position [3224, 0]
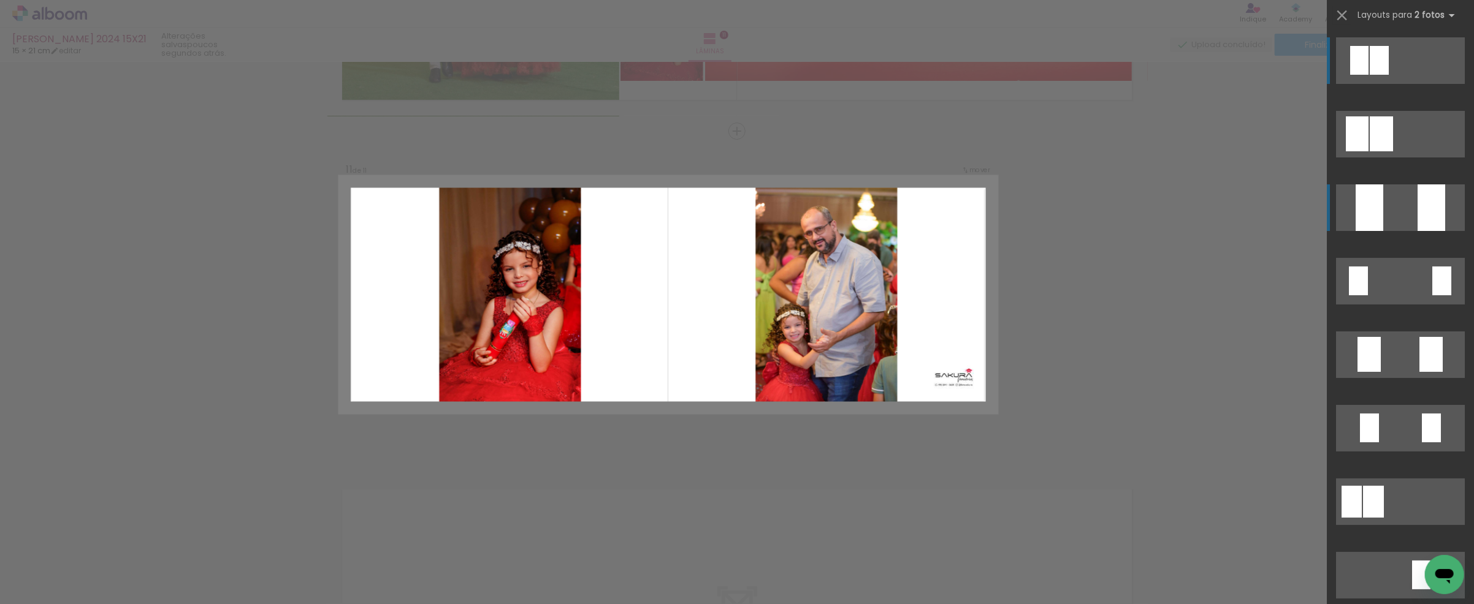
click at [1382, 158] on quentale-layouter at bounding box center [1400, 134] width 129 height 47
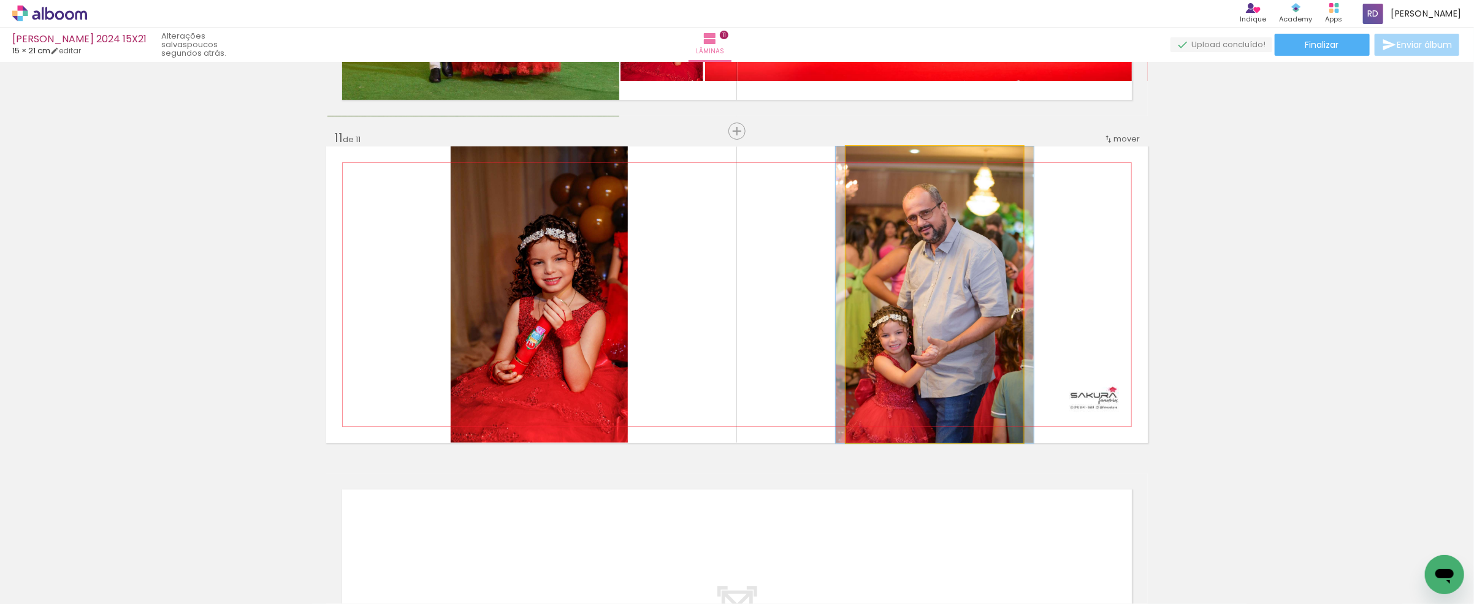
click at [896, 298] on quentale-photo at bounding box center [934, 295] width 177 height 297
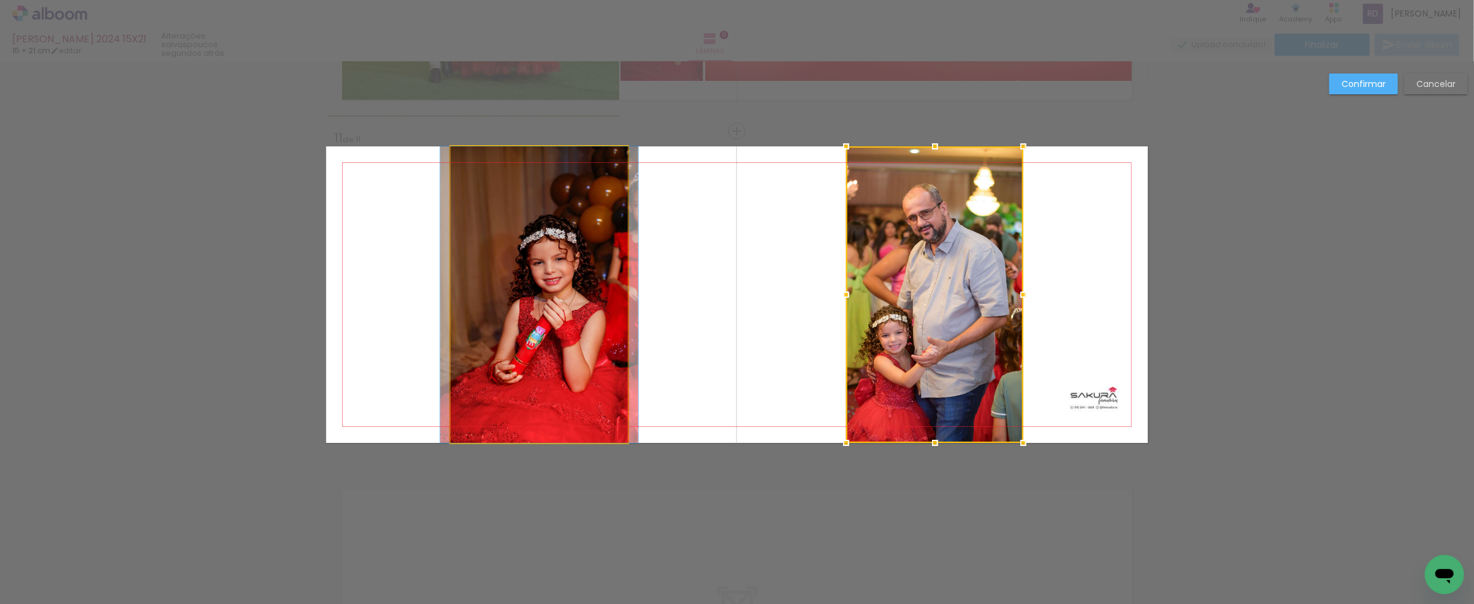
click at [601, 288] on quentale-photo at bounding box center [539, 295] width 177 height 297
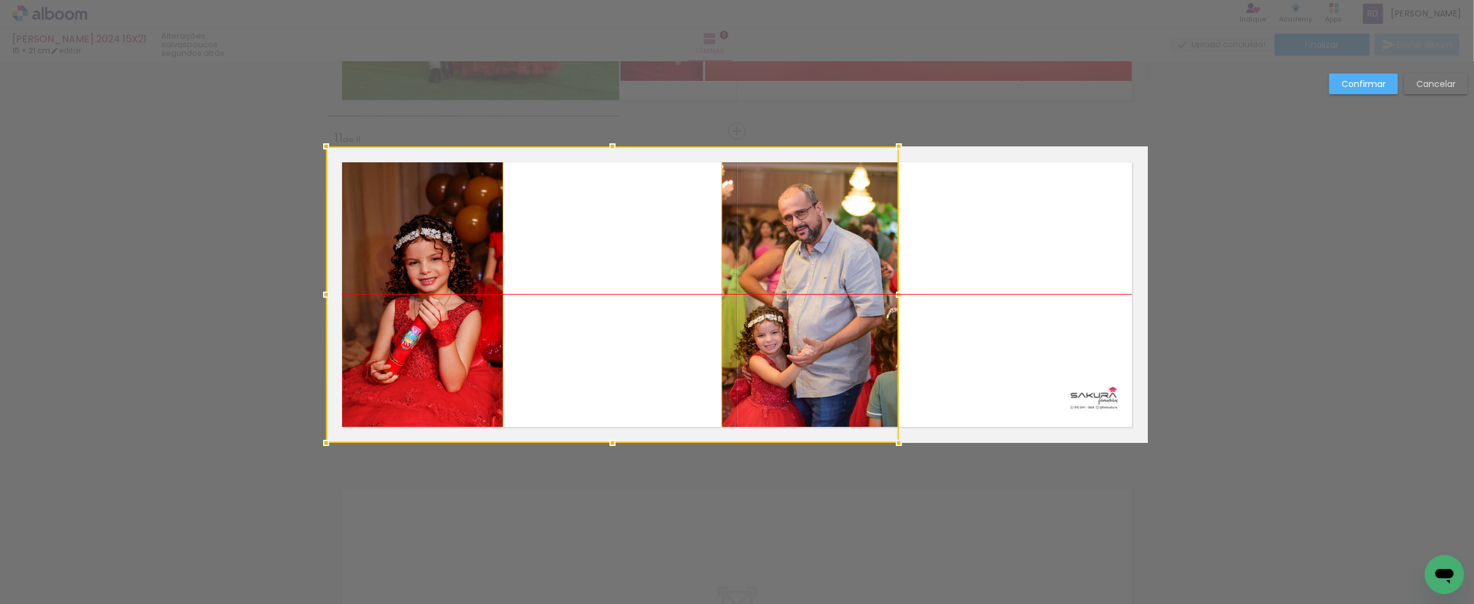
drag, startPoint x: 562, startPoint y: 299, endPoint x: 389, endPoint y: 288, distance: 173.2
click at [389, 288] on div at bounding box center [612, 295] width 573 height 297
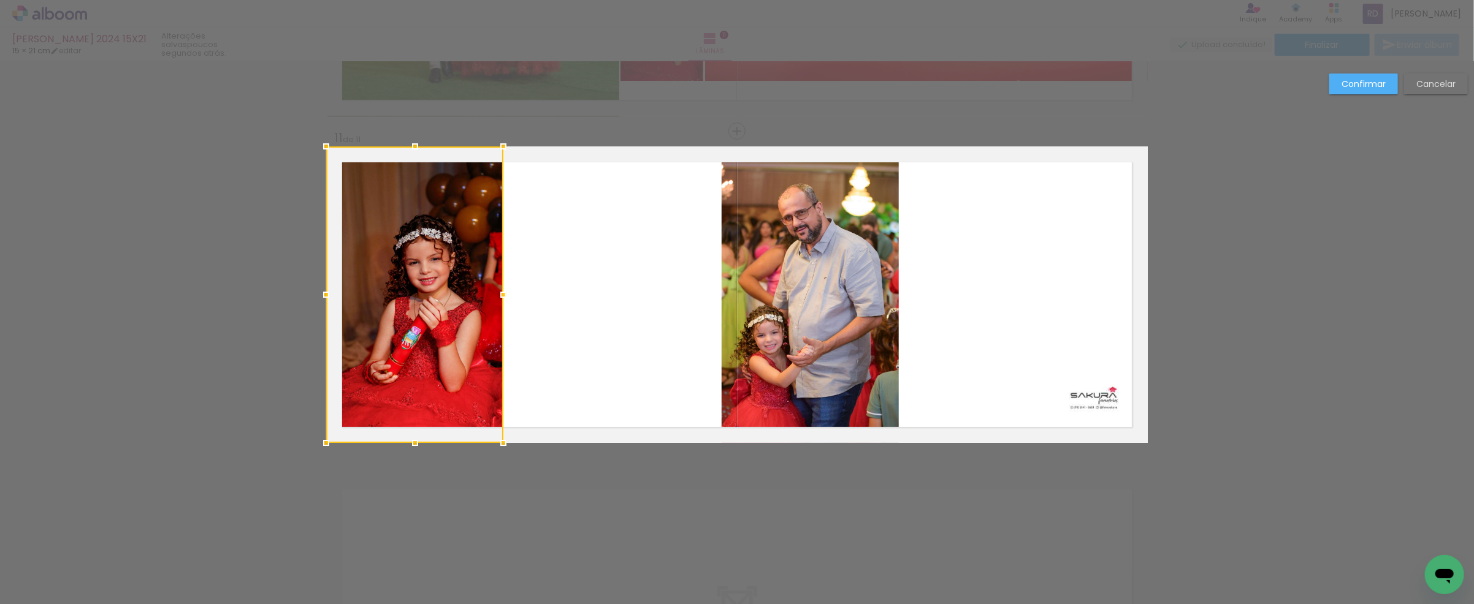
click at [748, 295] on quentale-photo at bounding box center [810, 295] width 177 height 297
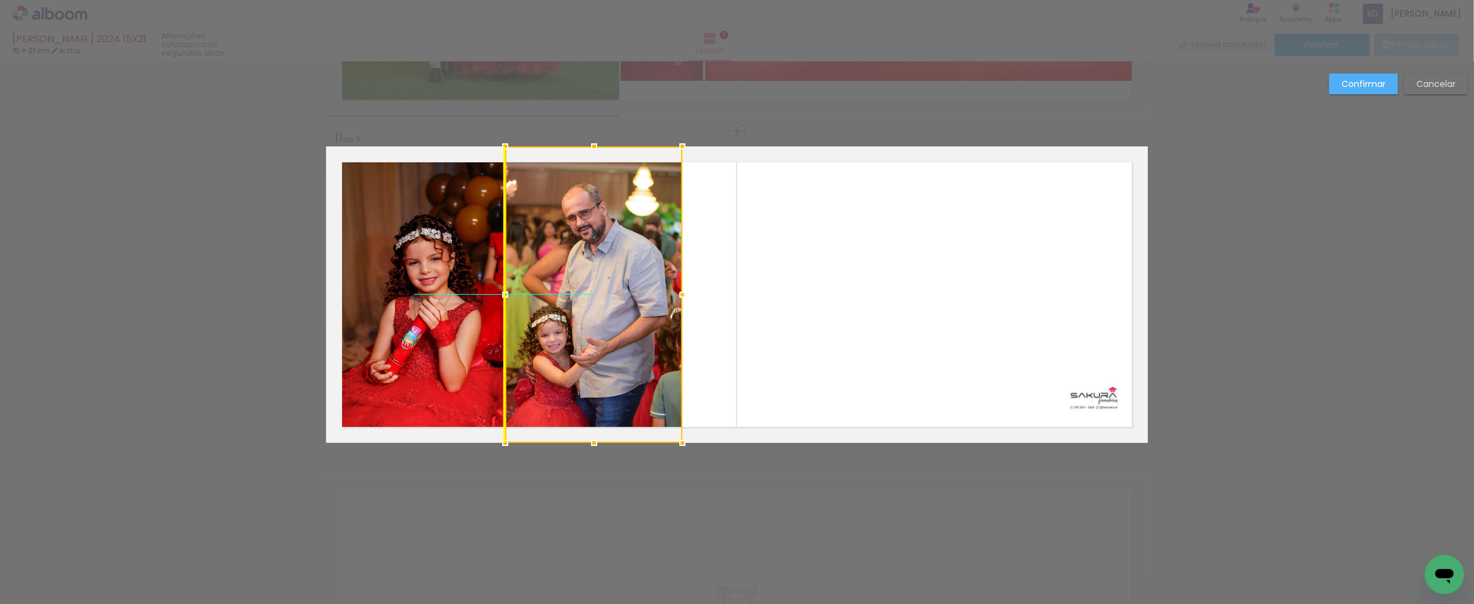
drag, startPoint x: 823, startPoint y: 284, endPoint x: 609, endPoint y: 276, distance: 213.5
click at [609, 276] on div at bounding box center [593, 295] width 177 height 297
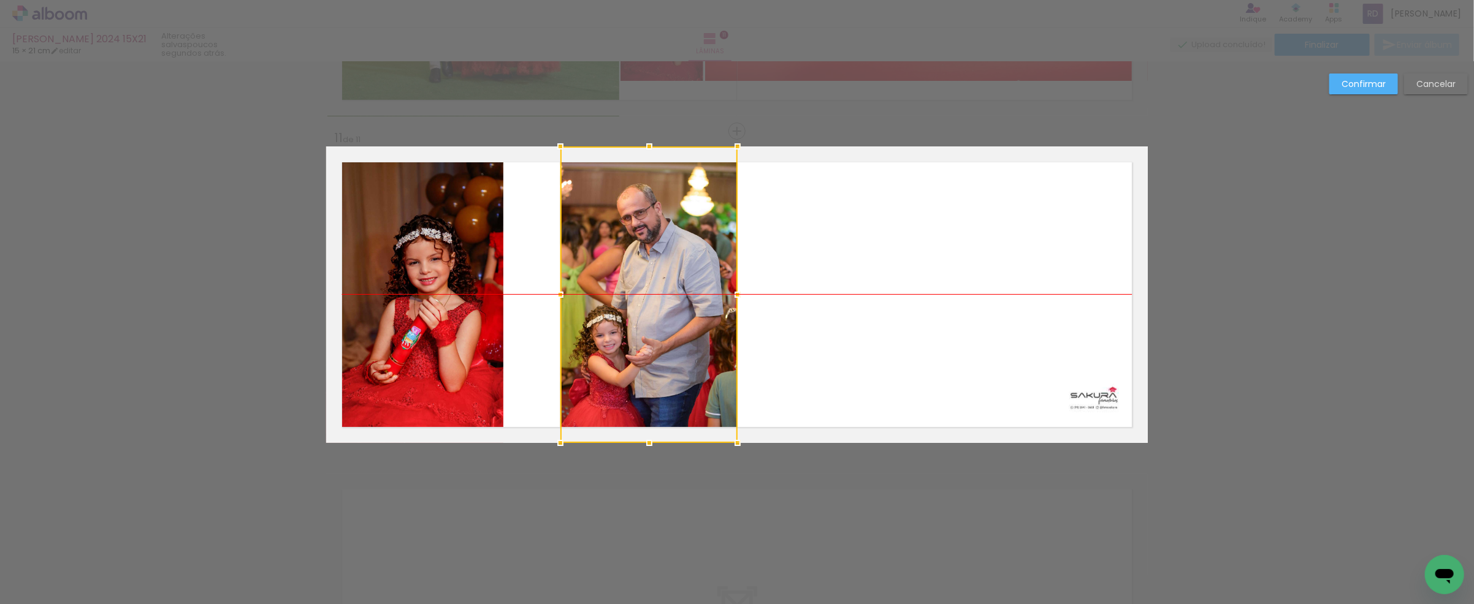
drag, startPoint x: 615, startPoint y: 281, endPoint x: 670, endPoint y: 280, distance: 55.2
click at [670, 280] on div at bounding box center [648, 295] width 177 height 297
click at [469, 265] on quentale-photo at bounding box center [414, 295] width 177 height 297
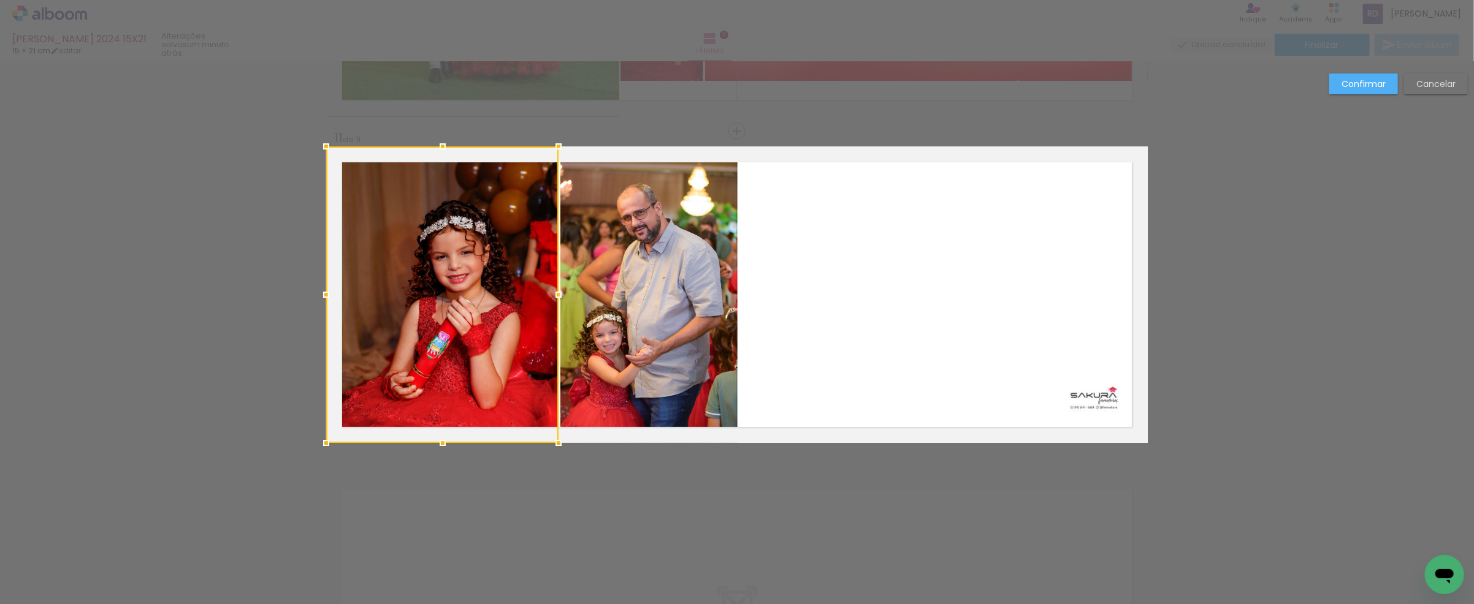
drag, startPoint x: 500, startPoint y: 295, endPoint x: 553, endPoint y: 296, distance: 52.7
click at [553, 296] on div at bounding box center [558, 295] width 25 height 25
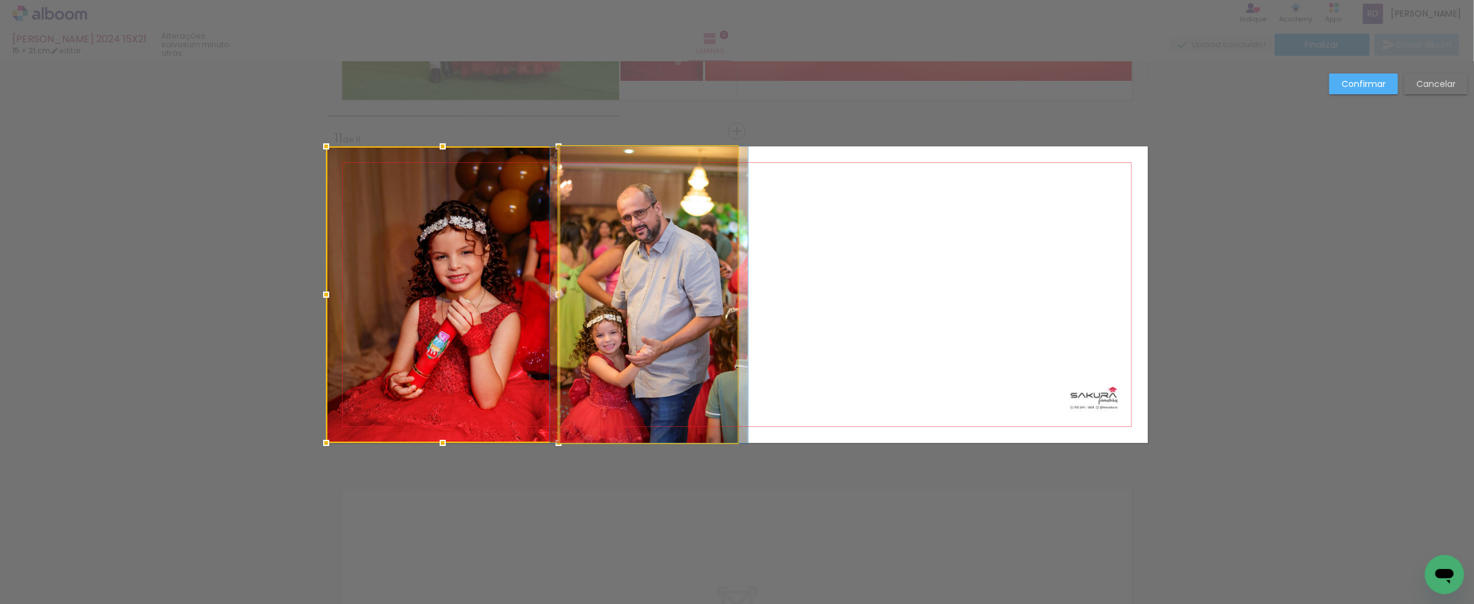
click at [615, 313] on quentale-photo at bounding box center [648, 295] width 177 height 297
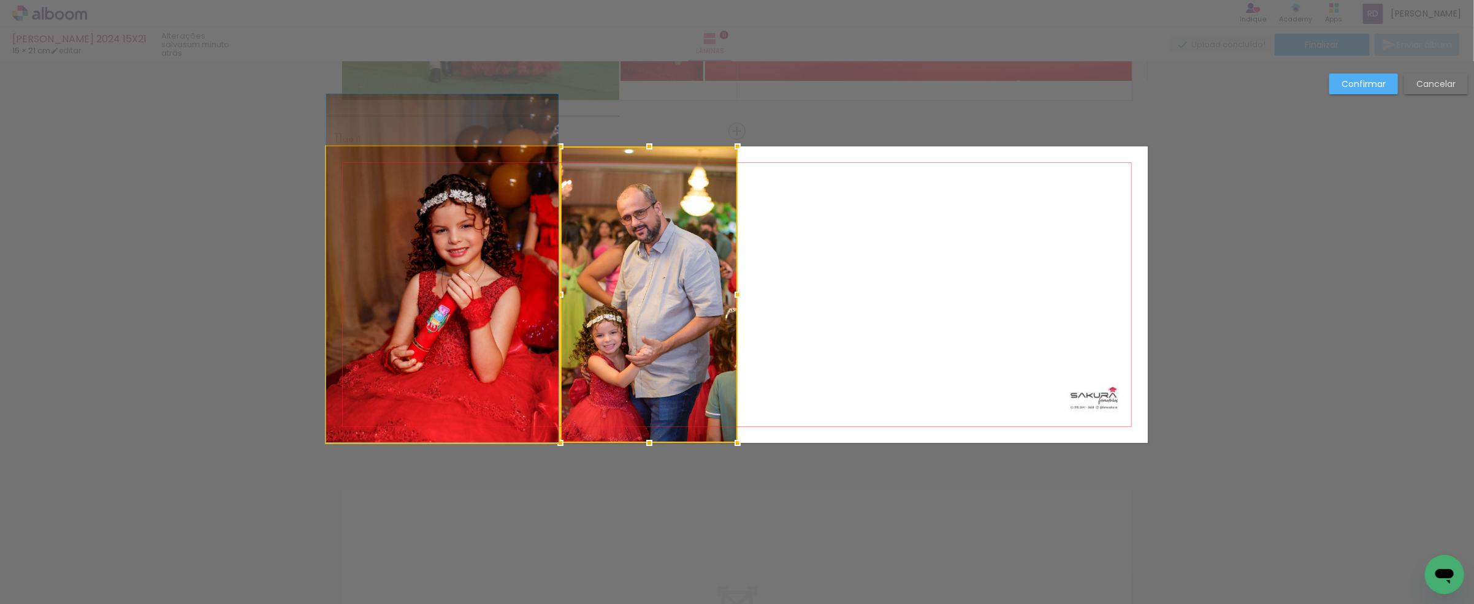
drag, startPoint x: 466, startPoint y: 325, endPoint x: 468, endPoint y: 299, distance: 26.5
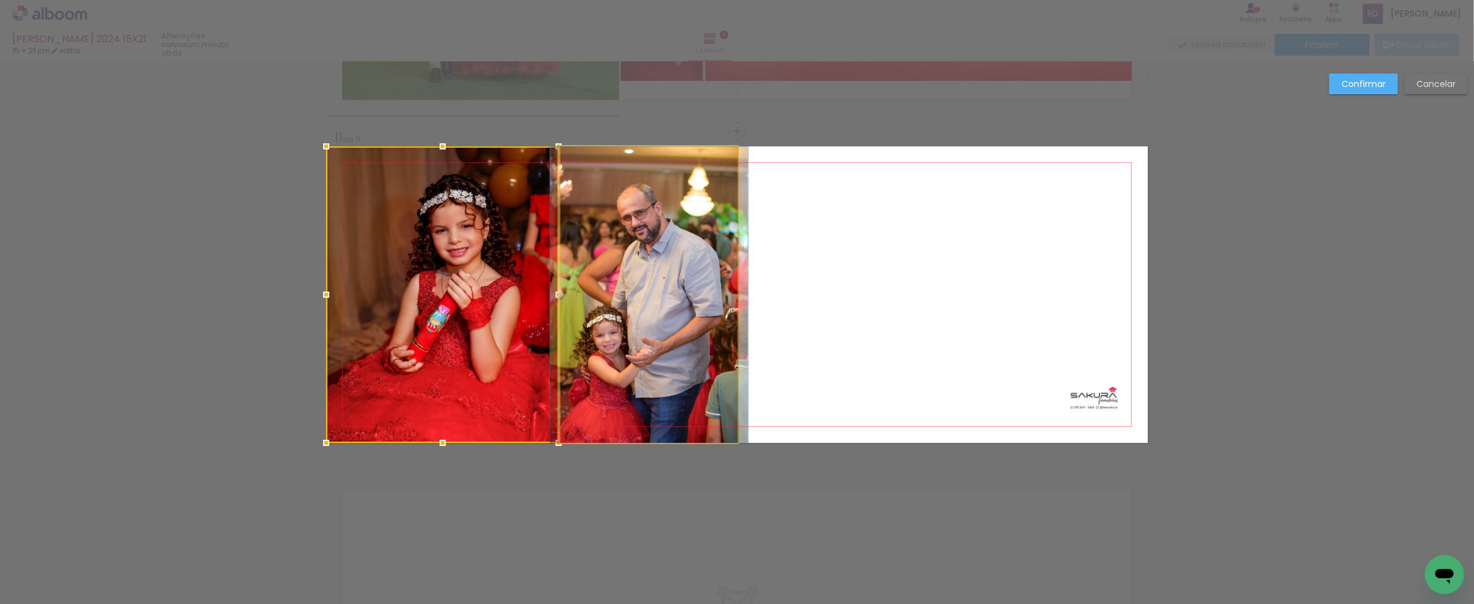
click at [683, 338] on quentale-photo at bounding box center [648, 295] width 177 height 297
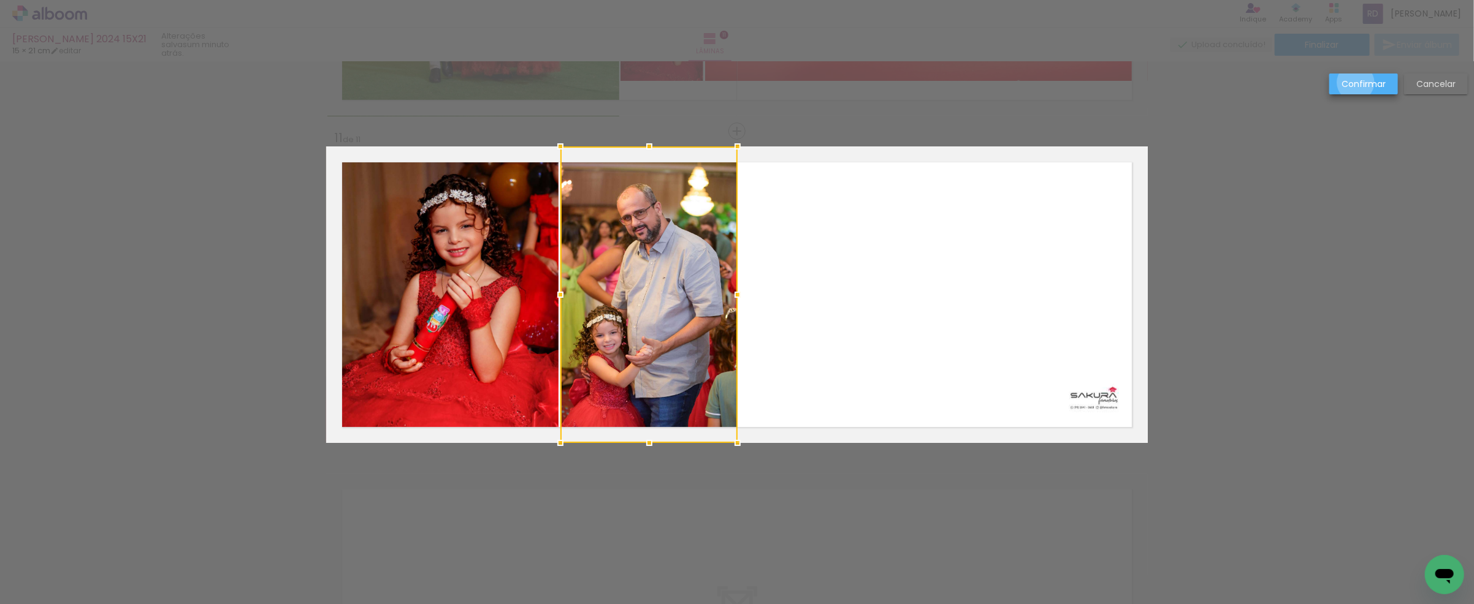
click at [0, 0] on slot "Confirmar" at bounding box center [0, 0] width 0 height 0
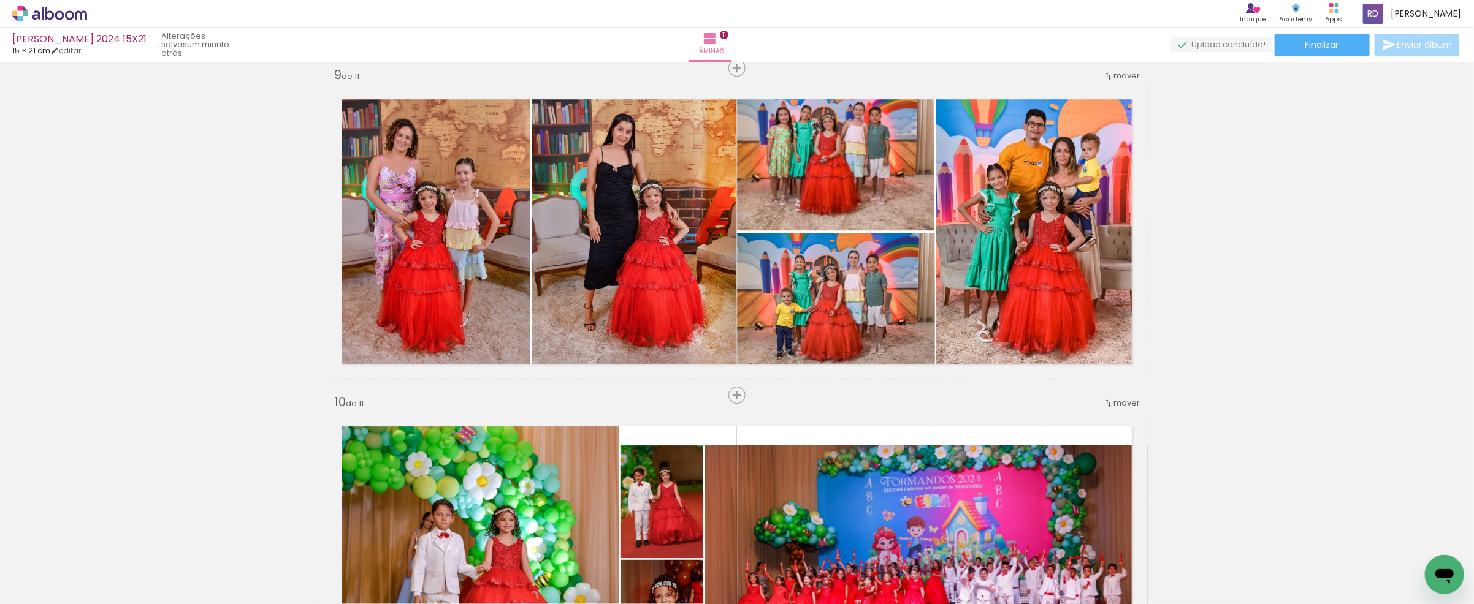
scroll to position [2611, 0]
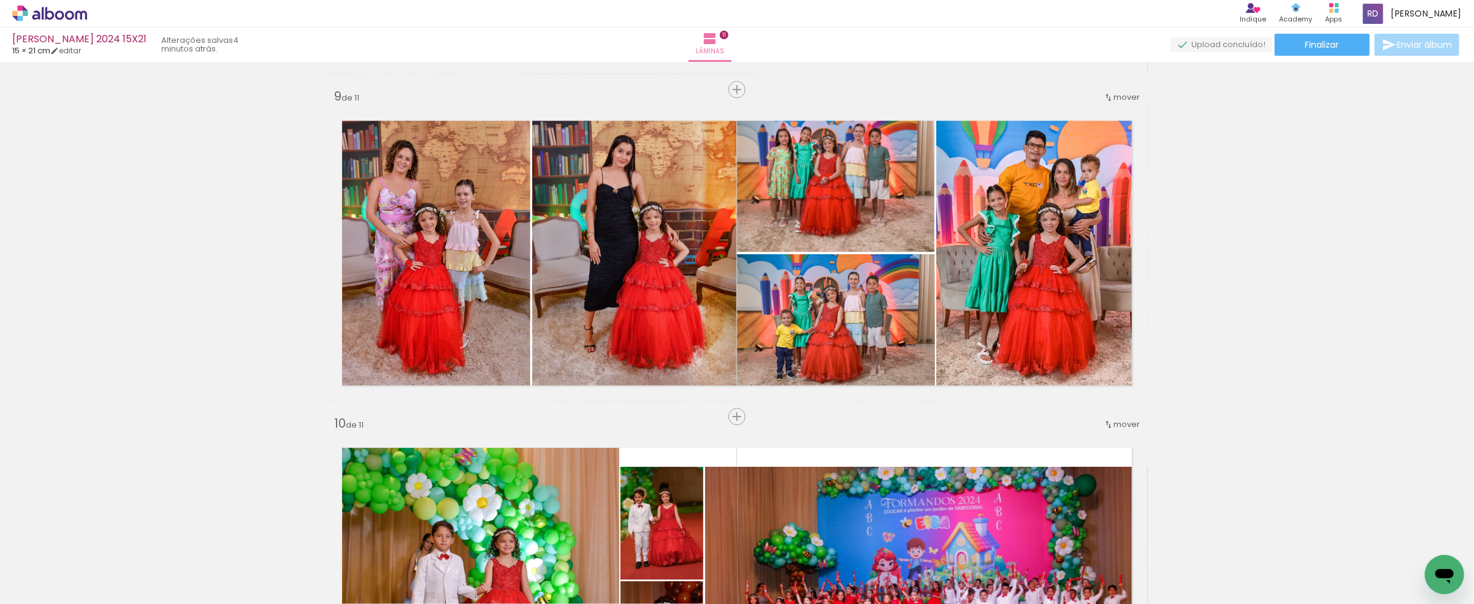
scroll to position [0, 964]
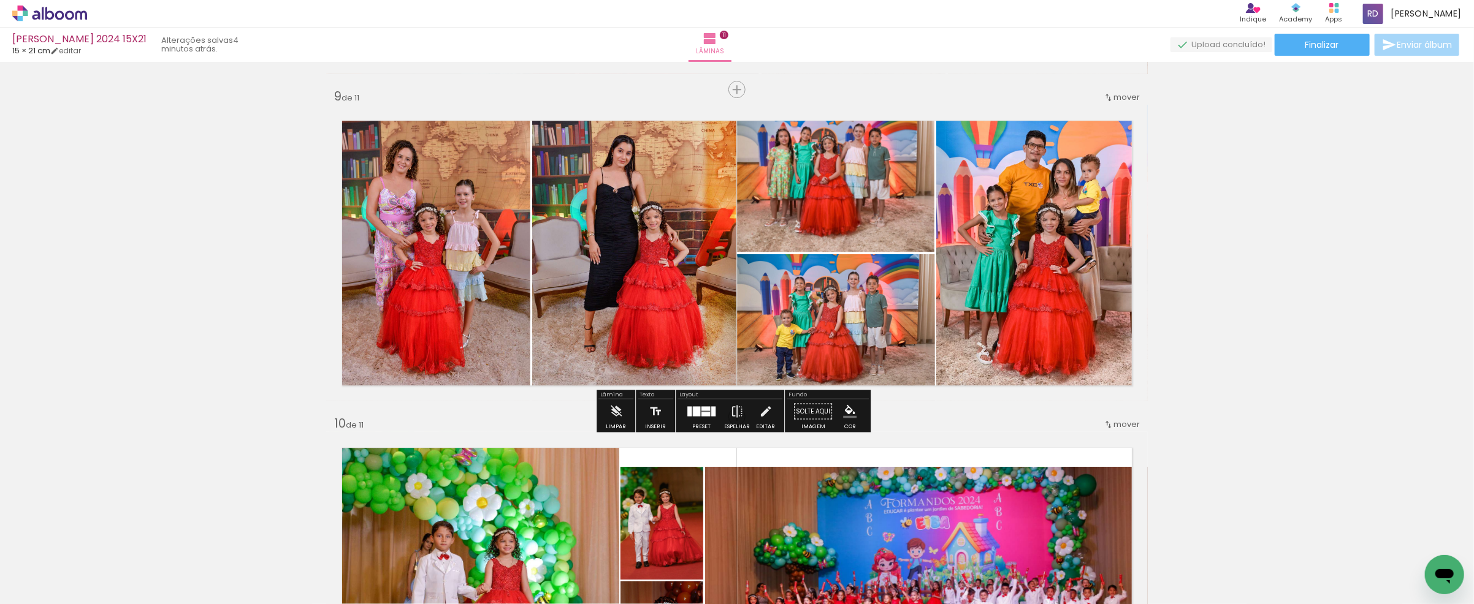
click at [44, 587] on span "Adicionar Fotos" at bounding box center [43, 587] width 37 height 13
click at [0, 0] on input "file" at bounding box center [0, 0] width 0 height 0
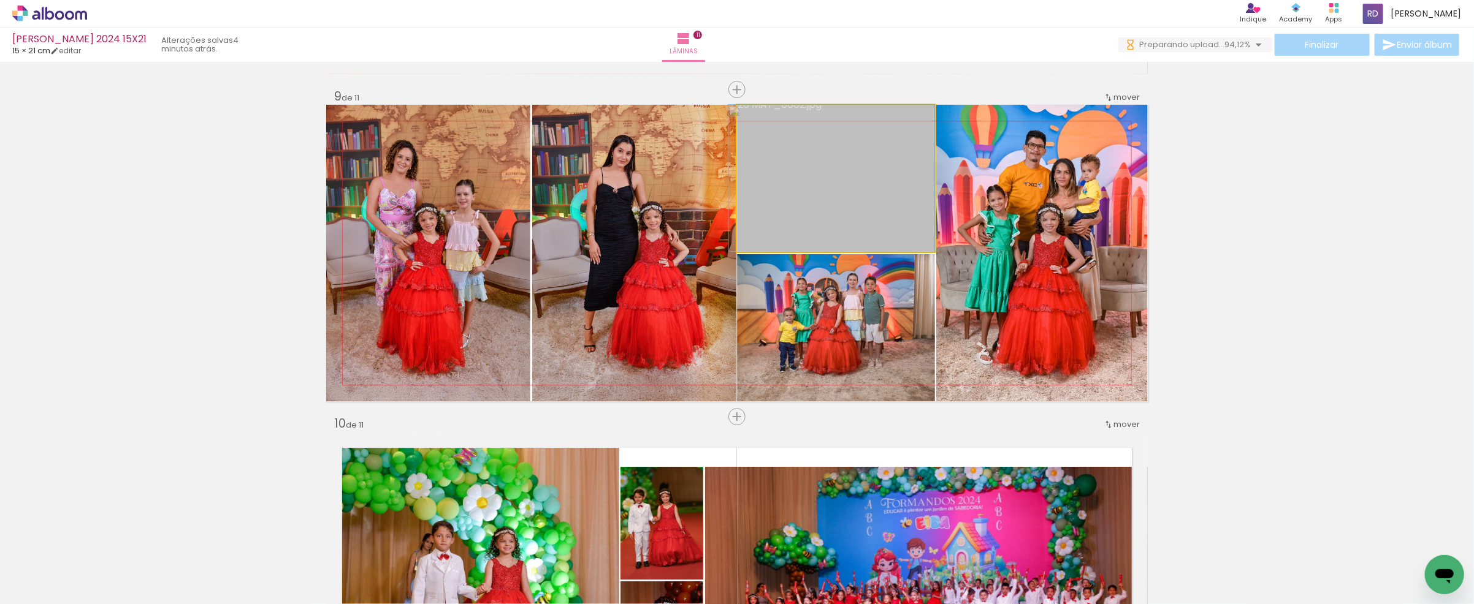
drag, startPoint x: 840, startPoint y: 173, endPoint x: 840, endPoint y: 186, distance: 12.9
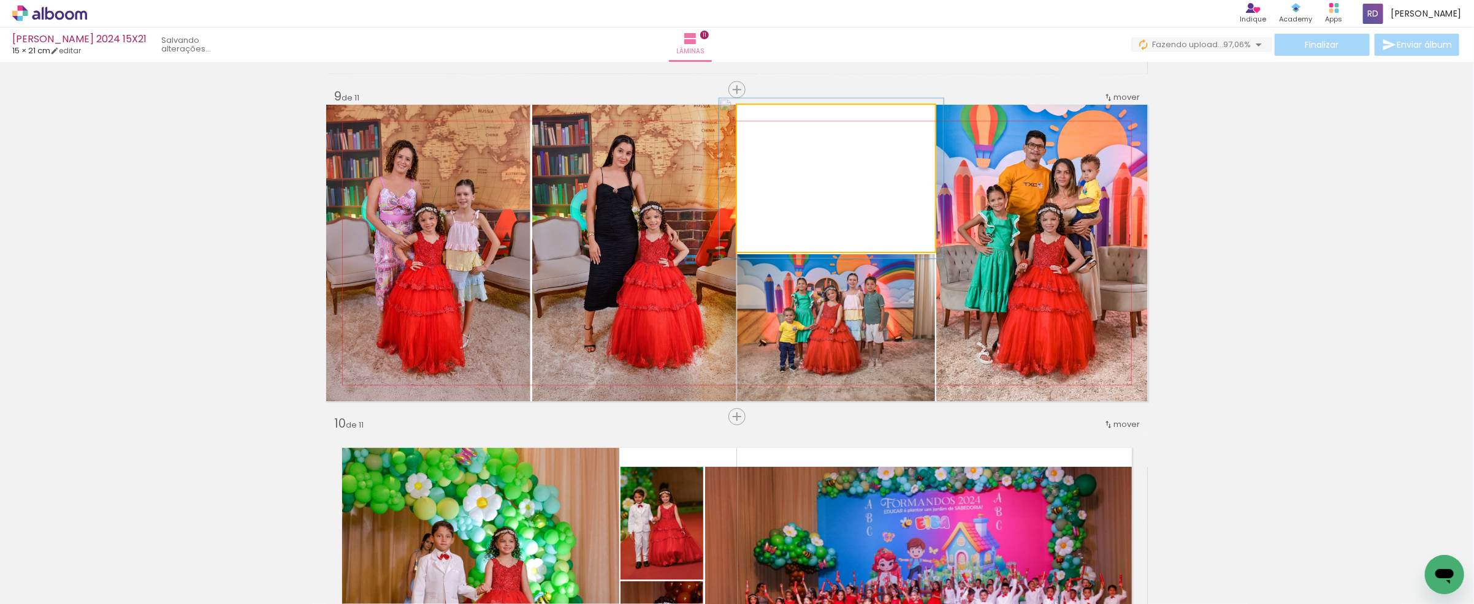
type paper-slider "109"
click at [764, 118] on div at bounding box center [769, 117] width 11 height 11
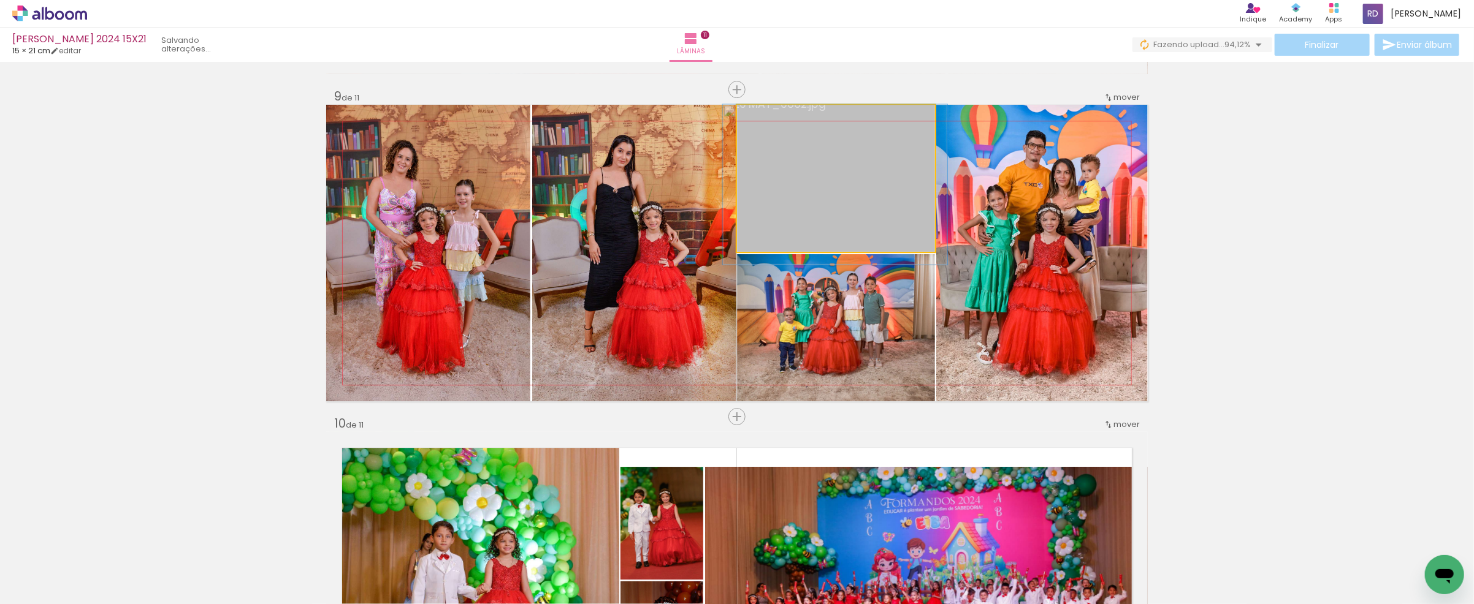
drag, startPoint x: 818, startPoint y: 166, endPoint x: 822, endPoint y: 173, distance: 8.8
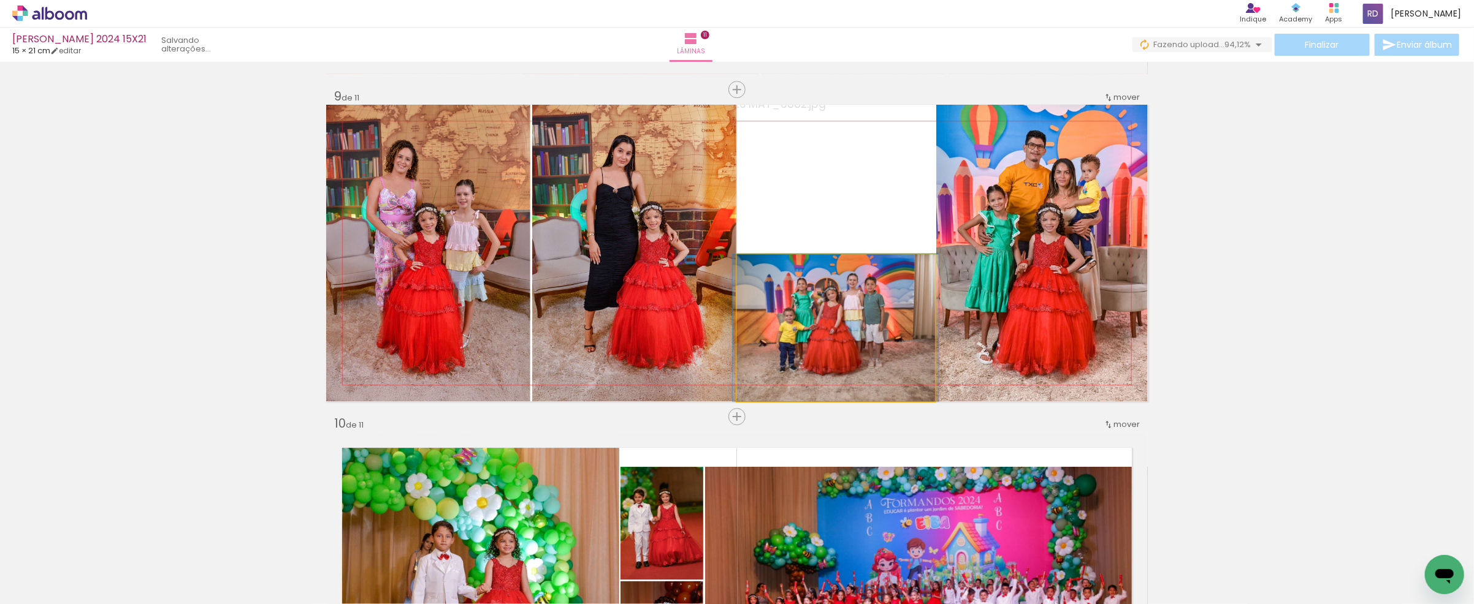
drag, startPoint x: 826, startPoint y: 329, endPoint x: 826, endPoint y: 311, distance: 17.8
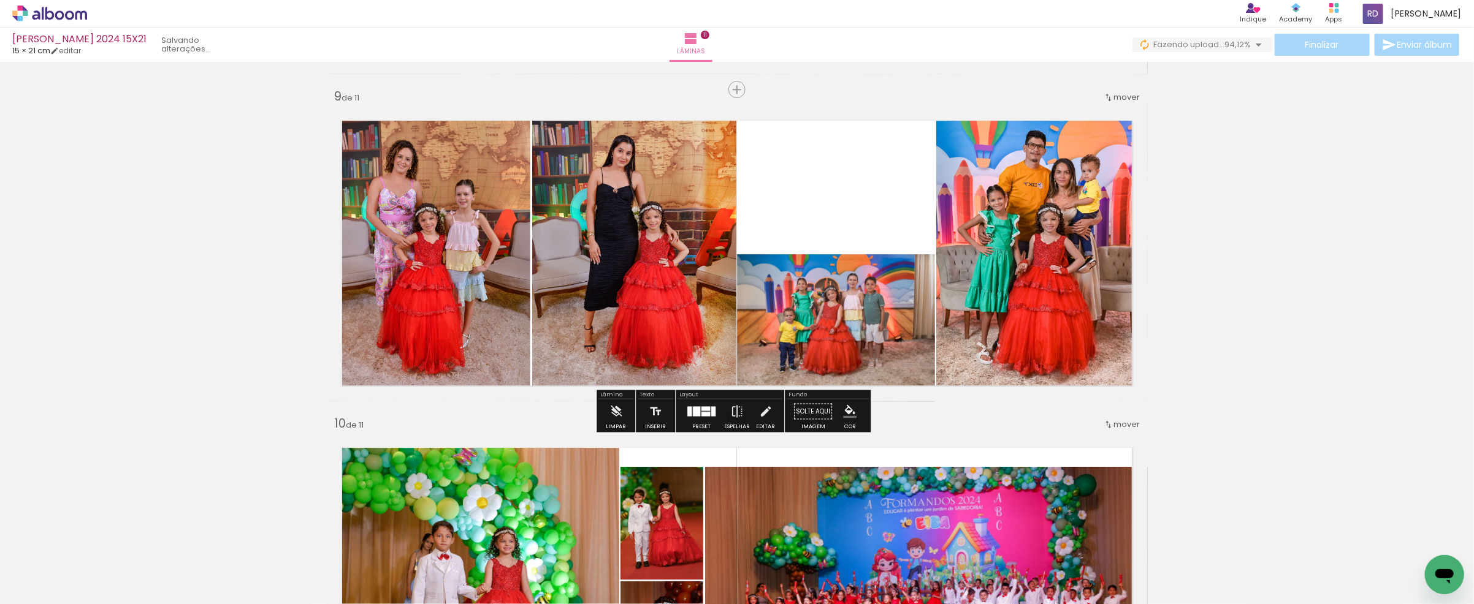
scroll to position [0, 964]
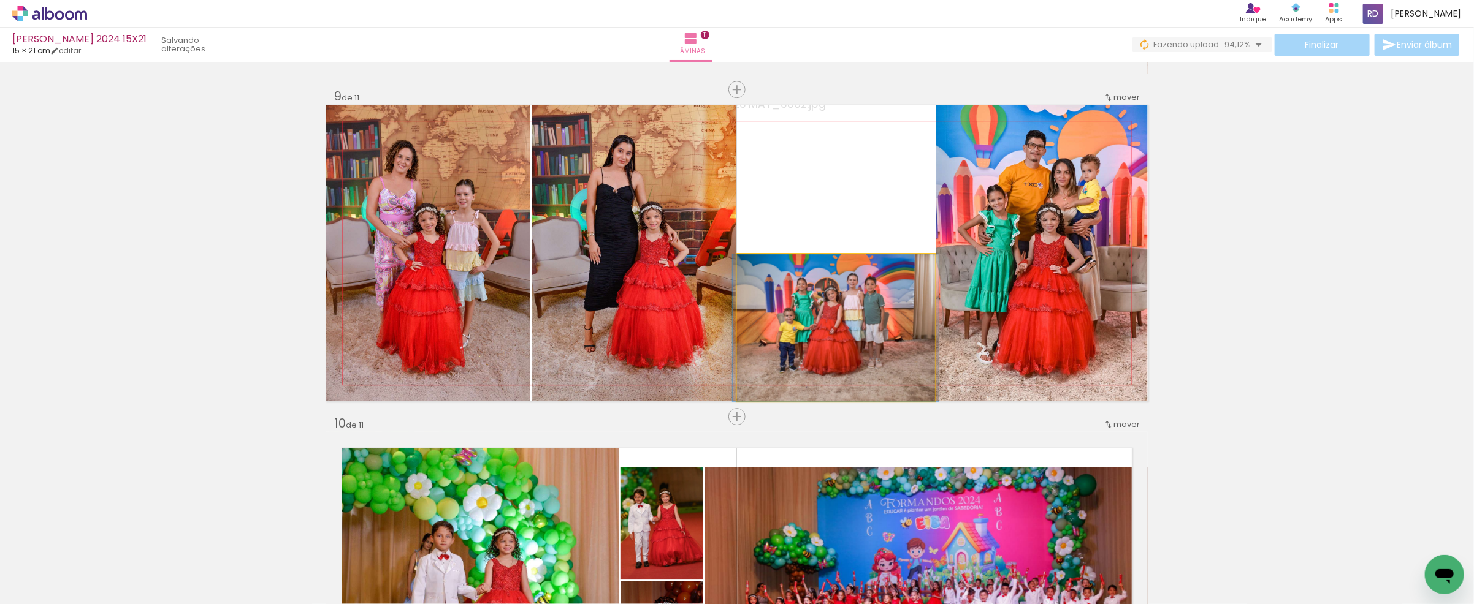
click at [823, 319] on quentale-photo at bounding box center [836, 327] width 198 height 147
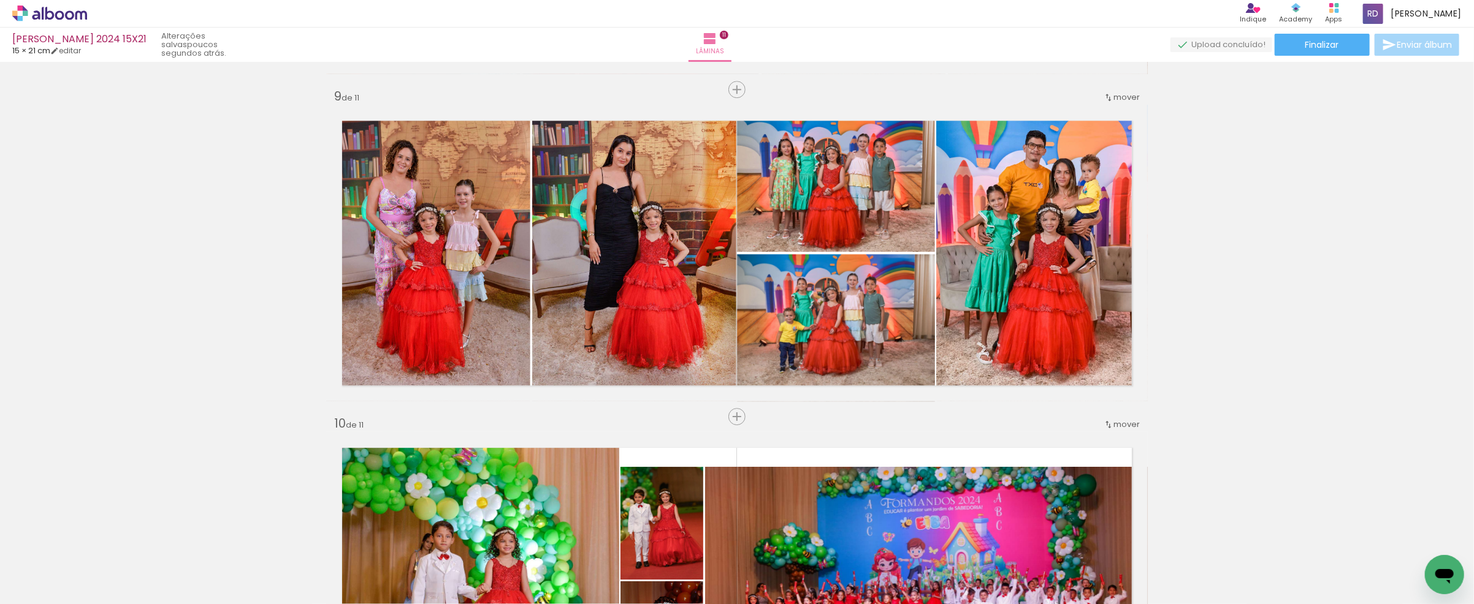
click at [35, 593] on span "Adicionar Fotos" at bounding box center [43, 587] width 37 height 13
click at [0, 0] on input "file" at bounding box center [0, 0] width 0 height 0
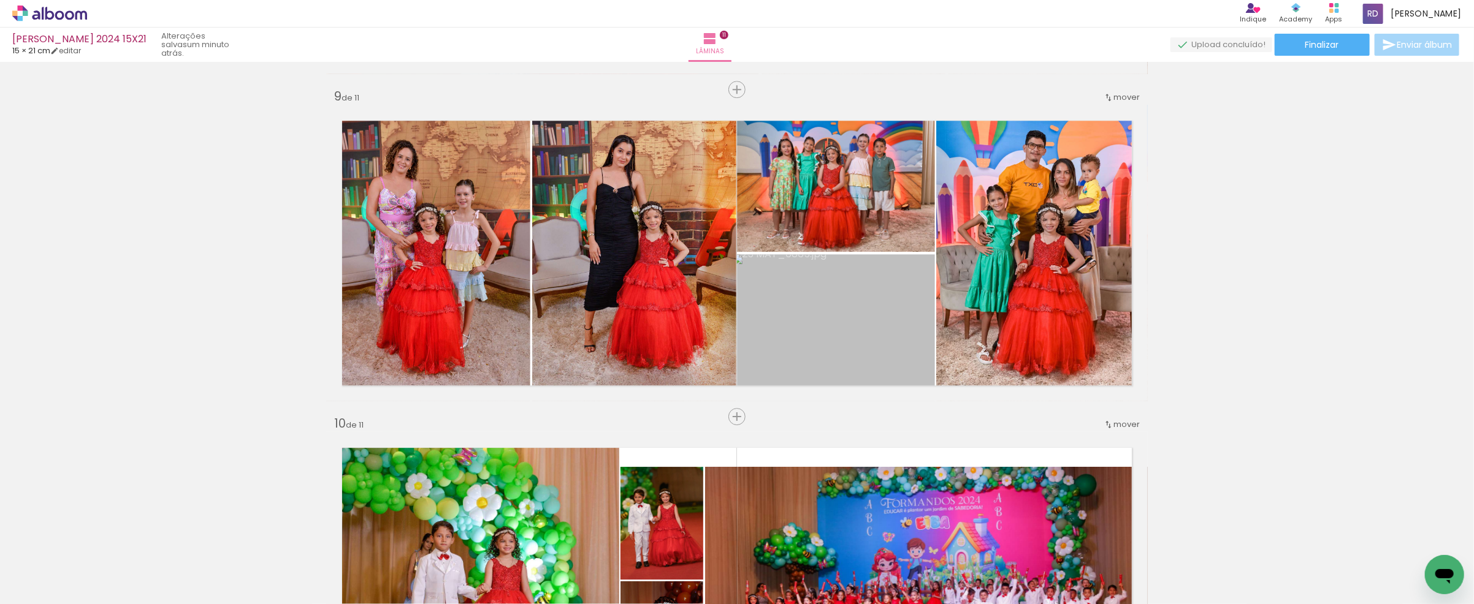
scroll to position [0, 0]
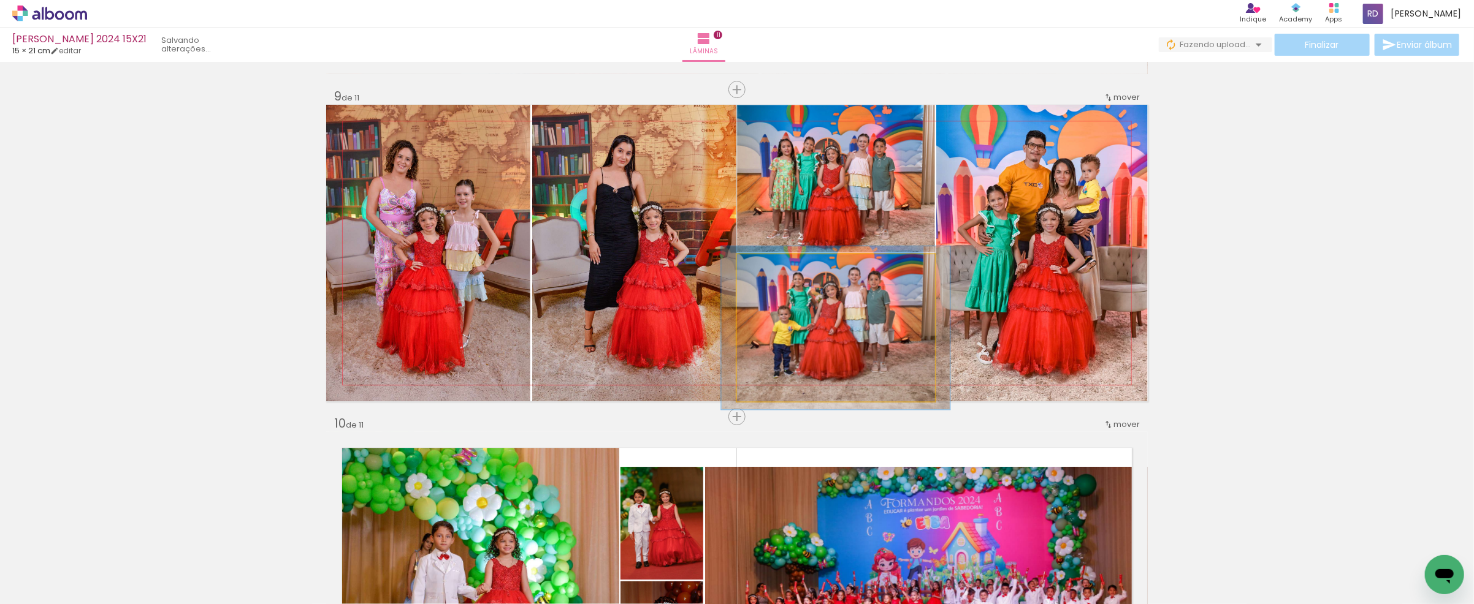
type paper-slider "111"
click at [767, 268] on div at bounding box center [769, 267] width 11 height 11
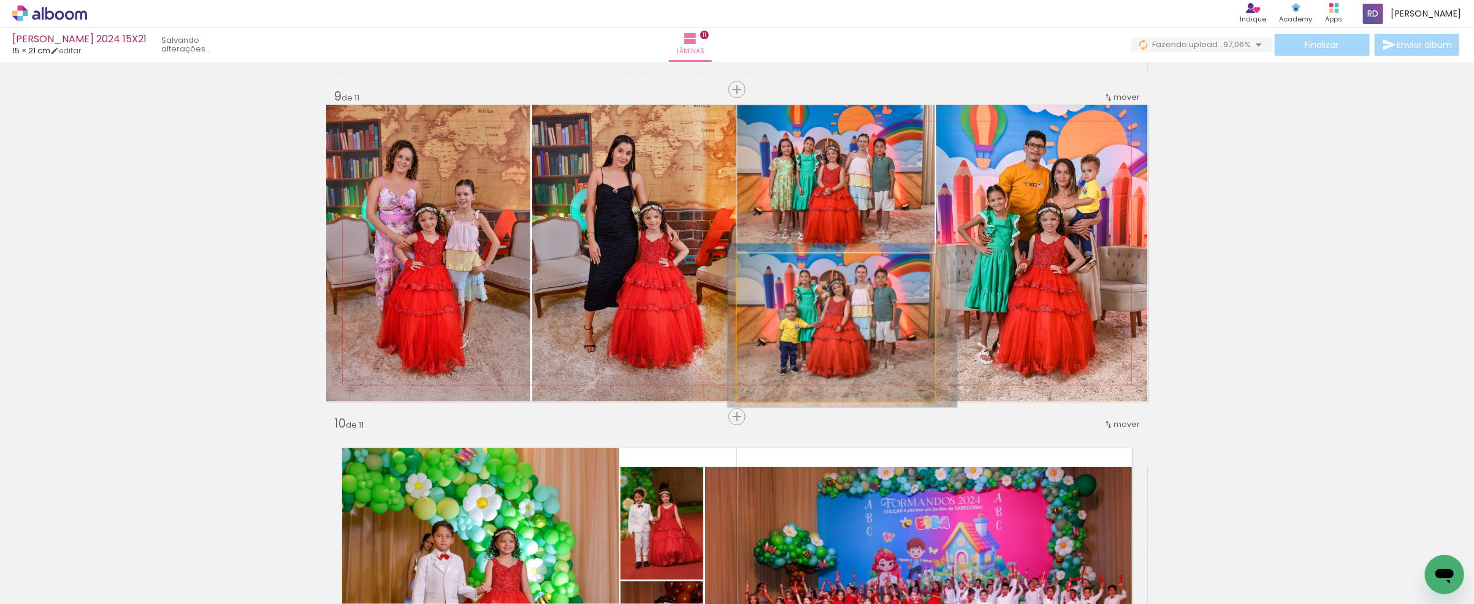
drag, startPoint x: 823, startPoint y: 326, endPoint x: 829, endPoint y: 324, distance: 7.2
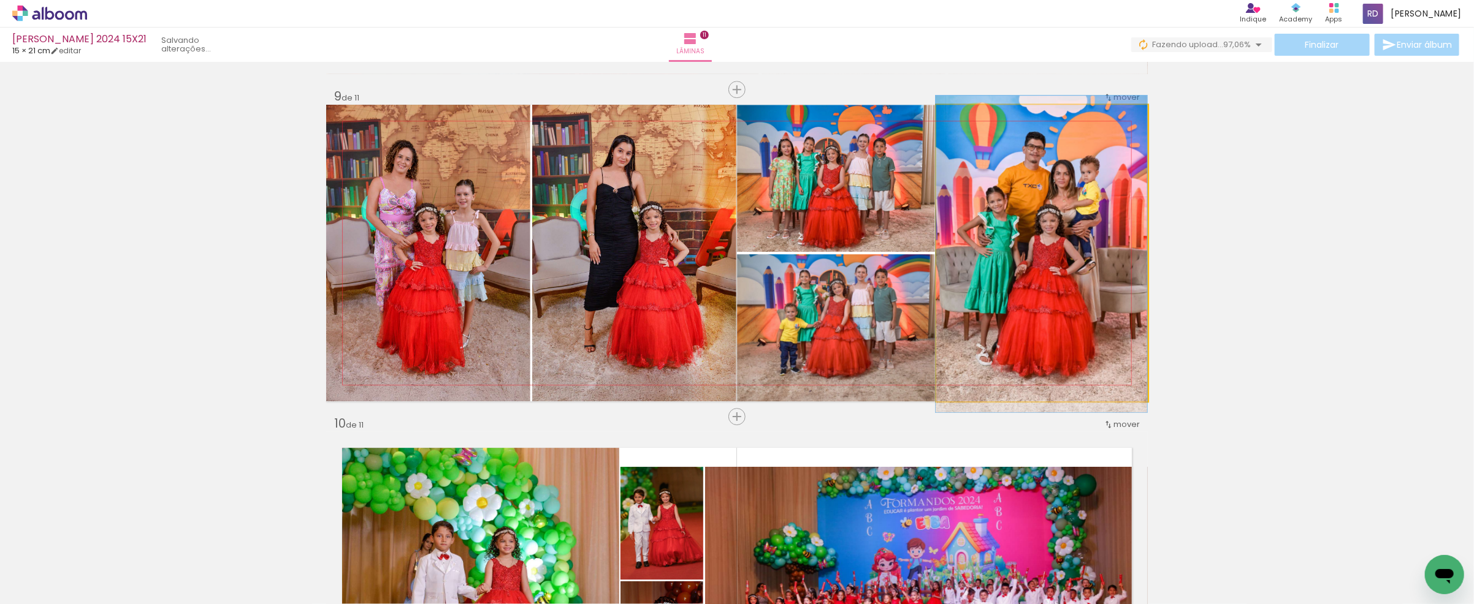
drag, startPoint x: 1024, startPoint y: 279, endPoint x: 1010, endPoint y: 280, distance: 14.2
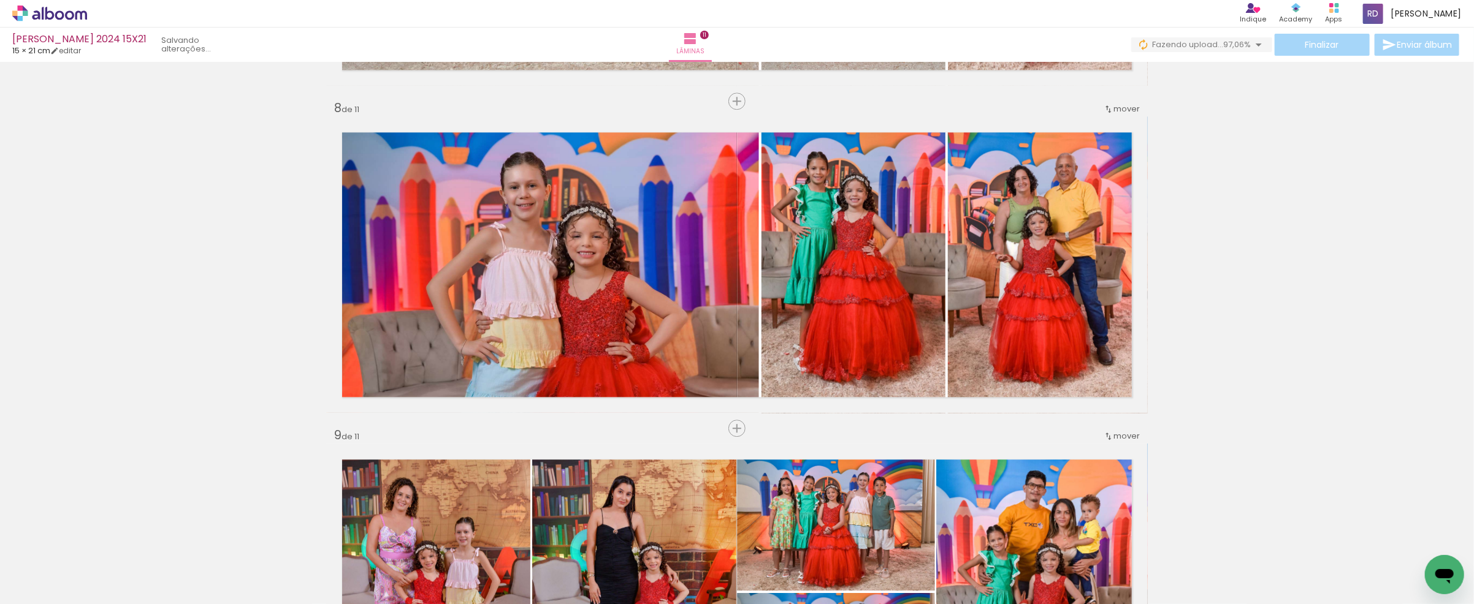
scroll to position [2271, 0]
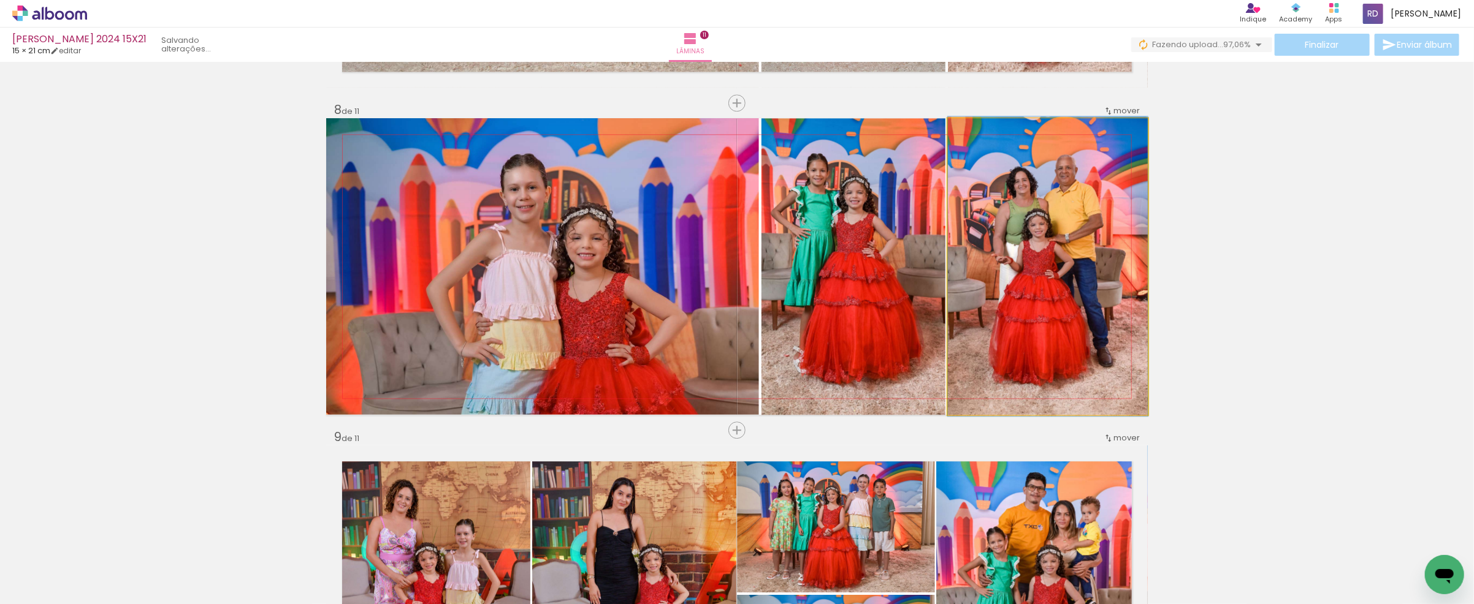
click at [973, 129] on div at bounding box center [976, 131] width 11 height 11
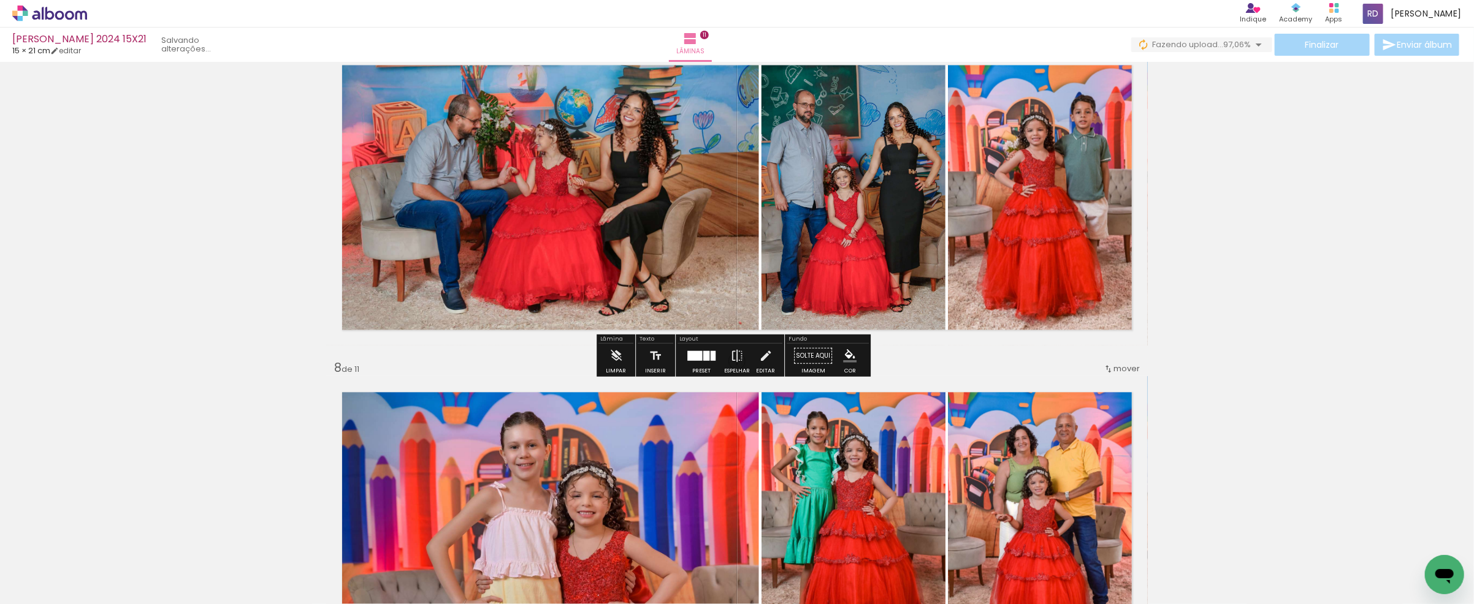
scroll to position [1930, 0]
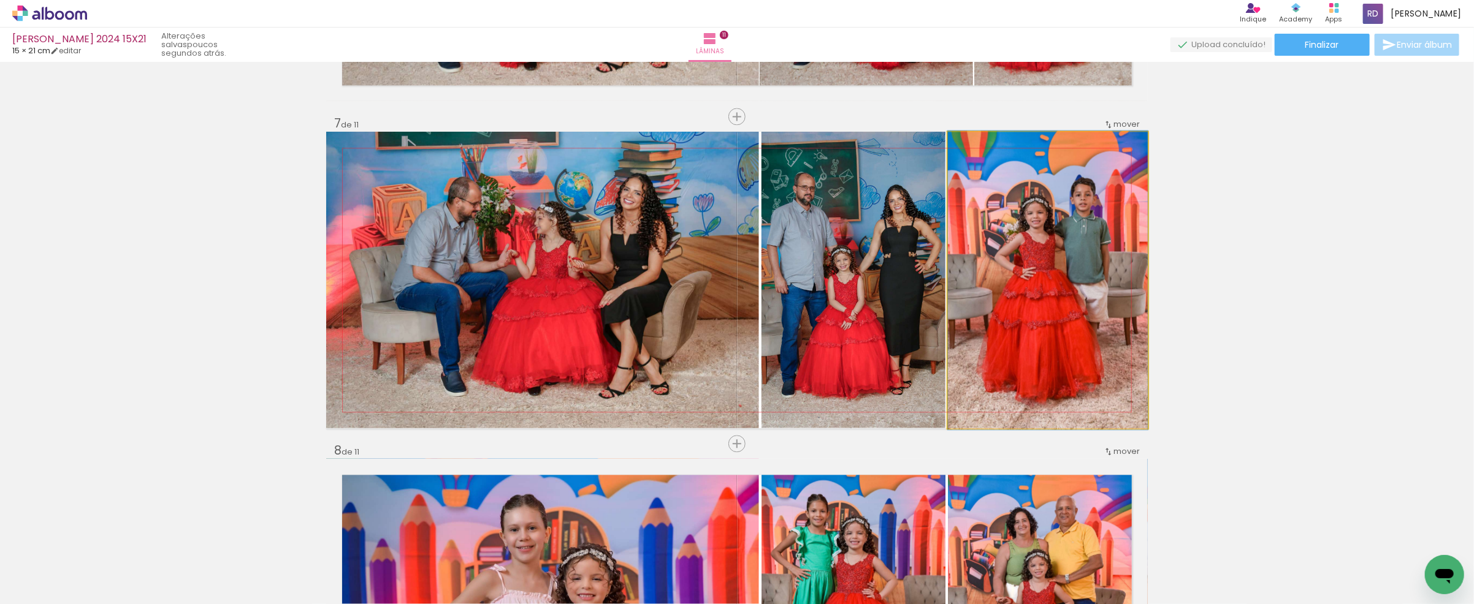
type paper-slider "100"
click at [971, 147] on div at bounding box center [976, 144] width 11 height 11
drag, startPoint x: 1040, startPoint y: 234, endPoint x: 1024, endPoint y: 215, distance: 23.9
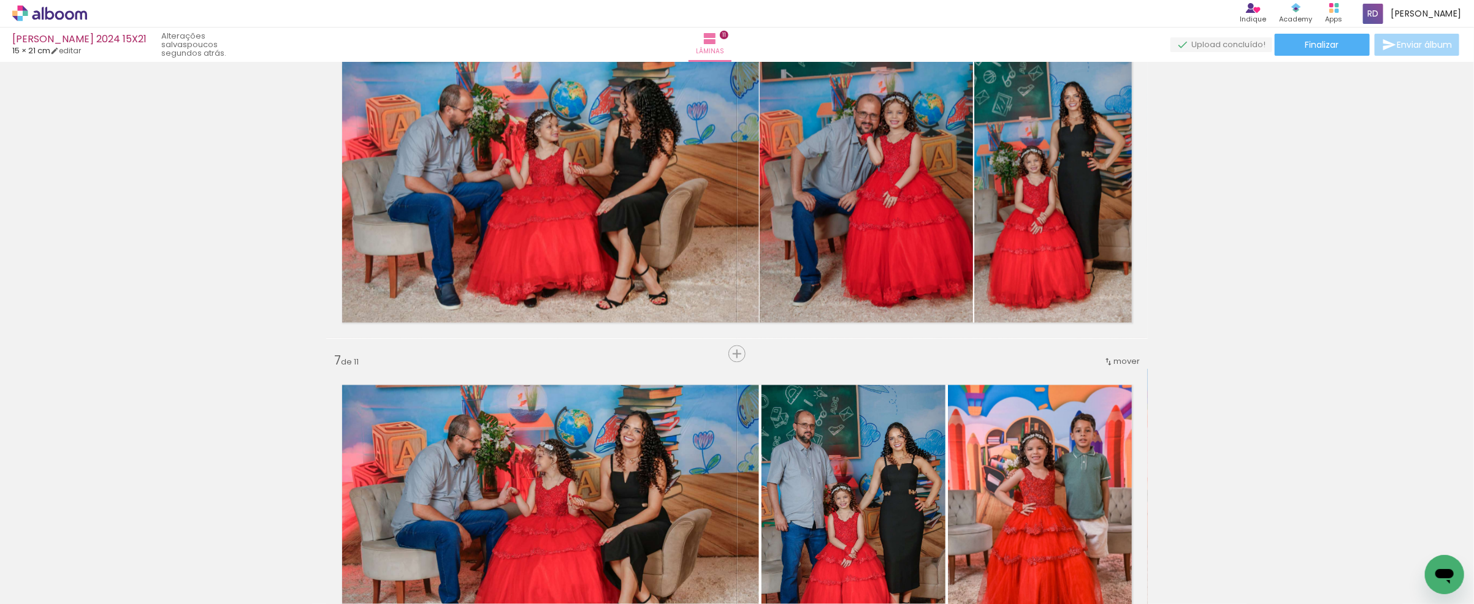
scroll to position [1658, 0]
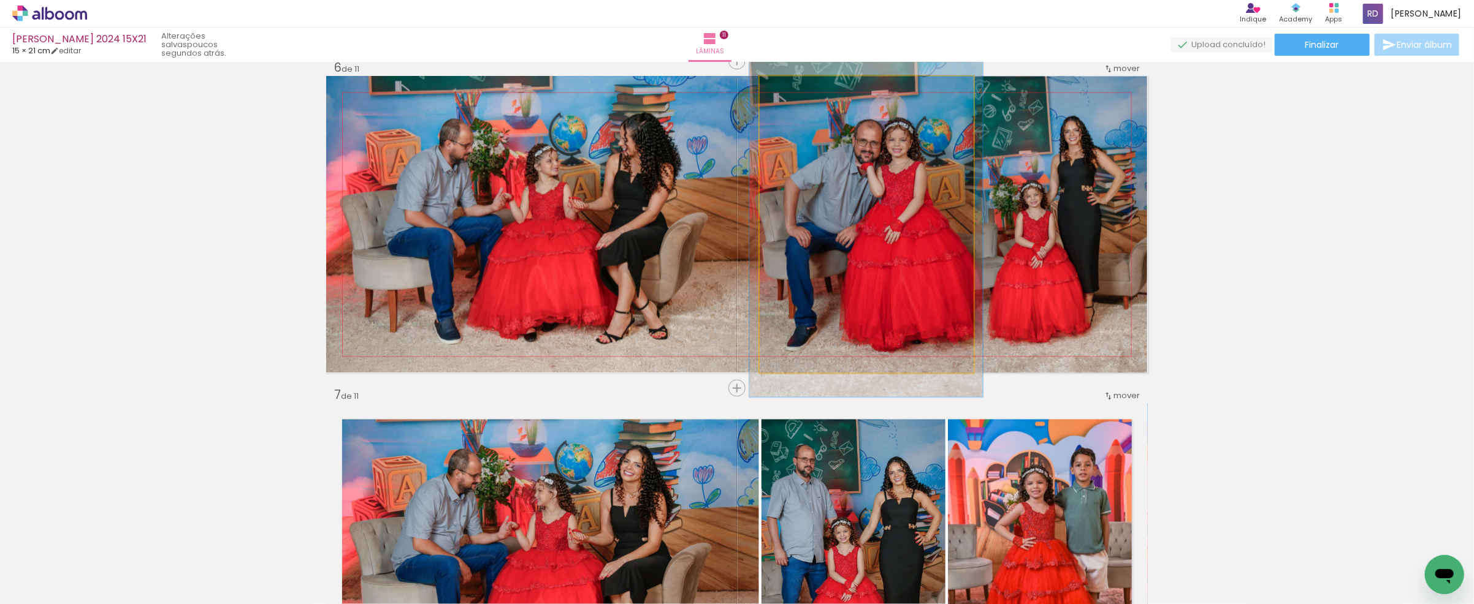
type paper-slider "109"
click at [786, 89] on div at bounding box center [791, 89] width 11 height 11
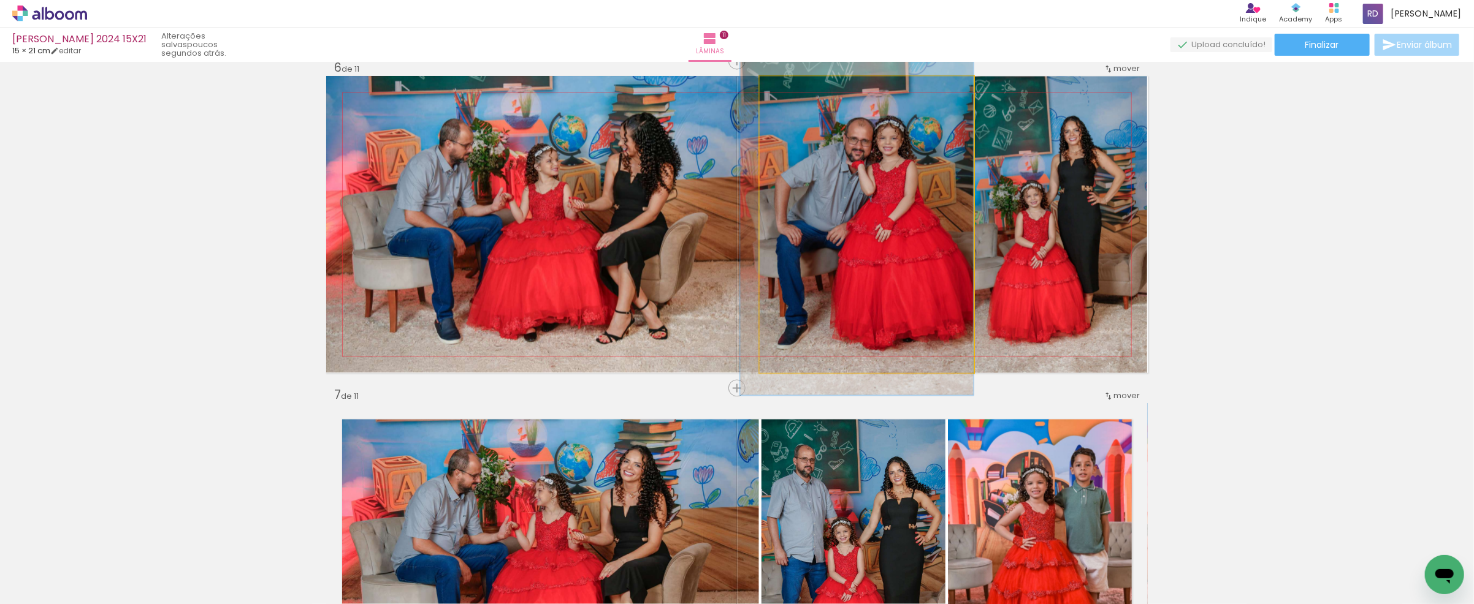
drag, startPoint x: 893, startPoint y: 192, endPoint x: 875, endPoint y: 190, distance: 17.9
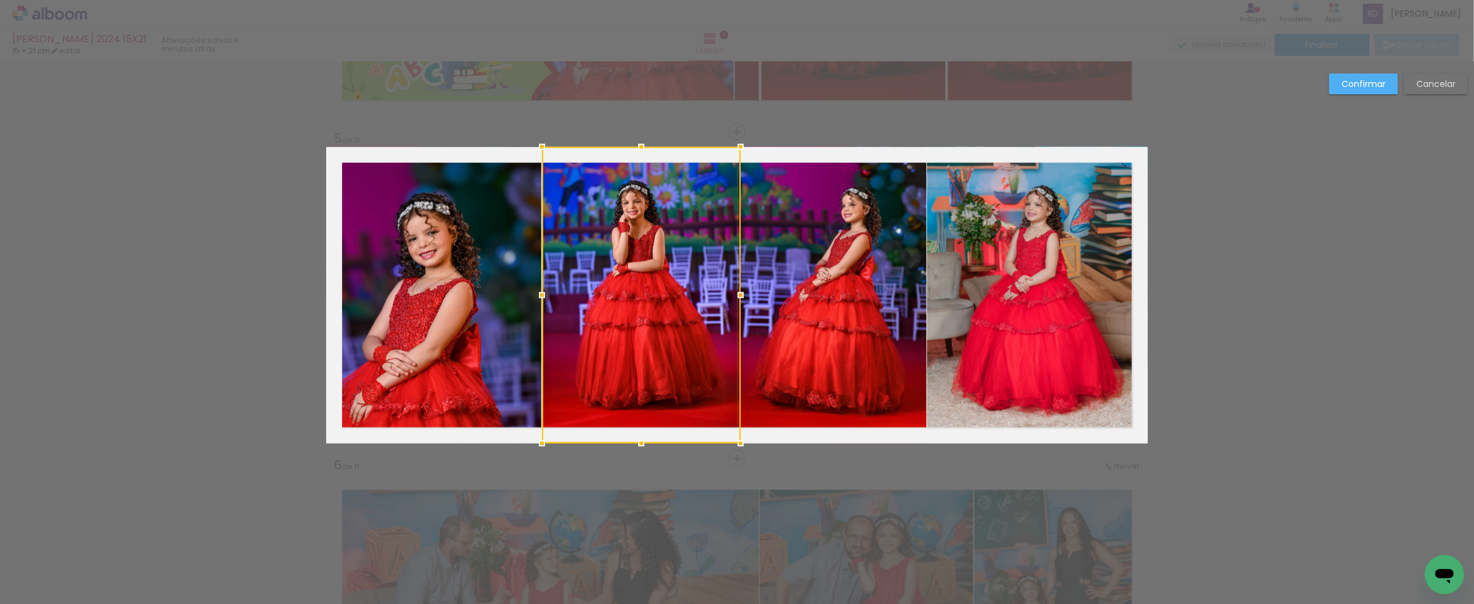
scroll to position [0, 964]
click at [0, 0] on slot "Confirmar" at bounding box center [0, 0] width 0 height 0
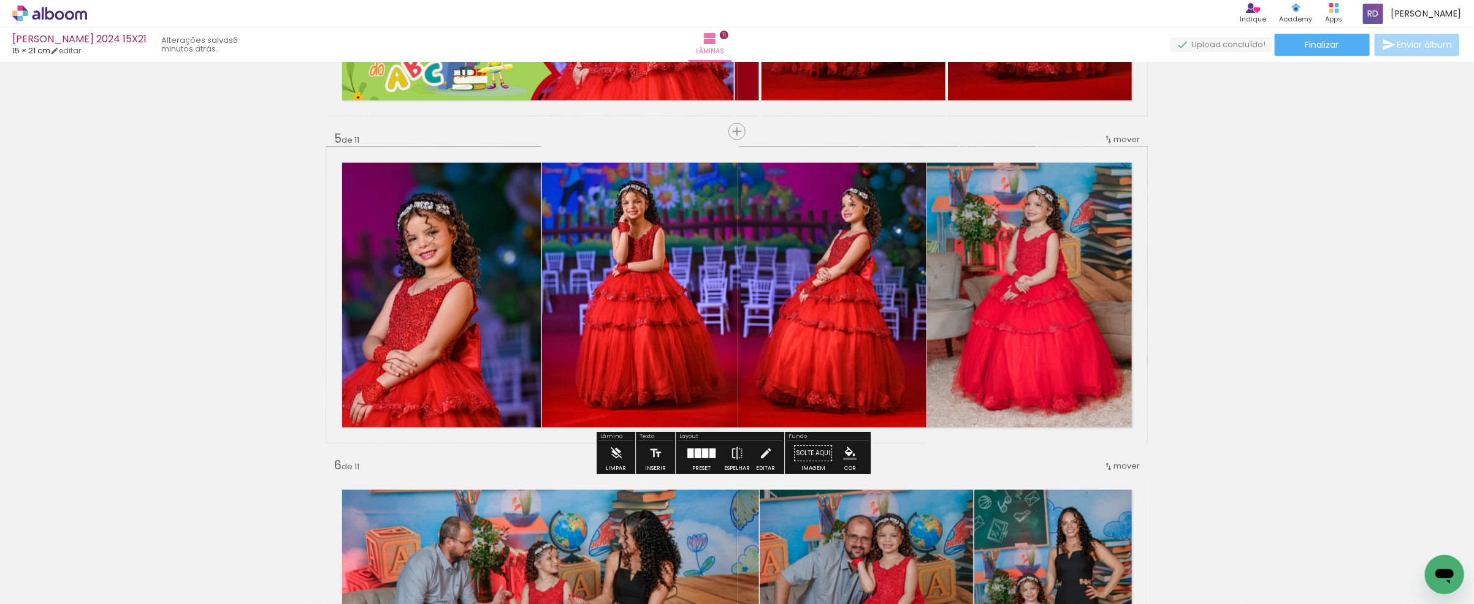
click at [688, 262] on quentale-photo at bounding box center [641, 295] width 199 height 297
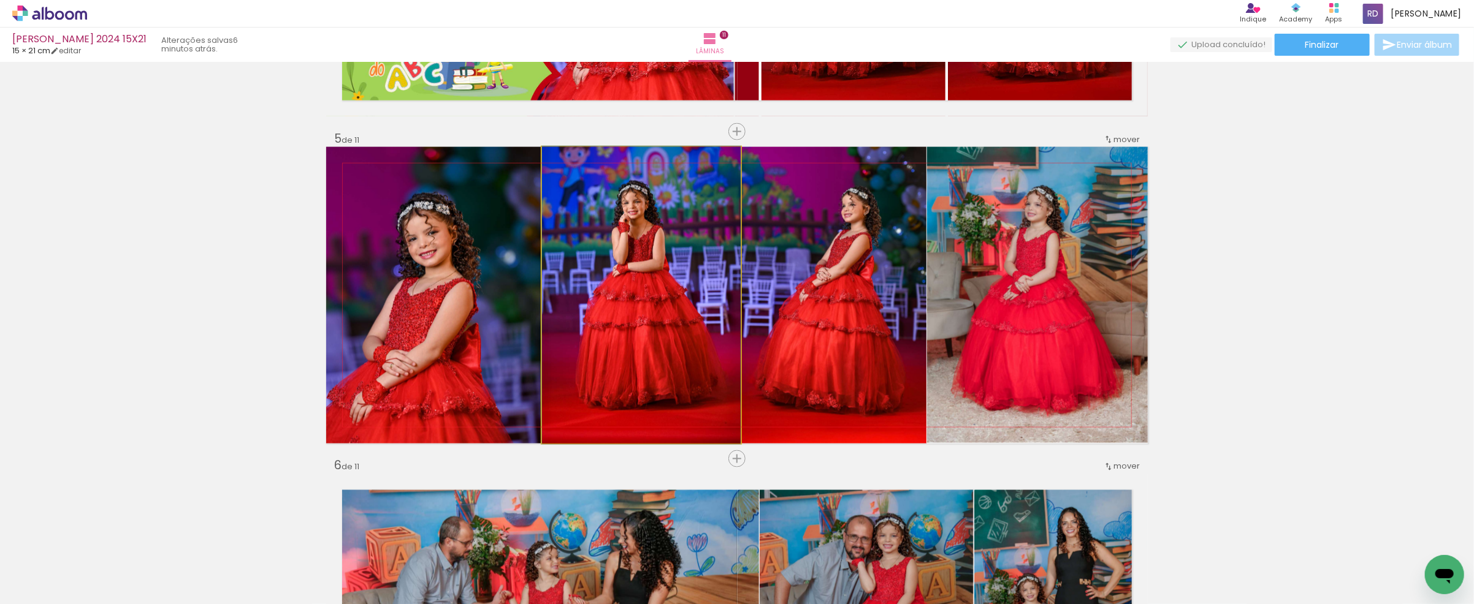
click at [688, 262] on quentale-photo at bounding box center [641, 295] width 199 height 297
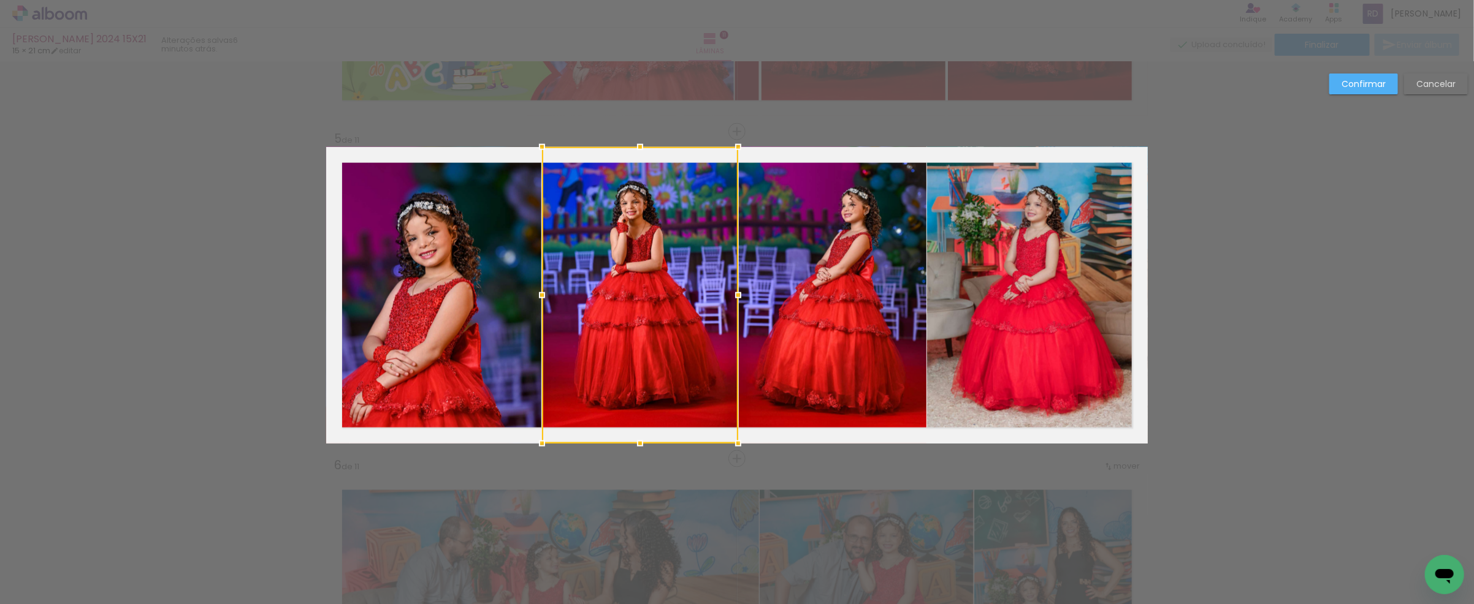
click at [736, 293] on div at bounding box center [738, 295] width 25 height 25
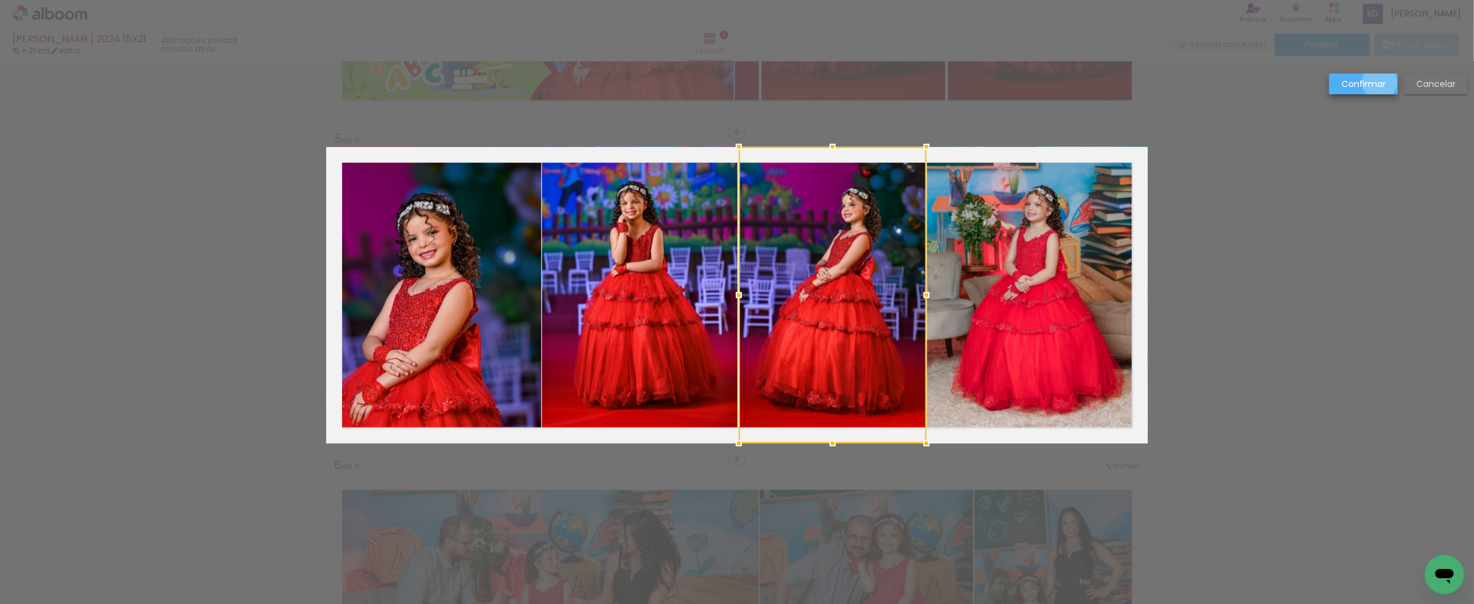
click at [0, 0] on slot "Confirmar" at bounding box center [0, 0] width 0 height 0
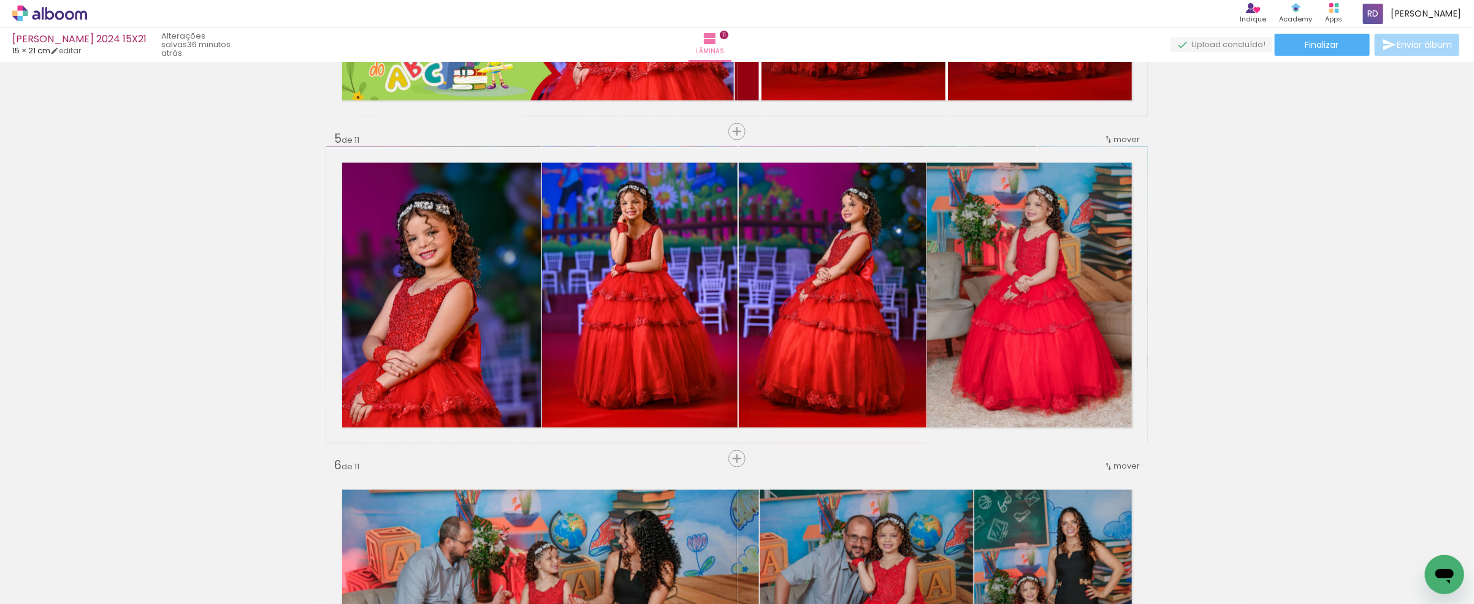
scroll to position [0, 964]
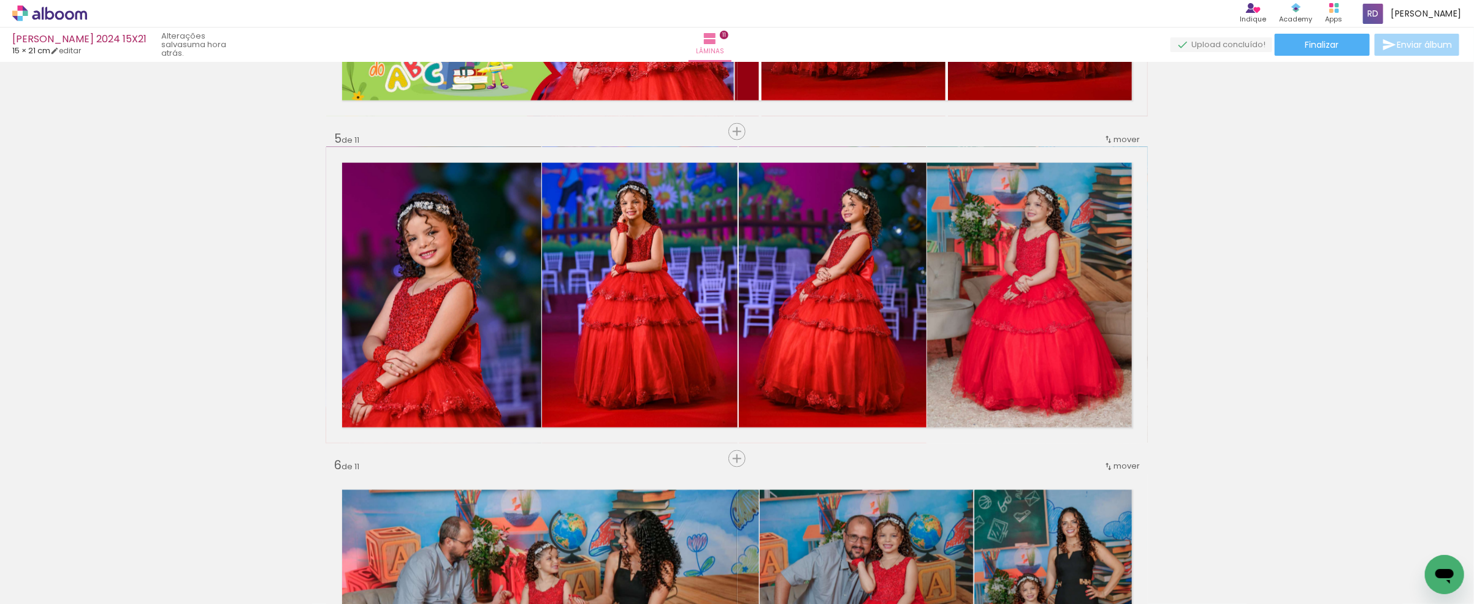
scroll to position [0, 964]
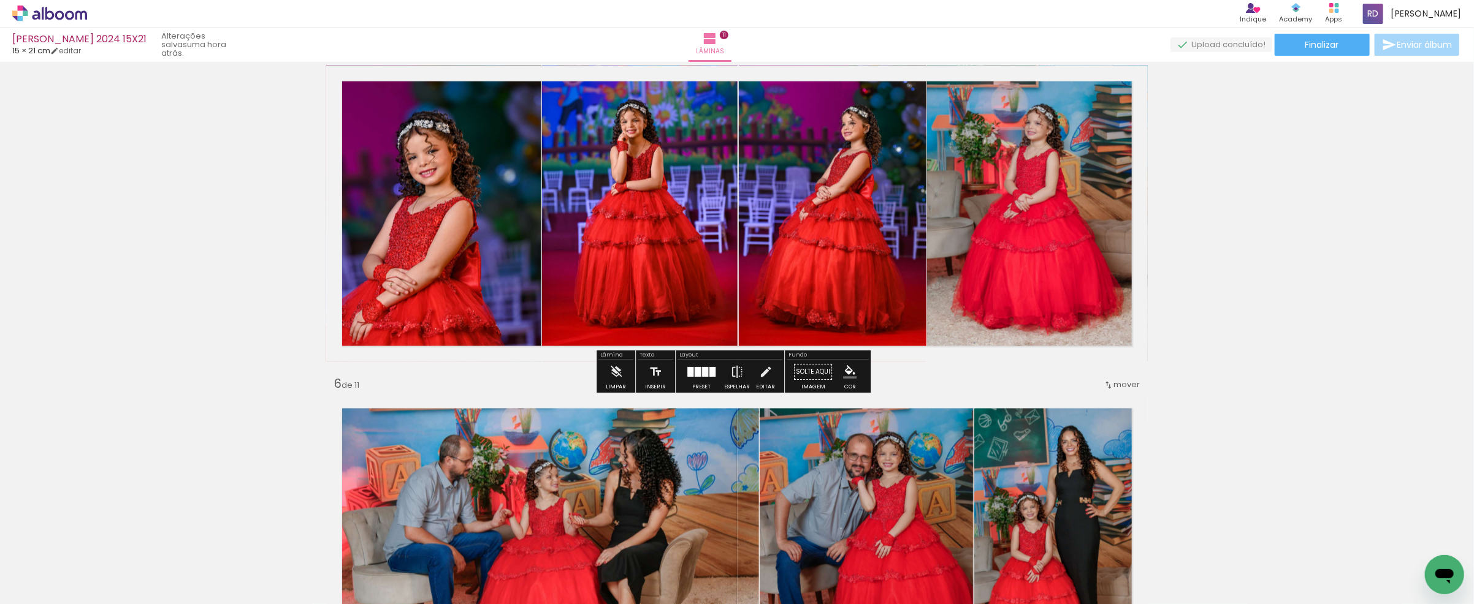
scroll to position [1260, 0]
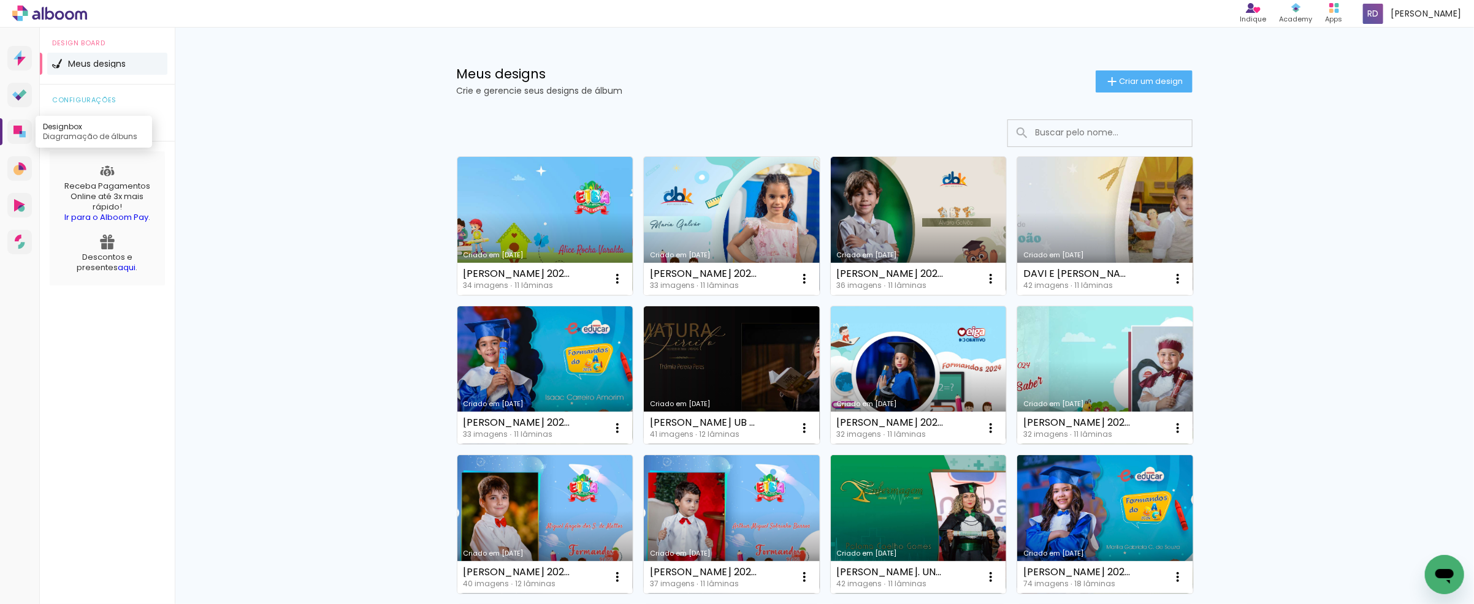
click at [19, 131] on icon at bounding box center [17, 130] width 9 height 9
click at [555, 201] on link "Criado em [DATE]" at bounding box center [545, 226] width 176 height 139
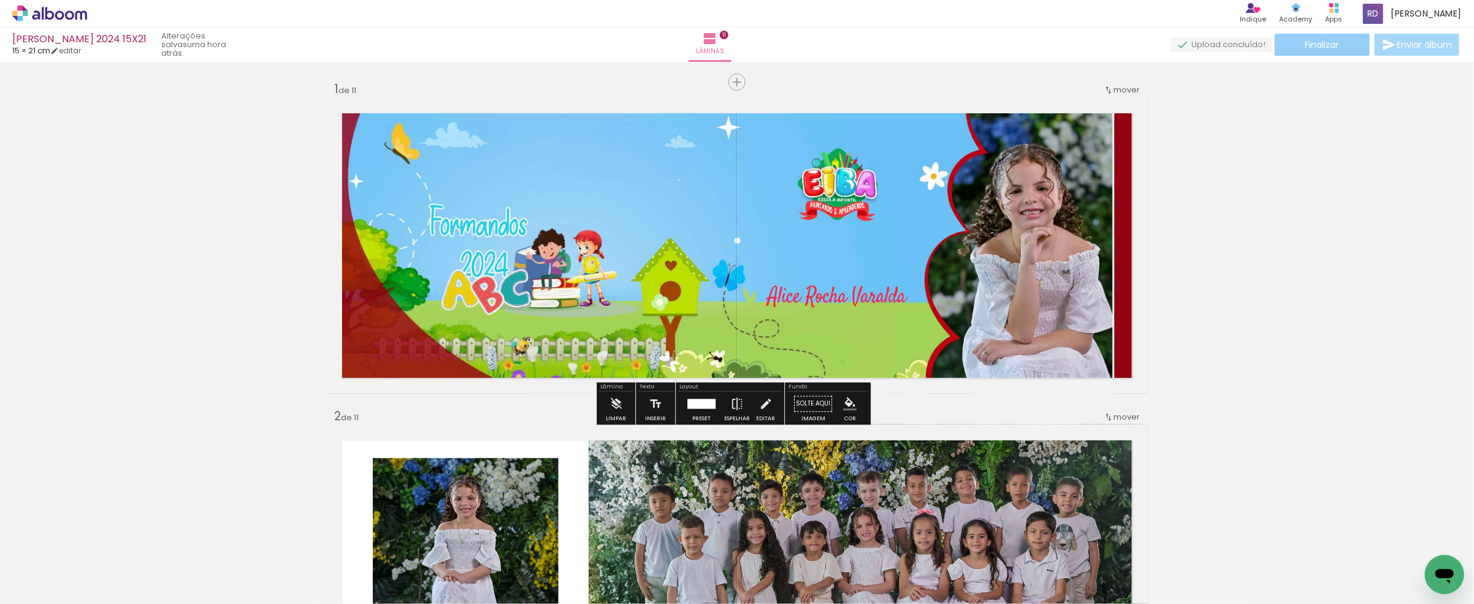
click at [1315, 44] on span "Finalizar" at bounding box center [1322, 44] width 34 height 9
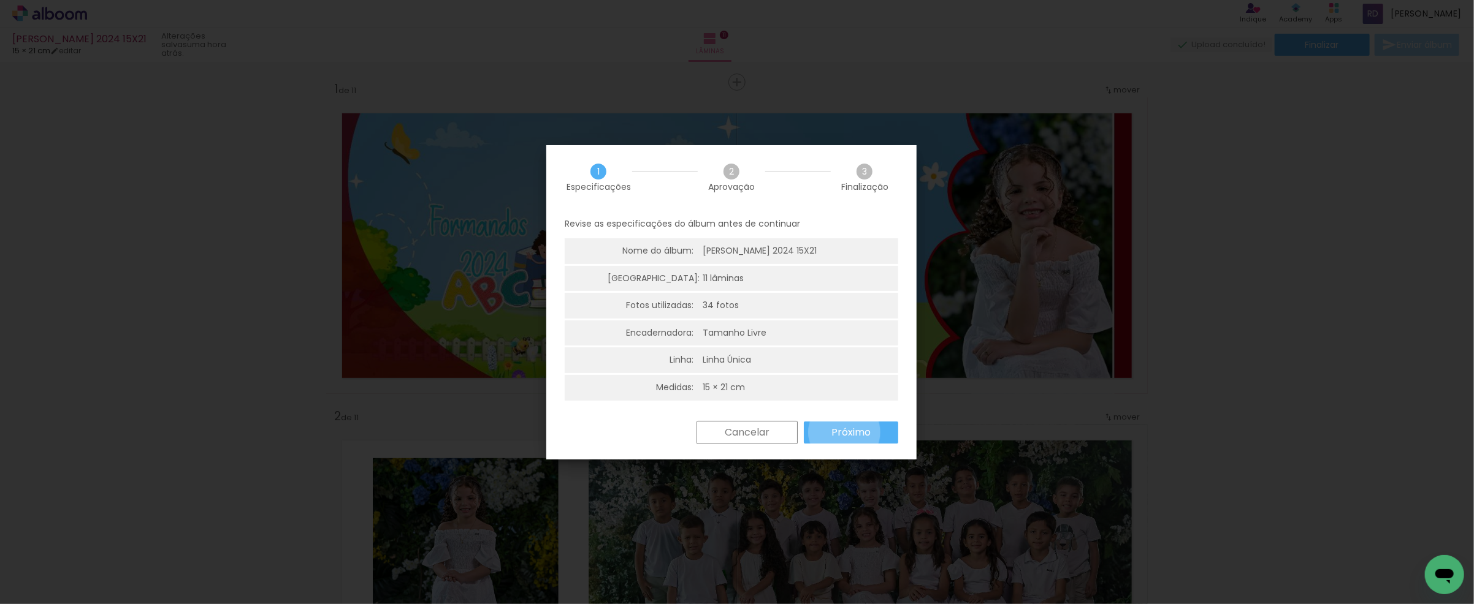
click at [0, 0] on slot "Próximo" at bounding box center [0, 0] width 0 height 0
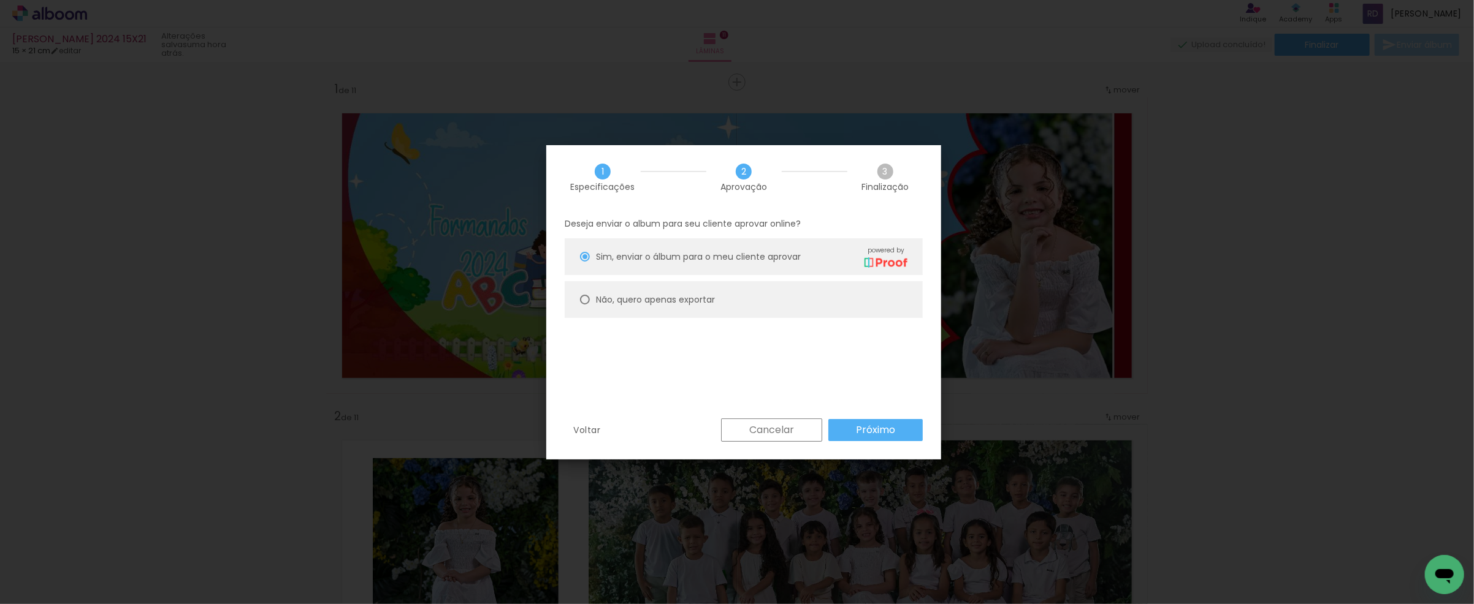
click at [584, 262] on div at bounding box center [585, 257] width 10 height 10
type paper-radio-button "on"
click at [0, 0] on slot "Próximo" at bounding box center [0, 0] width 0 height 0
type input "Alta, 300 DPI"
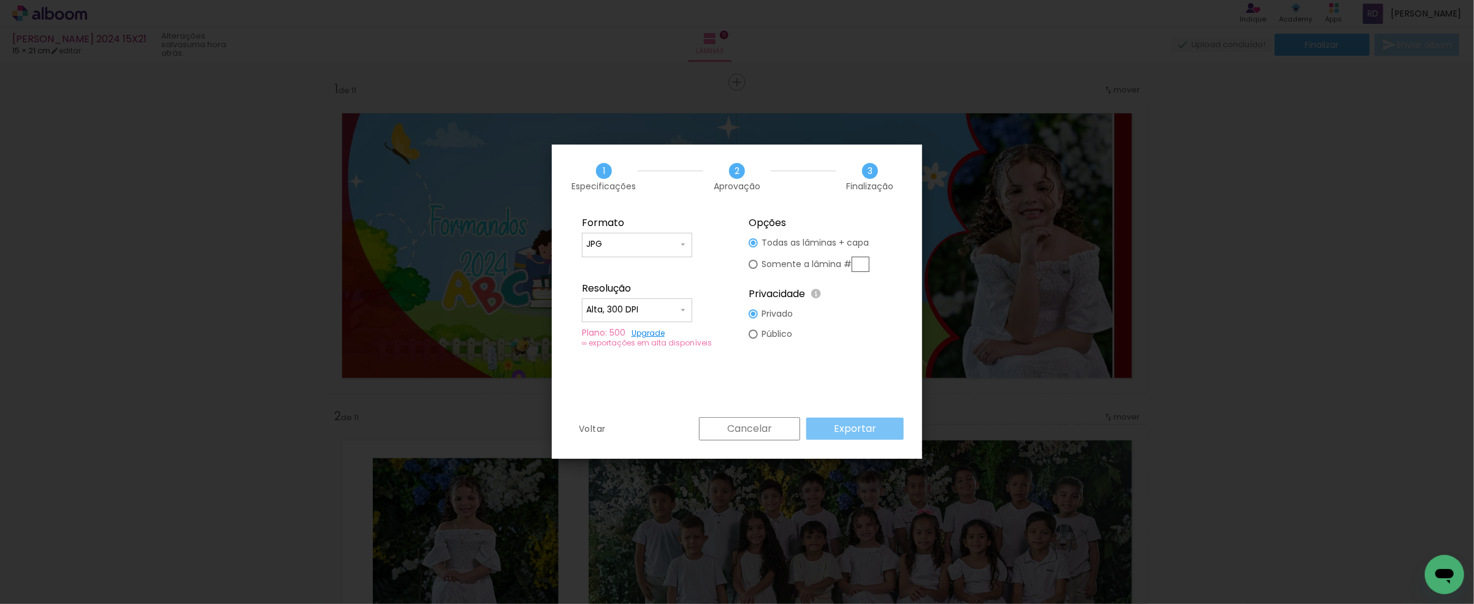
click at [0, 0] on slot "Exportar" at bounding box center [0, 0] width 0 height 0
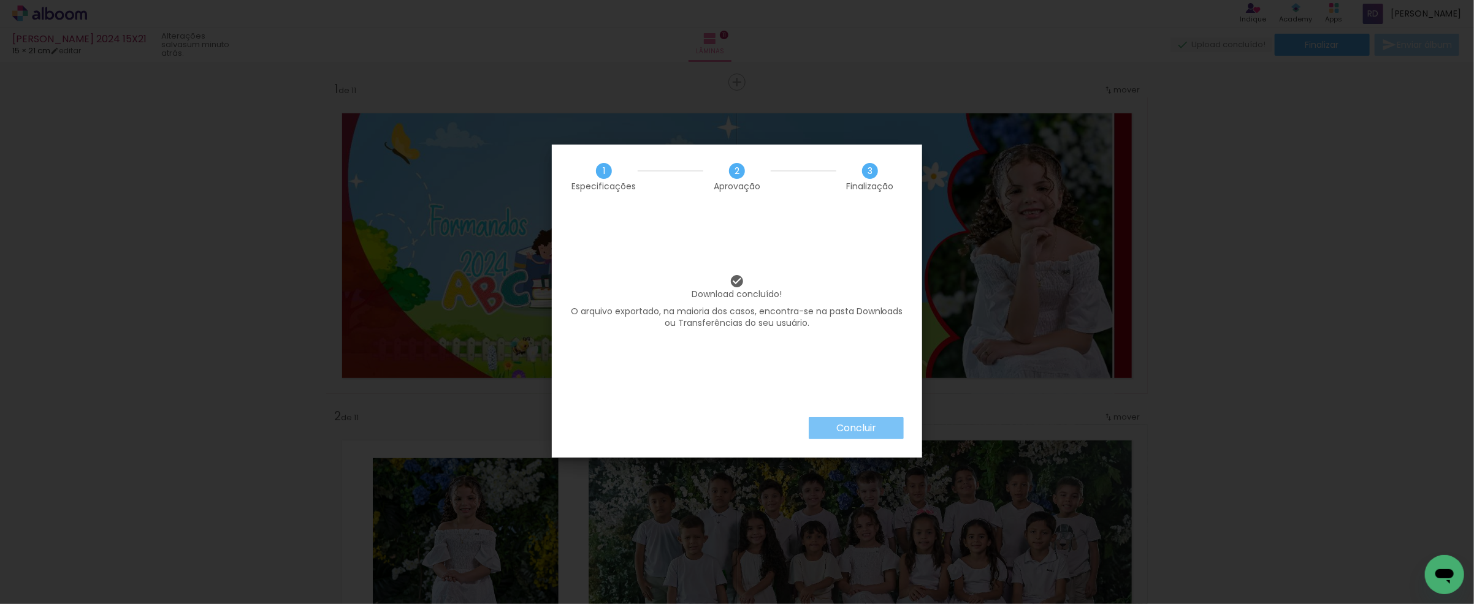
click at [0, 0] on slot "Concluir" at bounding box center [0, 0] width 0 height 0
